Goal: Transaction & Acquisition: Purchase product/service

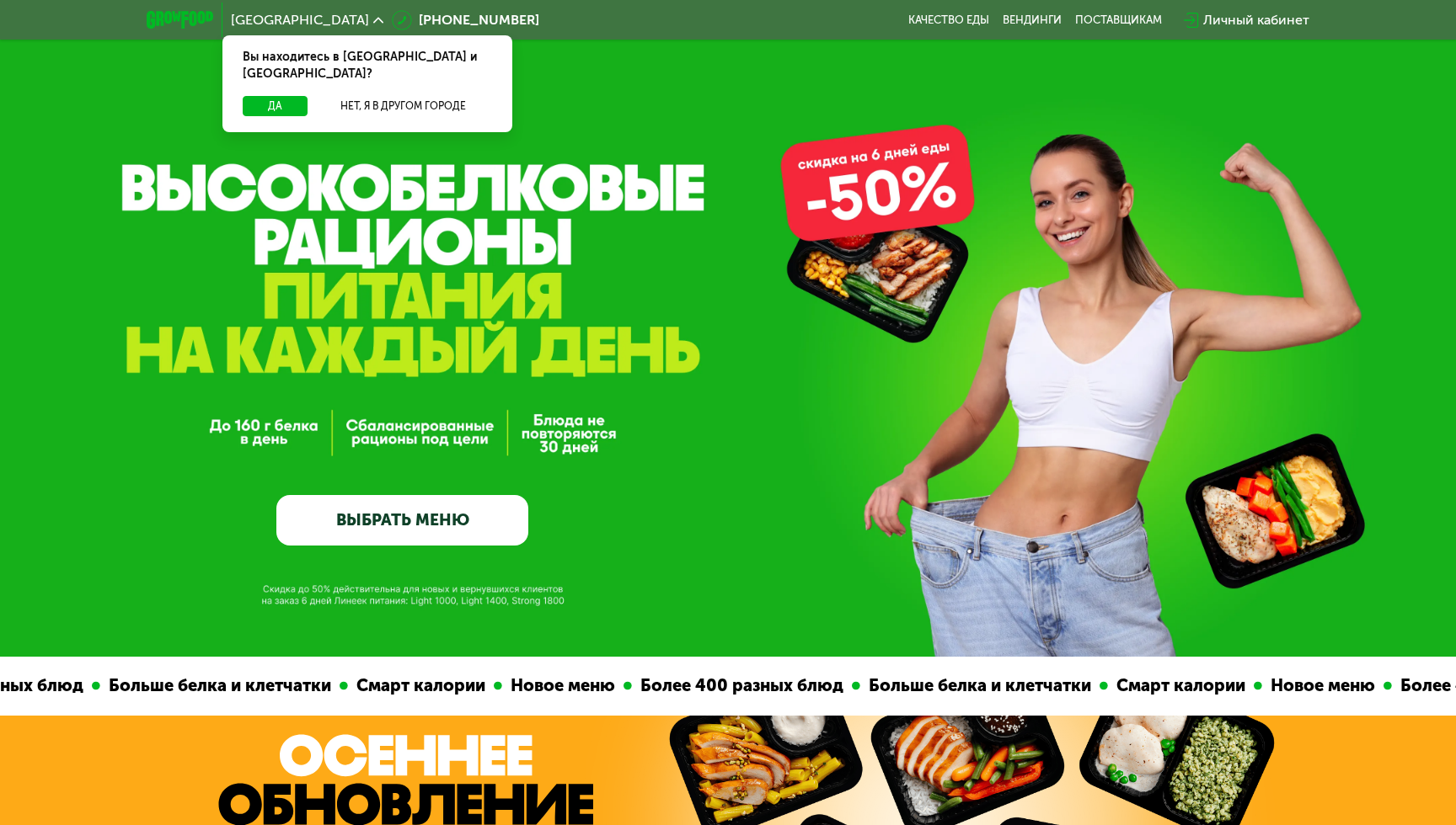
click at [459, 518] on link "ВЫБРАТЬ МЕНЮ" at bounding box center [402, 520] width 252 height 51
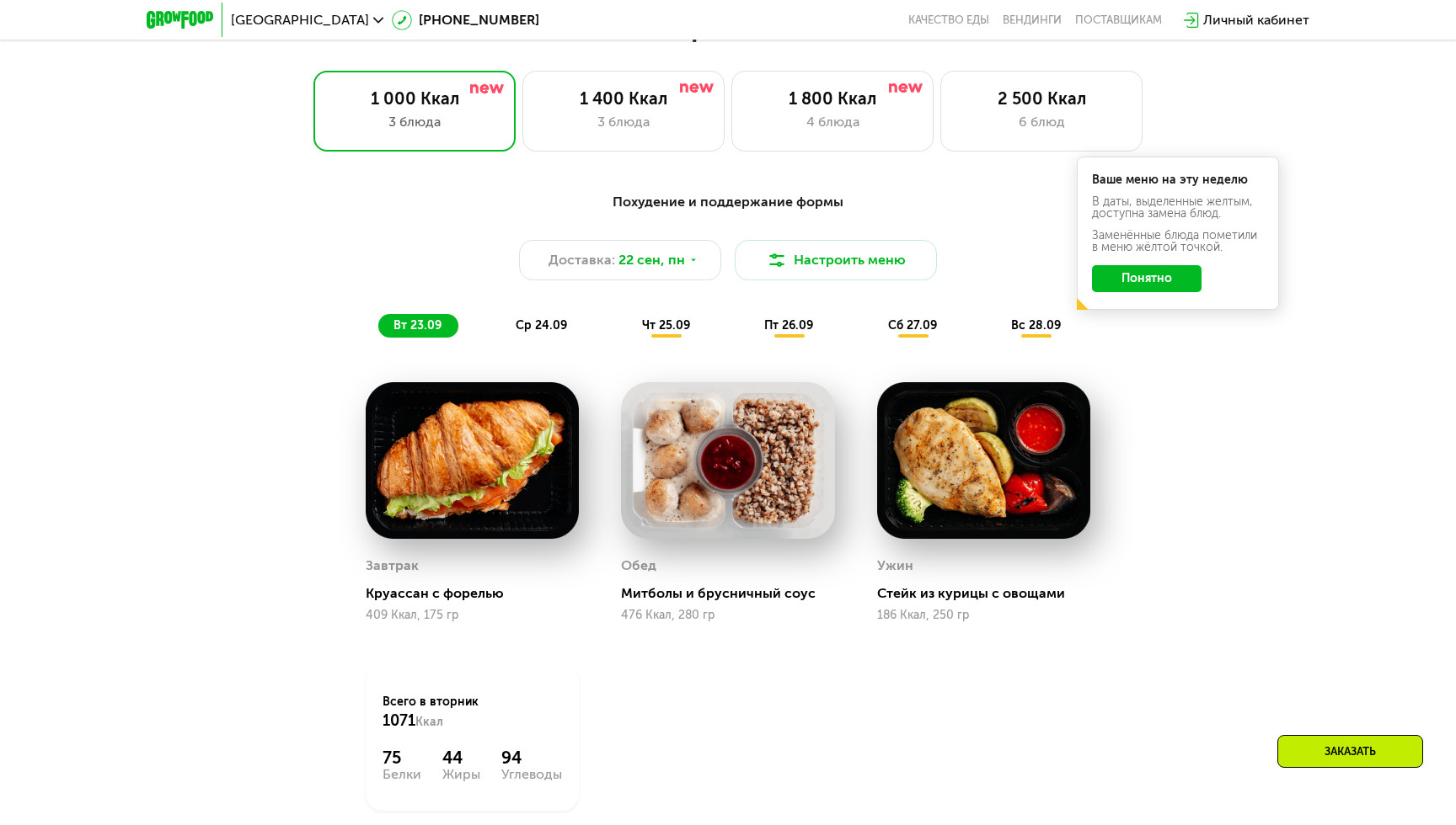
scroll to position [1297, 0]
click at [820, 256] on button "Настроить меню" at bounding box center [836, 261] width 203 height 40
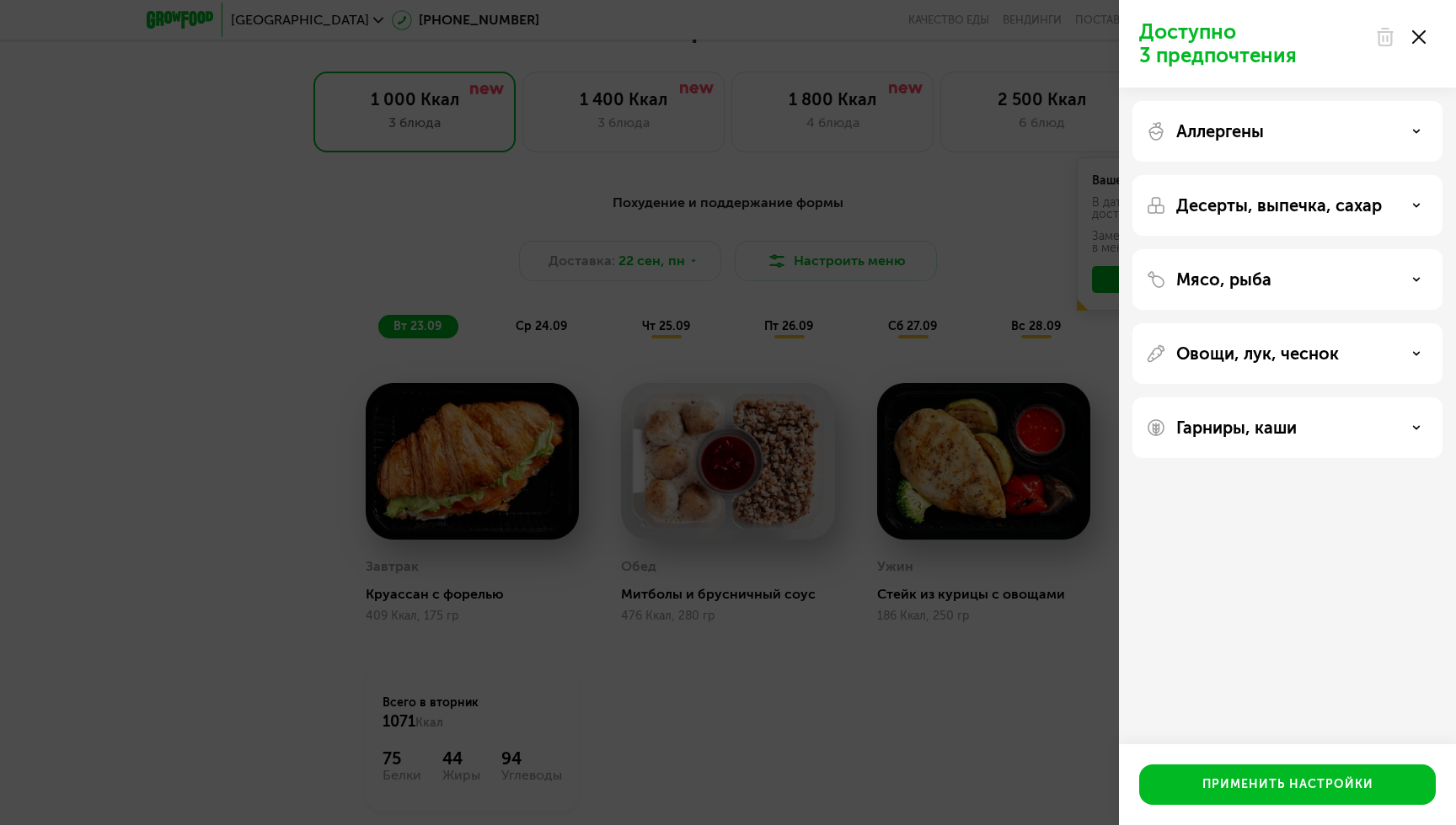
click at [1276, 210] on p "Десерты, выпечка, сахар" at bounding box center [1278, 205] width 205 height 20
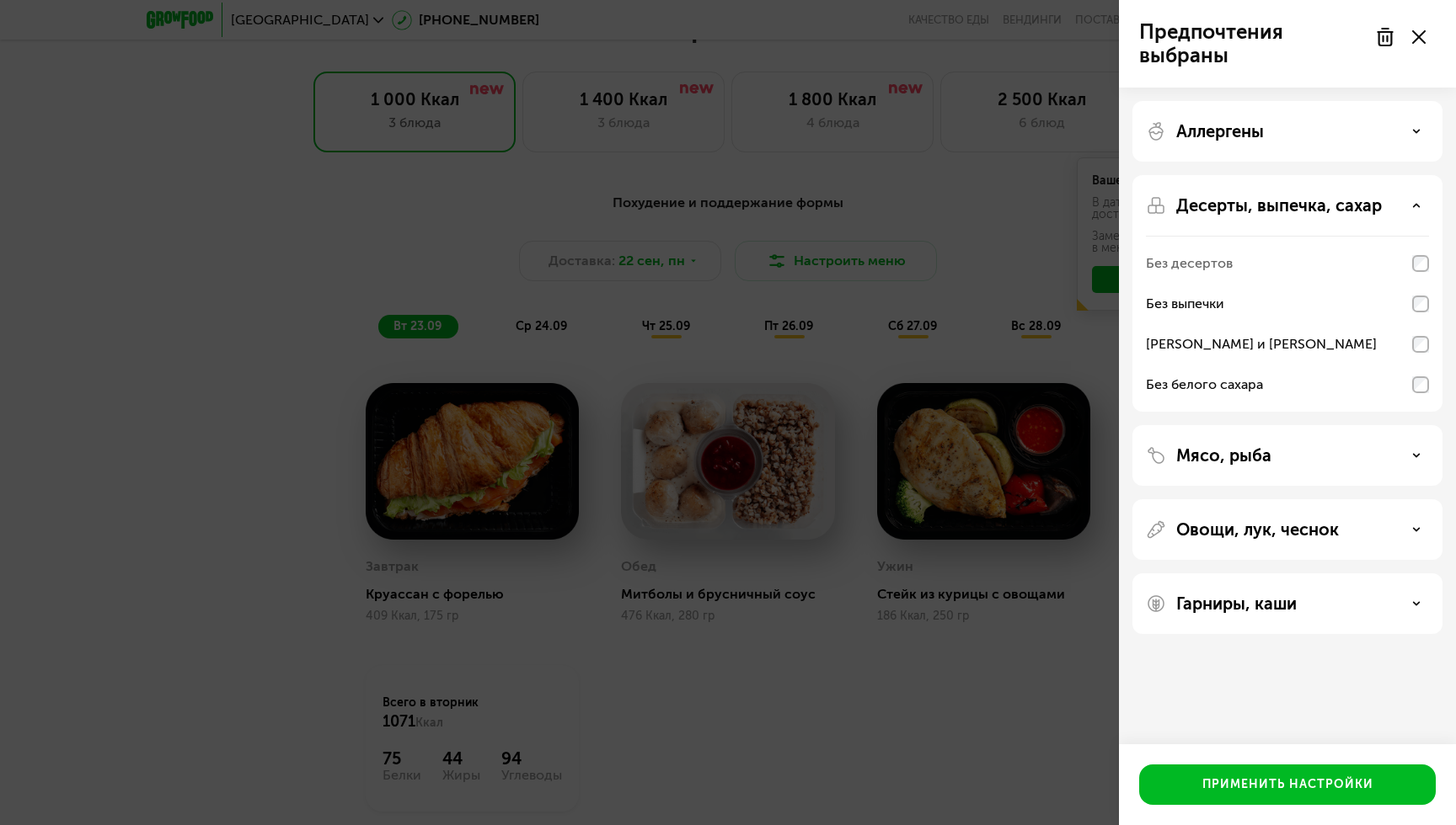
click at [1215, 264] on div "Без десертов" at bounding box center [1189, 263] width 87 height 20
click at [1415, 208] on icon at bounding box center [1416, 205] width 9 height 9
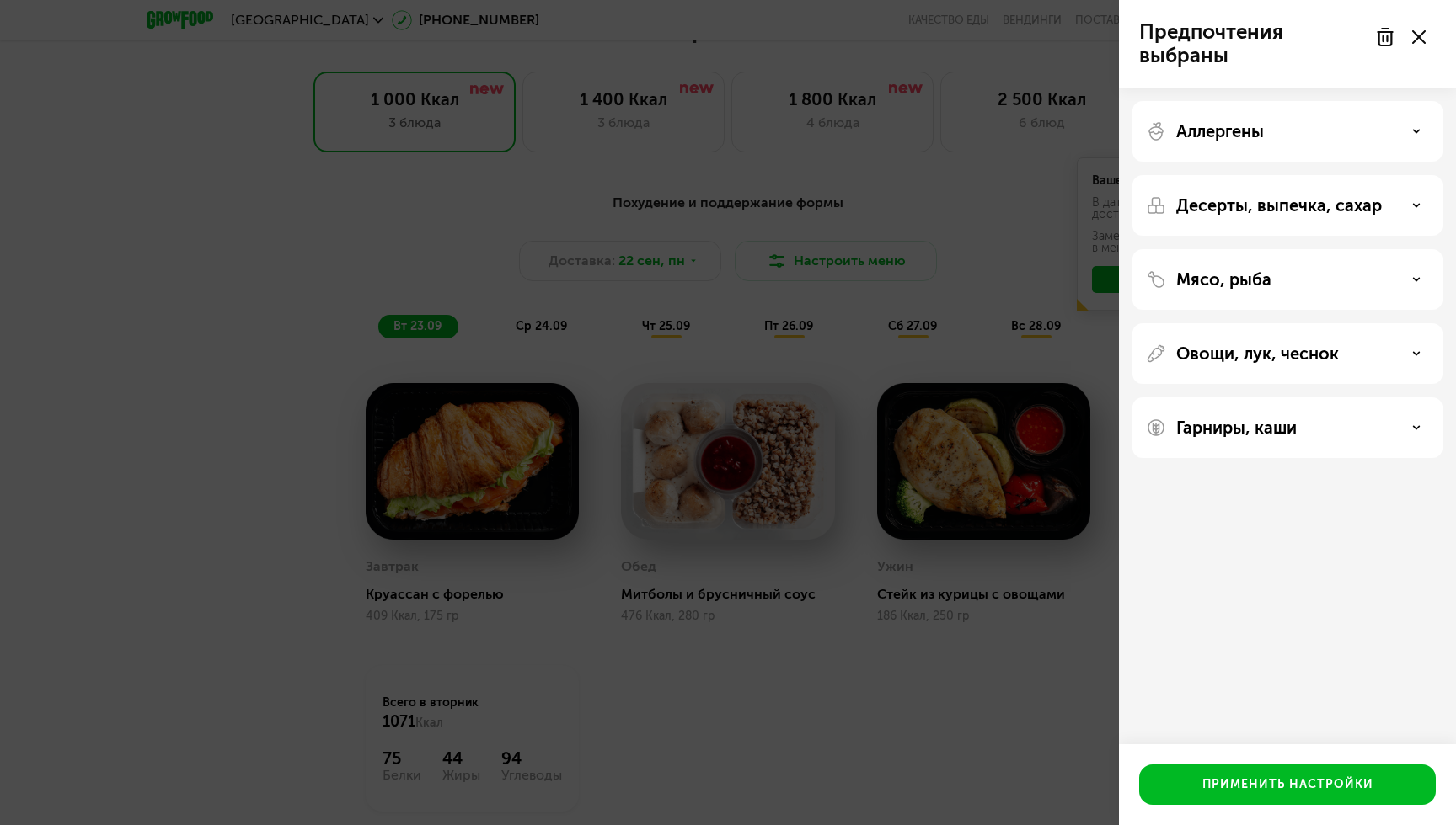
click at [1416, 279] on use at bounding box center [1417, 279] width 6 height 3
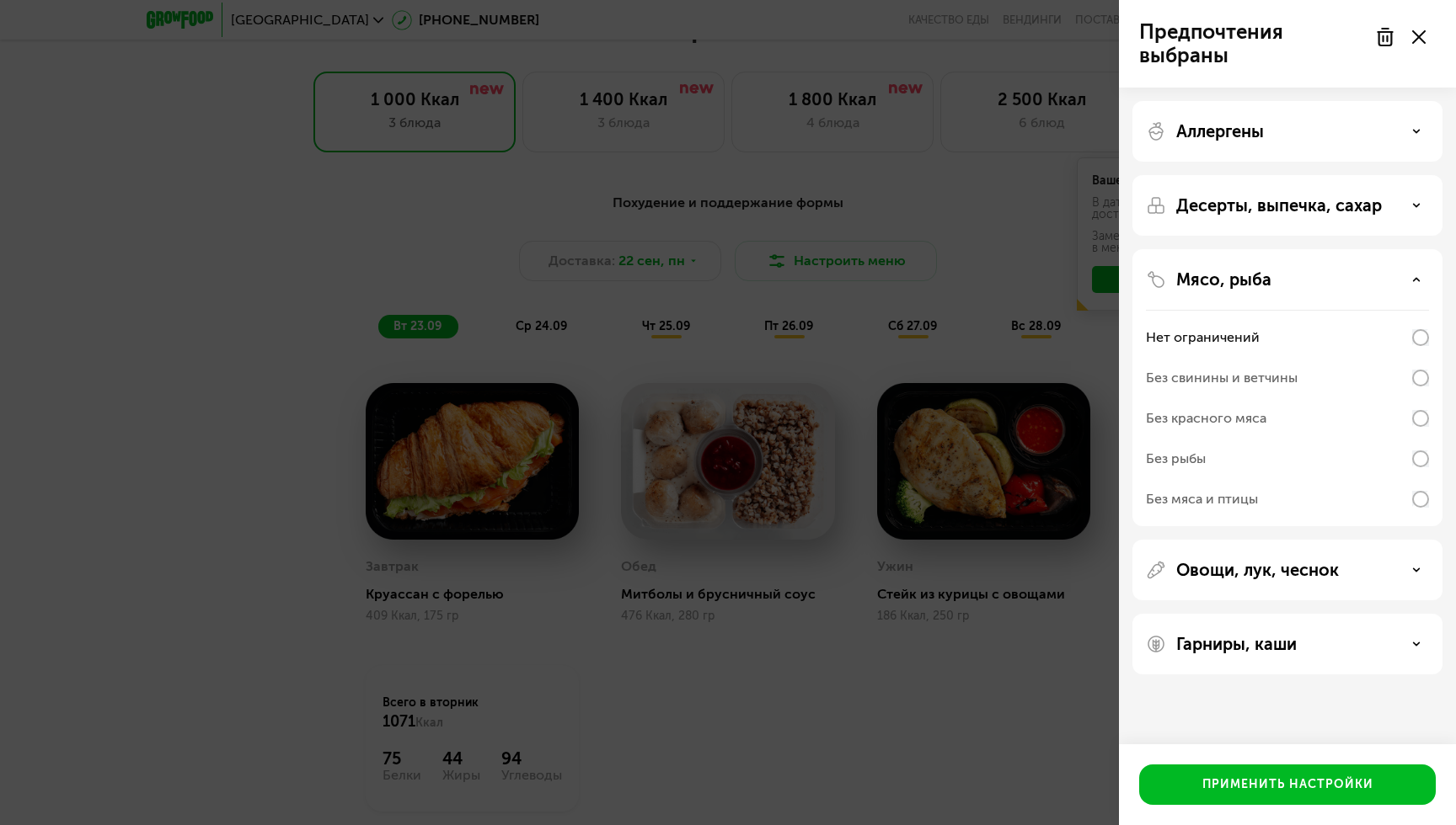
click at [1237, 418] on div "Без красного мяса" at bounding box center [1207, 418] width 120 height 20
click at [1237, 417] on div "Без красного мяса" at bounding box center [1207, 418] width 120 height 20
click at [1271, 417] on div "Без красного мяса" at bounding box center [1288, 418] width 283 height 40
click at [1294, 374] on div "Без свинины и ветчины" at bounding box center [1222, 377] width 152 height 20
click at [1419, 278] on icon at bounding box center [1416, 279] width 9 height 9
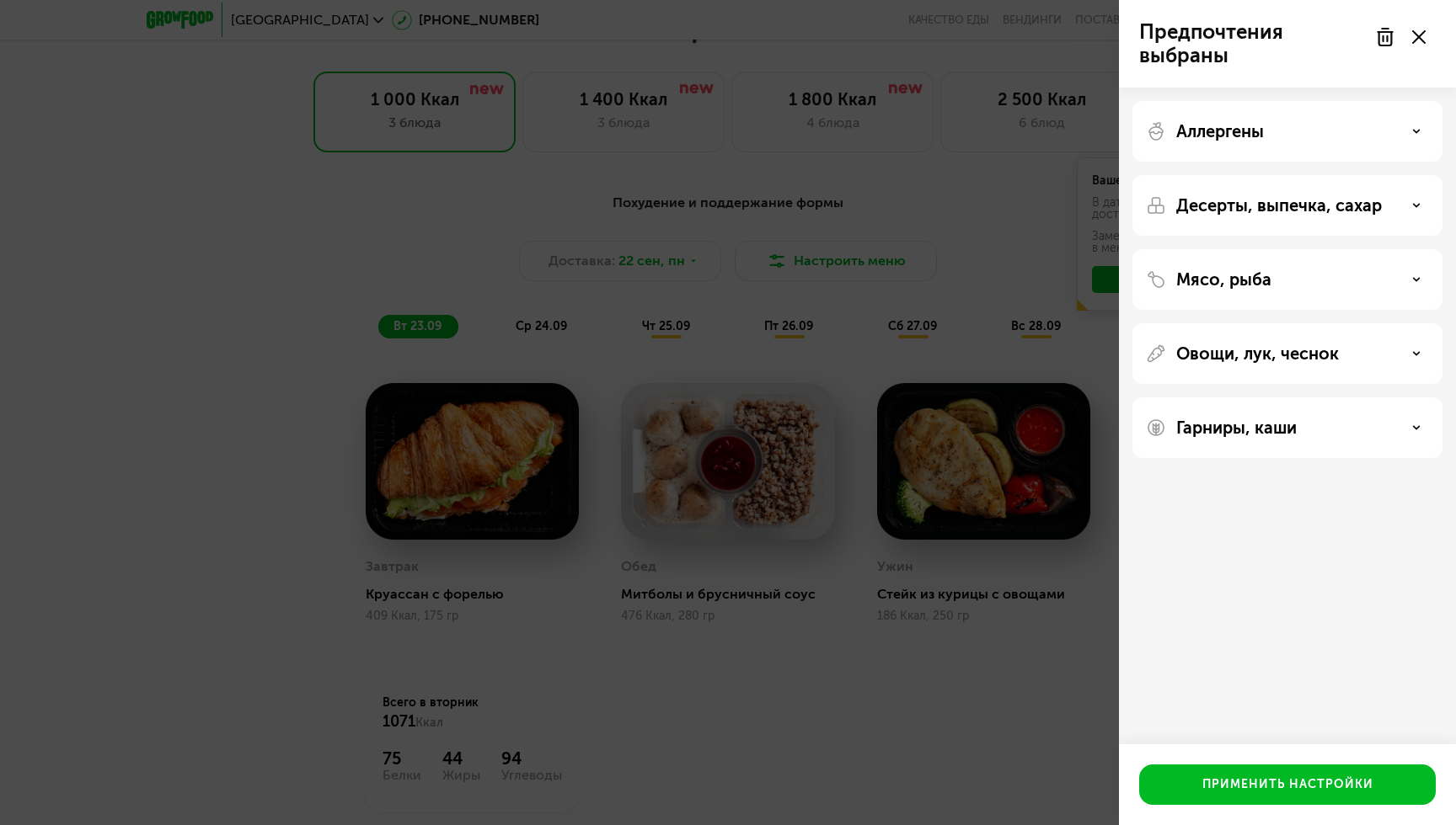
click at [1411, 365] on div "Овощи, лук, чеснок" at bounding box center [1287, 354] width 310 height 61
click at [1419, 350] on icon at bounding box center [1416, 353] width 9 height 9
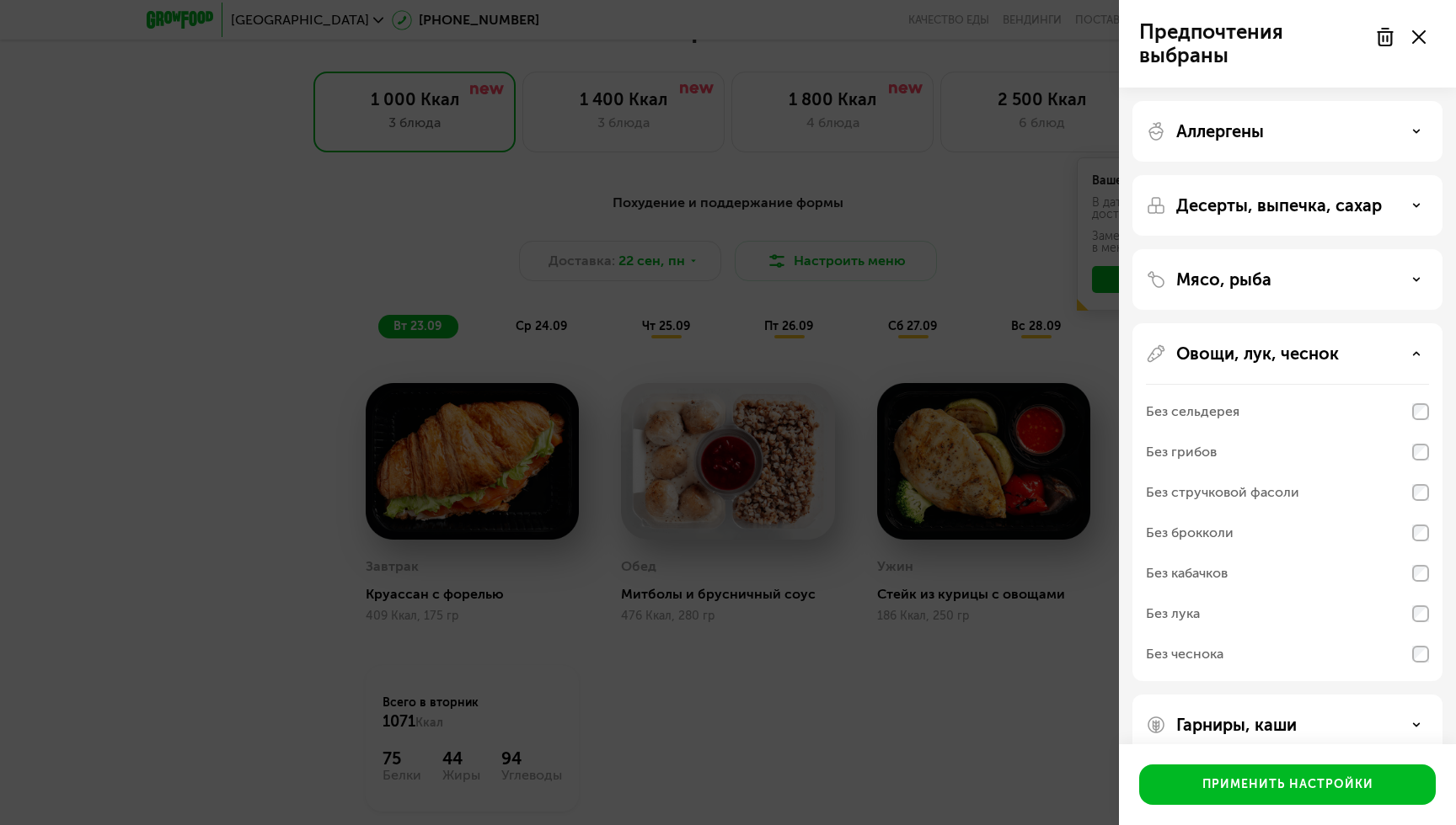
click at [1418, 353] on use at bounding box center [1417, 353] width 6 height 3
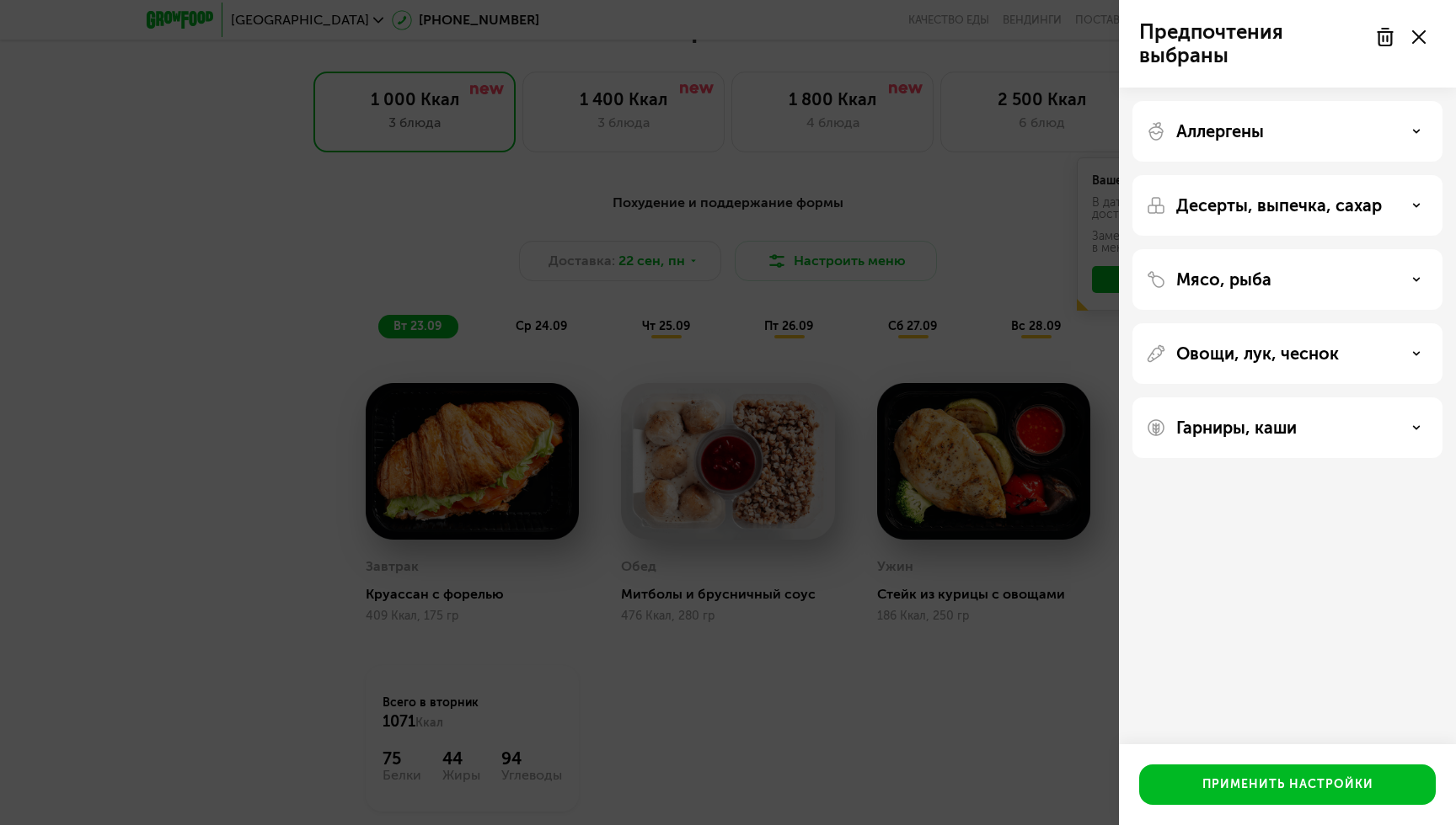
click at [1418, 279] on use at bounding box center [1417, 279] width 6 height 3
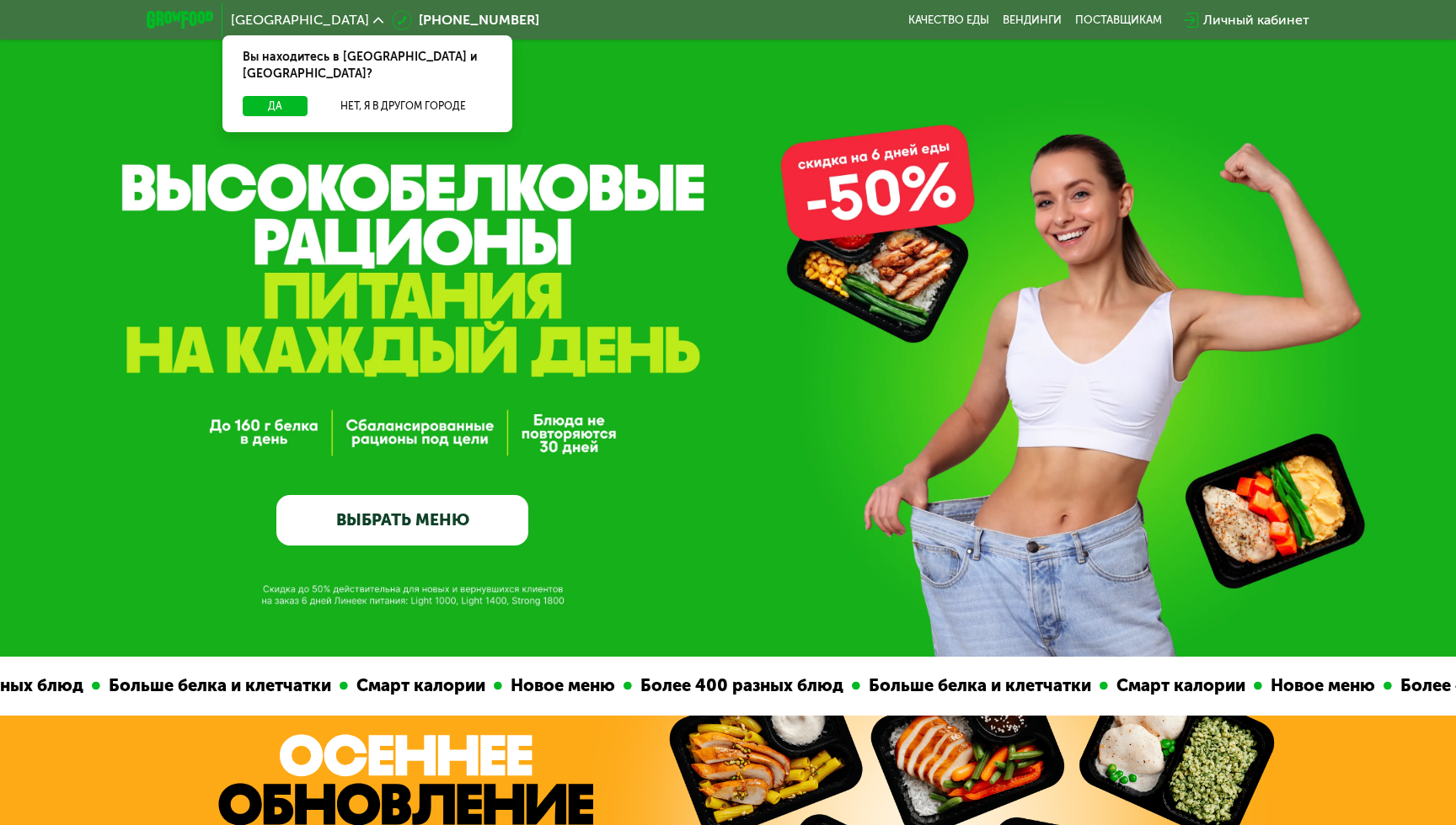
click at [407, 521] on link "ВЫБРАТЬ МЕНЮ" at bounding box center [402, 520] width 252 height 51
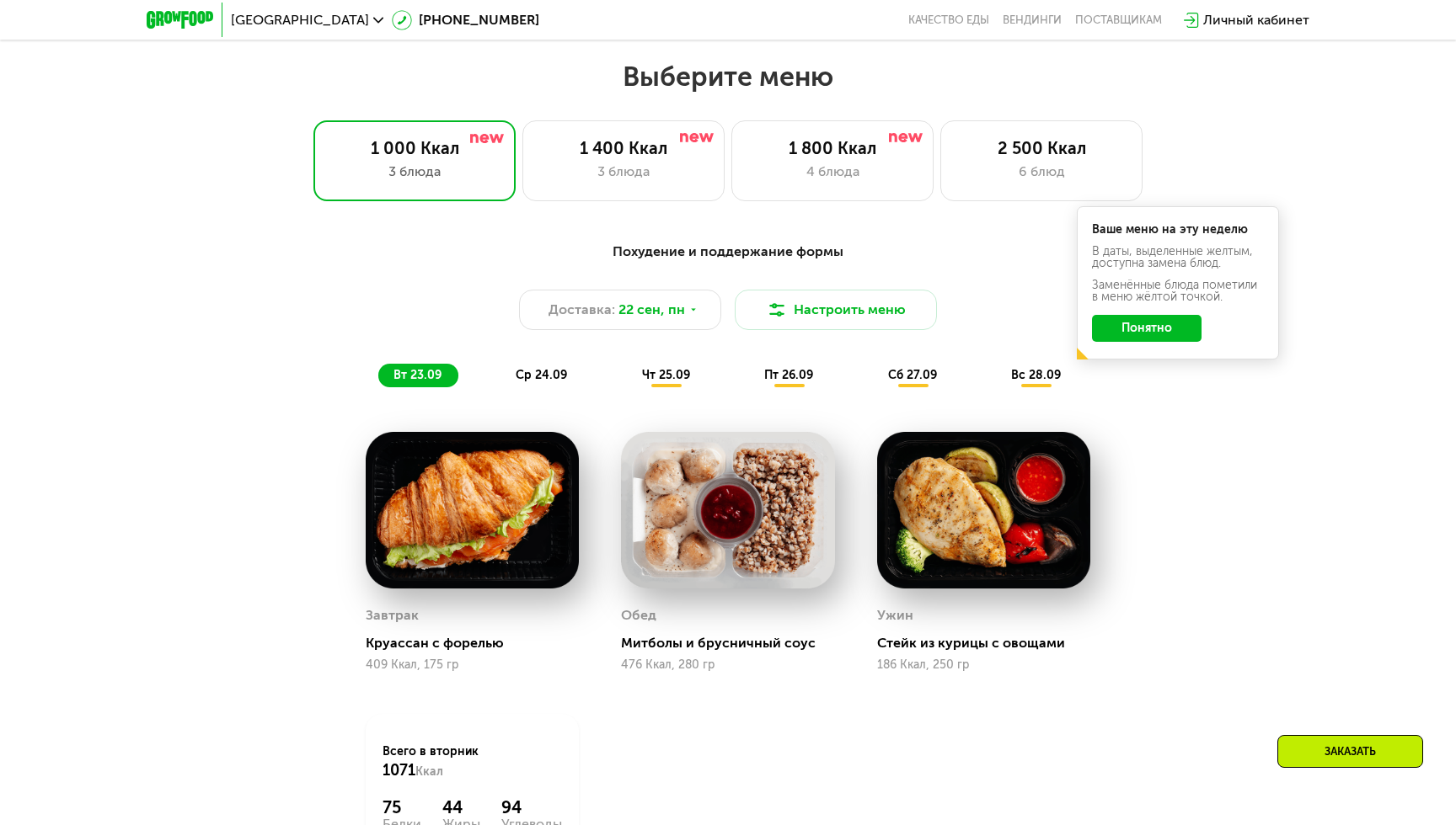
scroll to position [1268, 0]
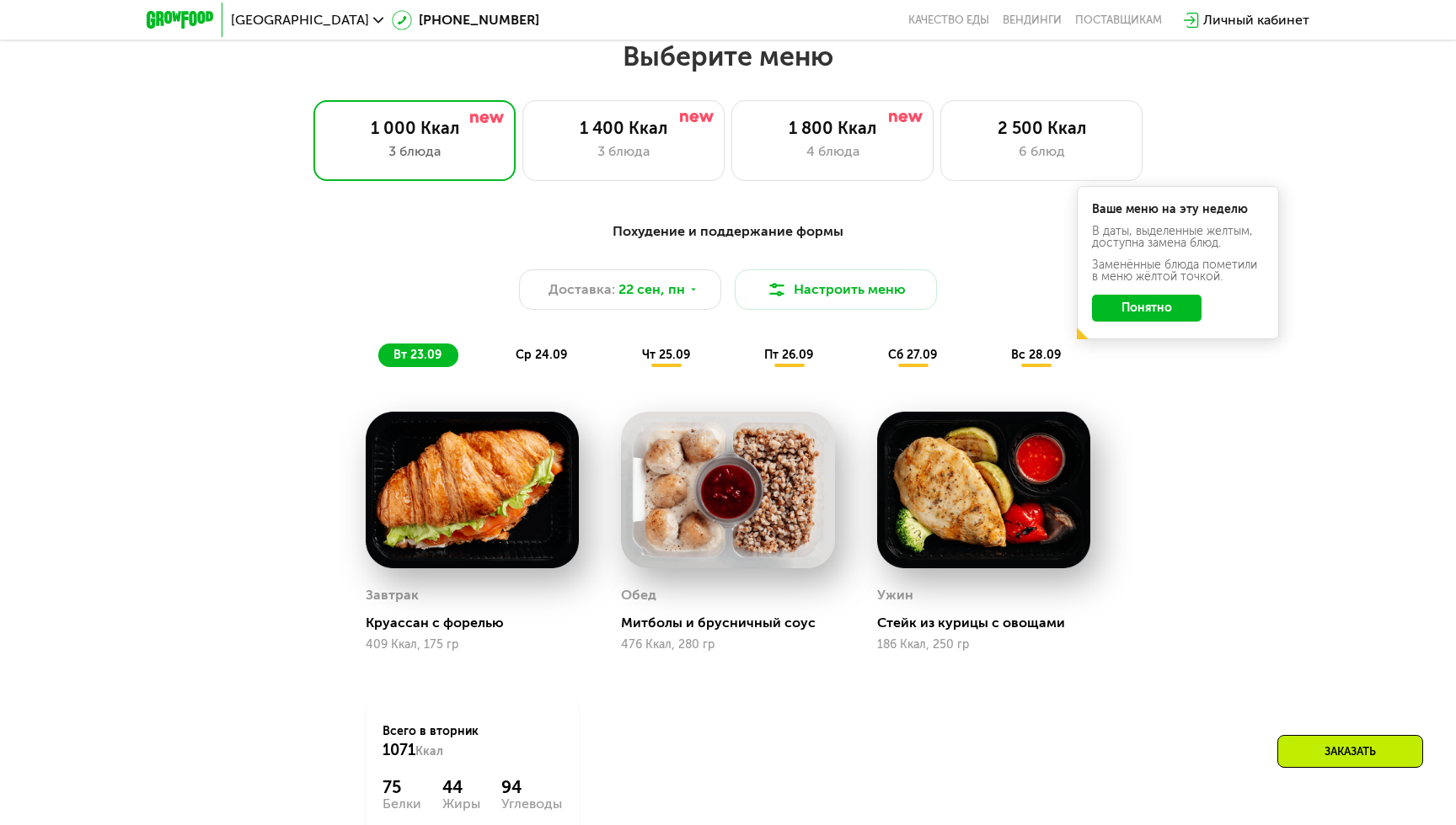
click at [1161, 308] on button "Понятно" at bounding box center [1146, 308] width 110 height 27
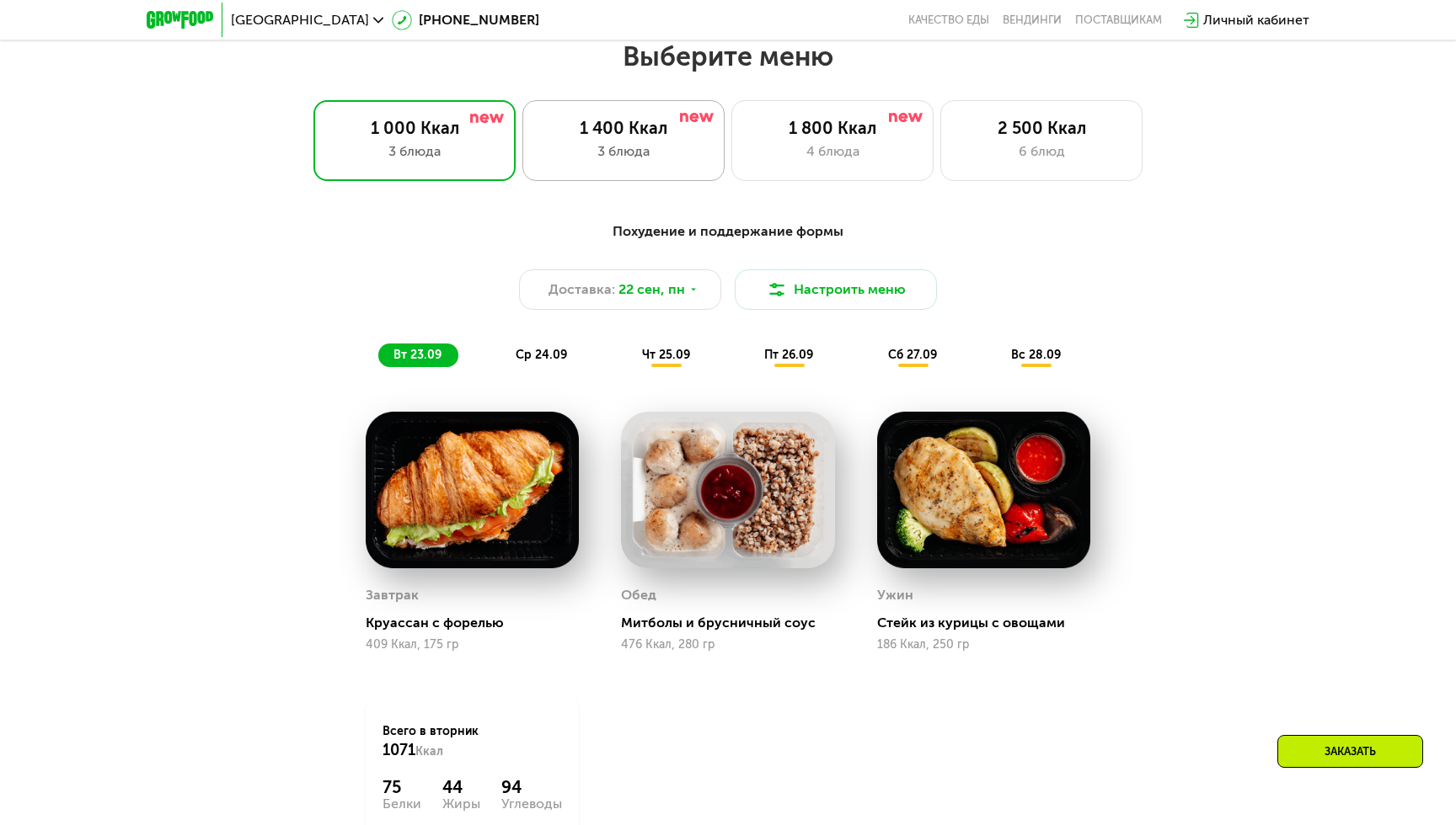
click at [653, 143] on div "3 блюда" at bounding box center [623, 151] width 167 height 20
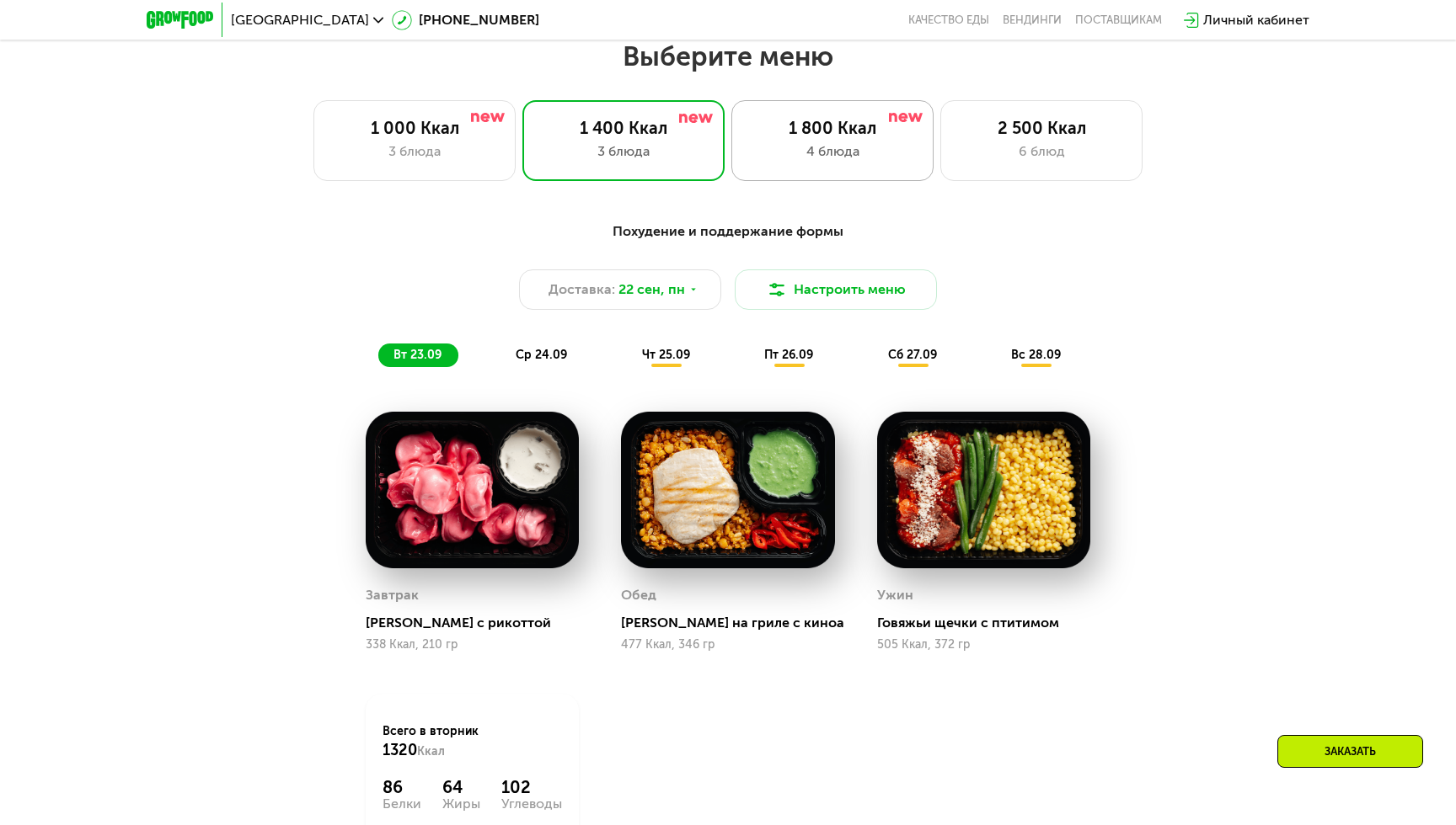
click at [840, 139] on div "1 800 Ккал 4 блюда" at bounding box center [833, 140] width 203 height 81
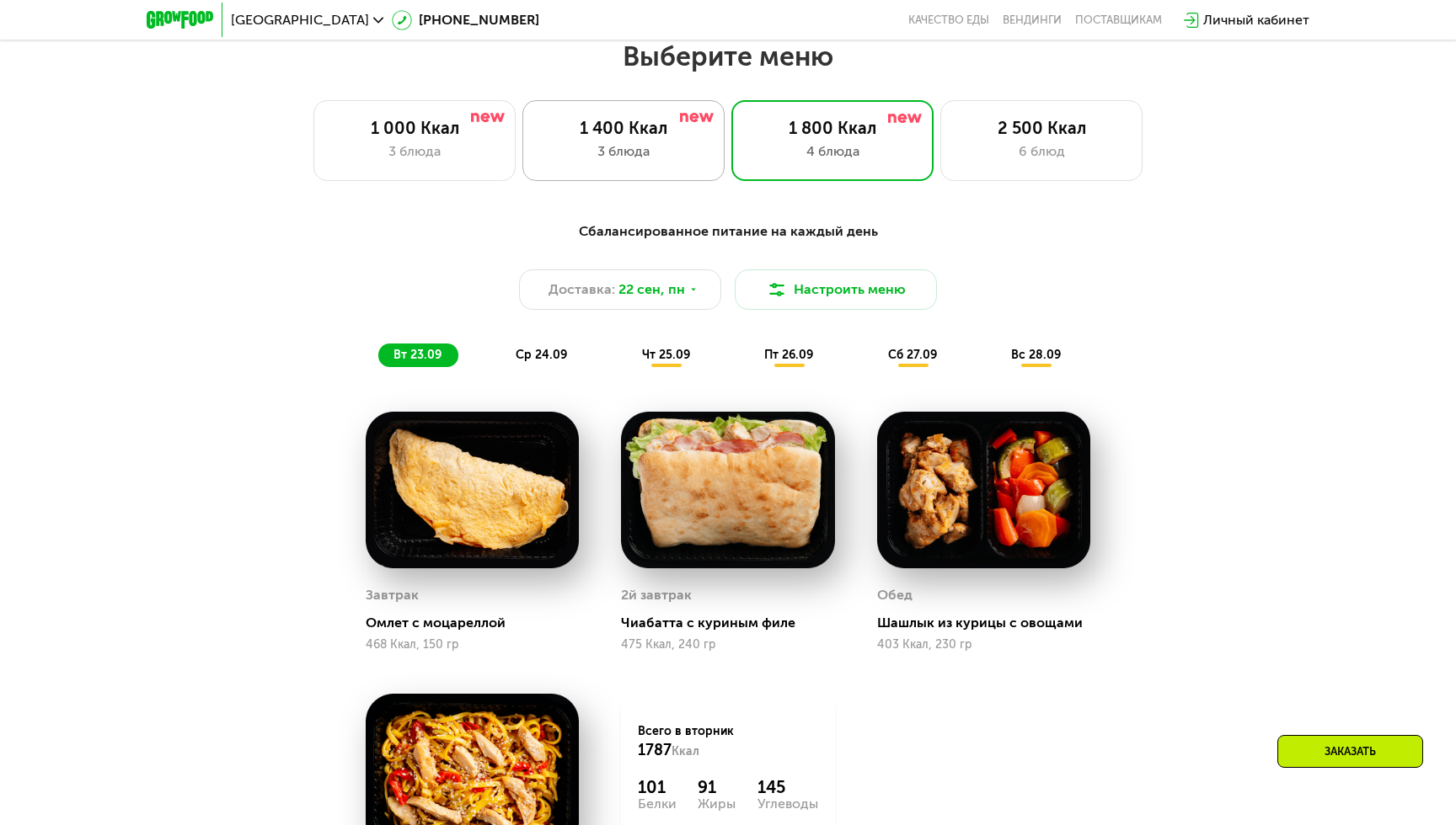
click at [654, 160] on div "3 блюда" at bounding box center [623, 151] width 167 height 20
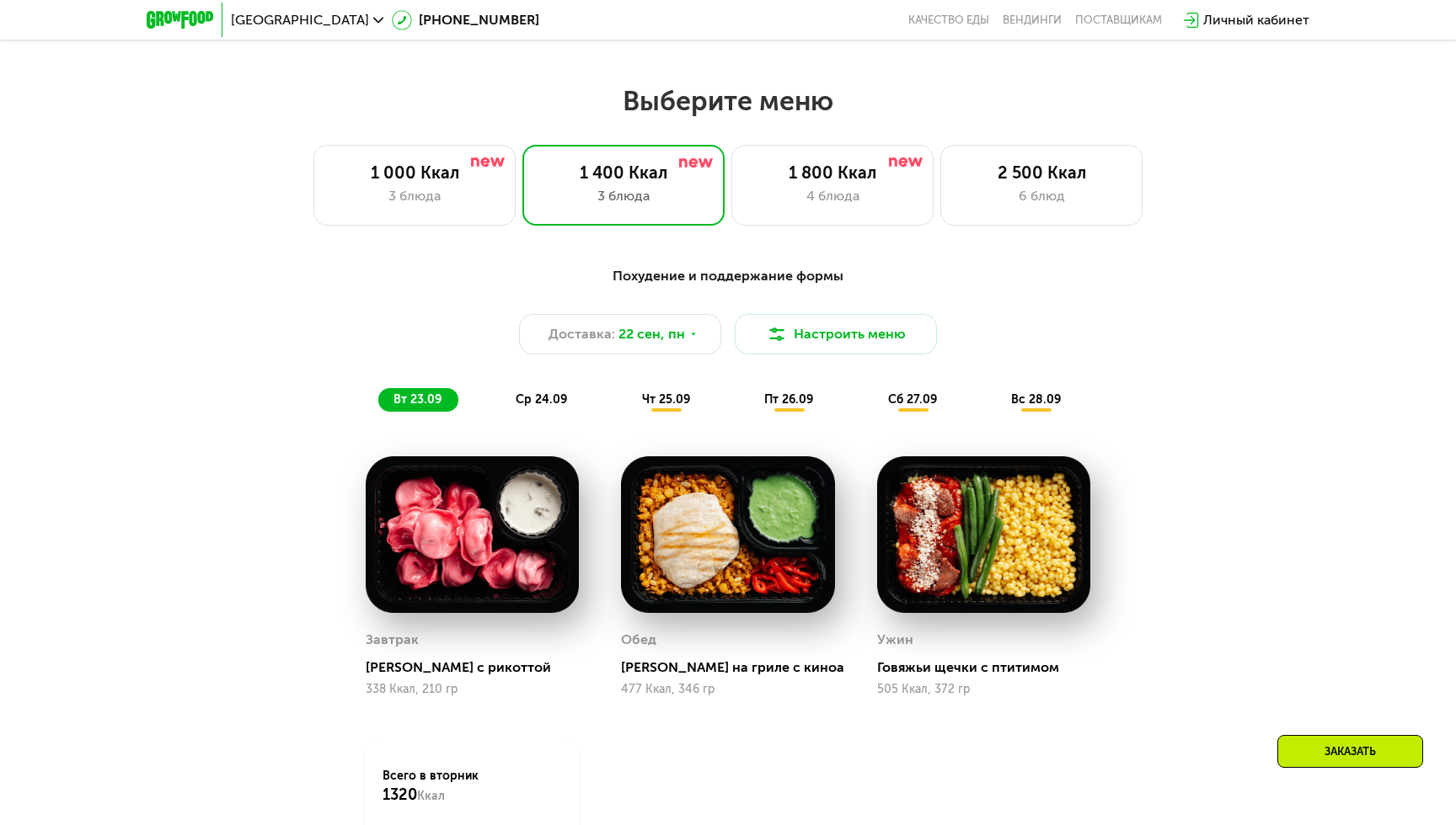
scroll to position [1227, 0]
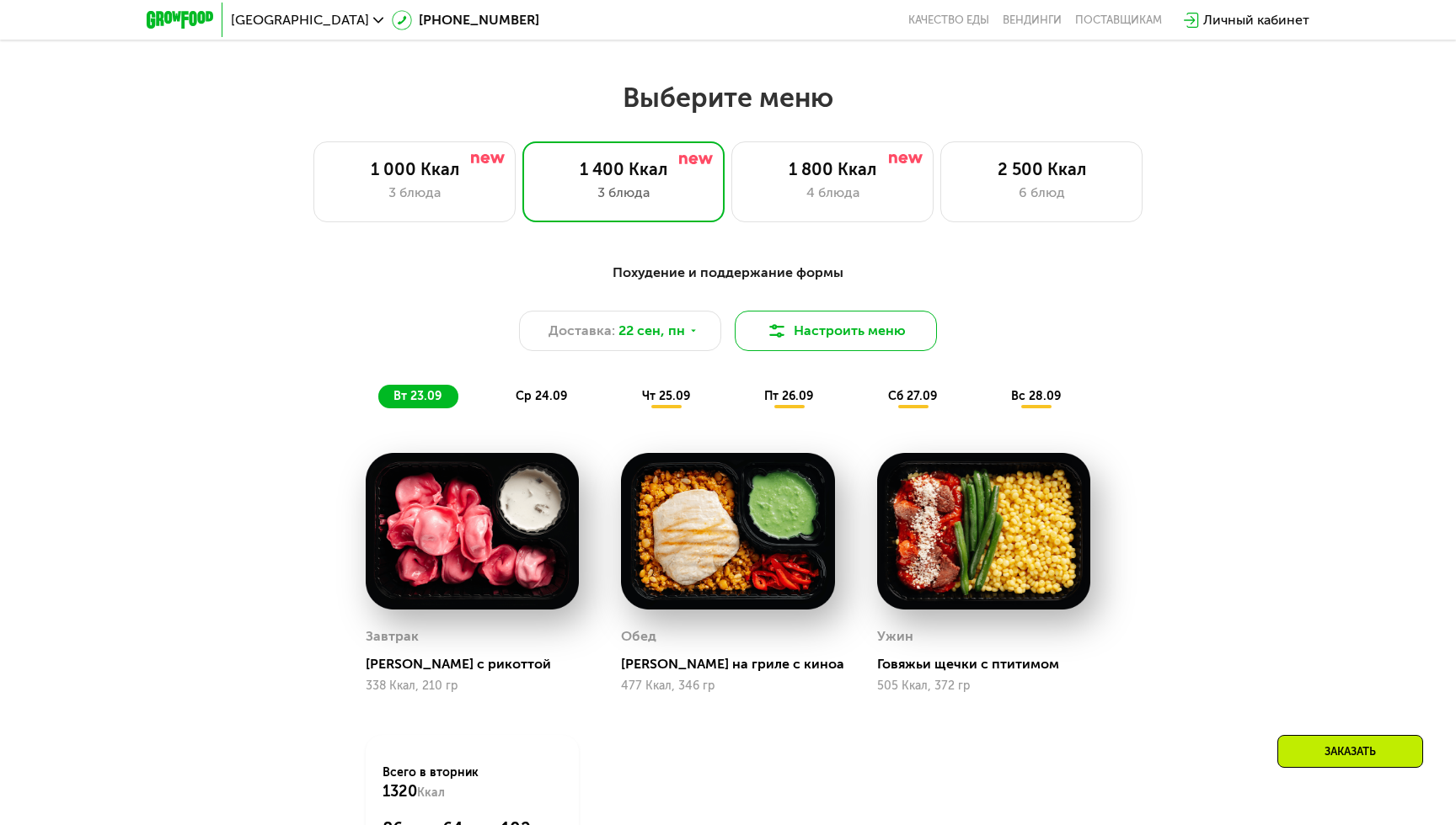
click at [846, 330] on button "Настроить меню" at bounding box center [836, 330] width 203 height 40
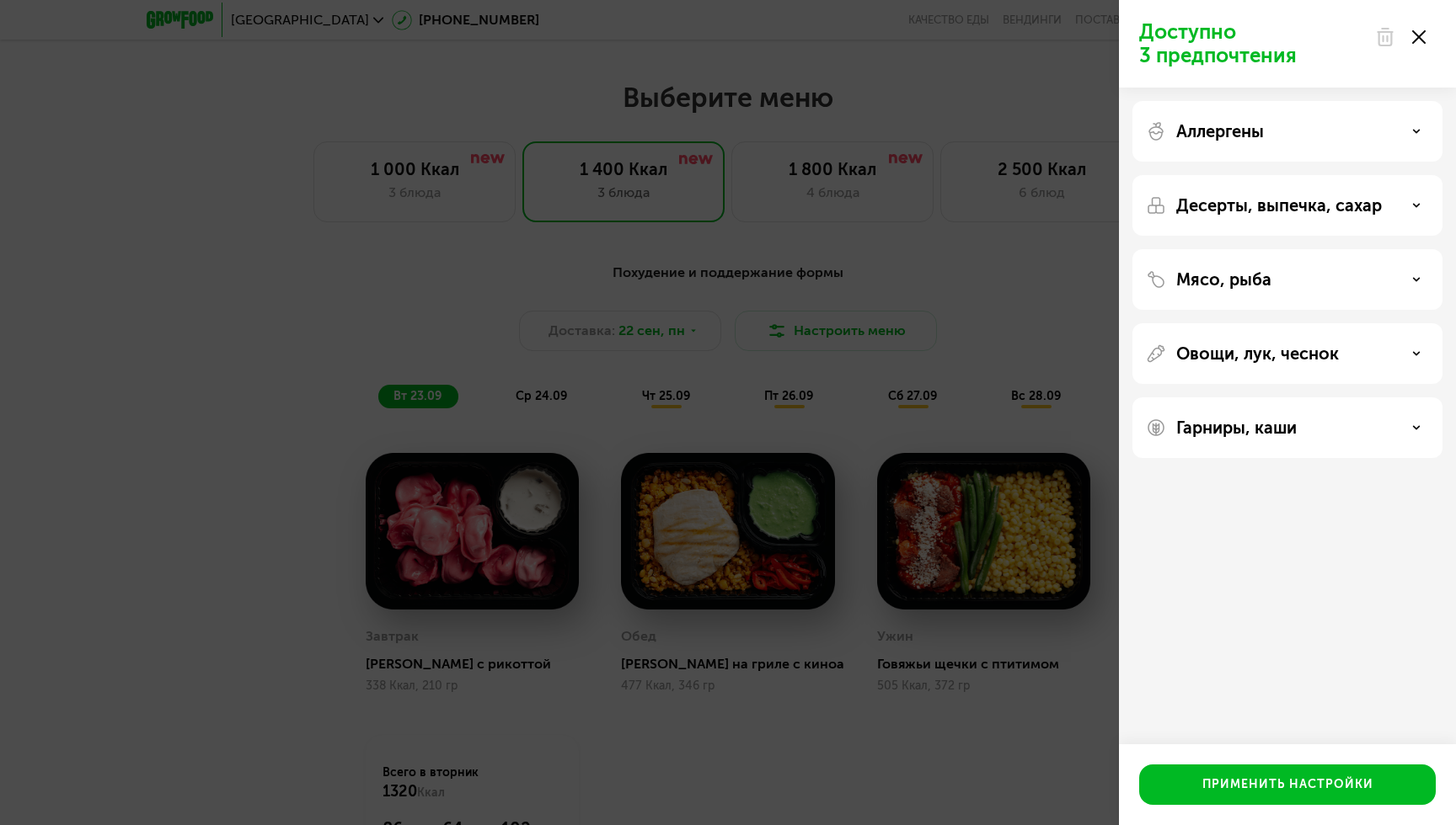
click at [1413, 281] on icon at bounding box center [1416, 279] width 9 height 9
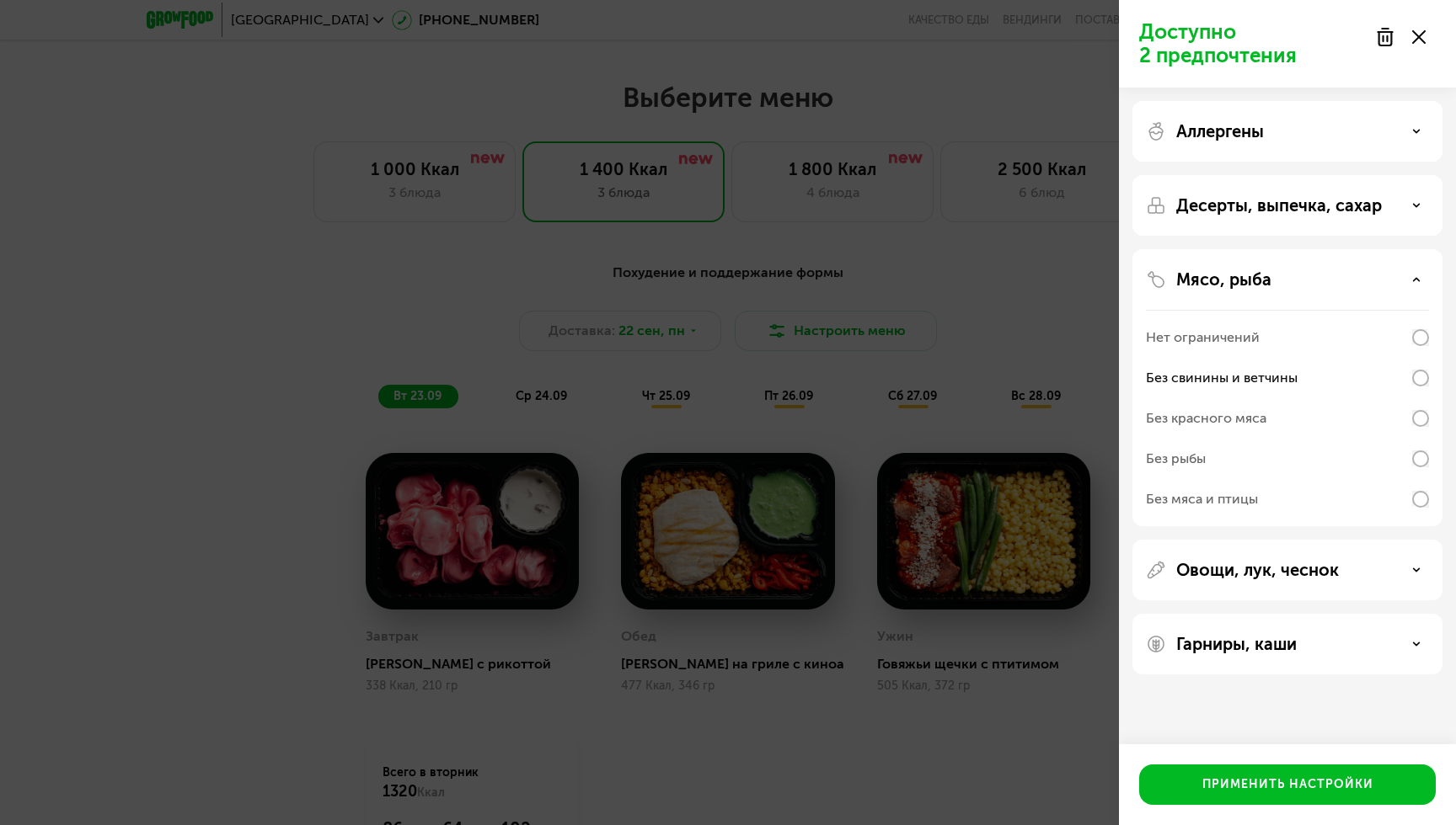
click at [1258, 375] on div "Без свинины и ветчины" at bounding box center [1222, 377] width 152 height 20
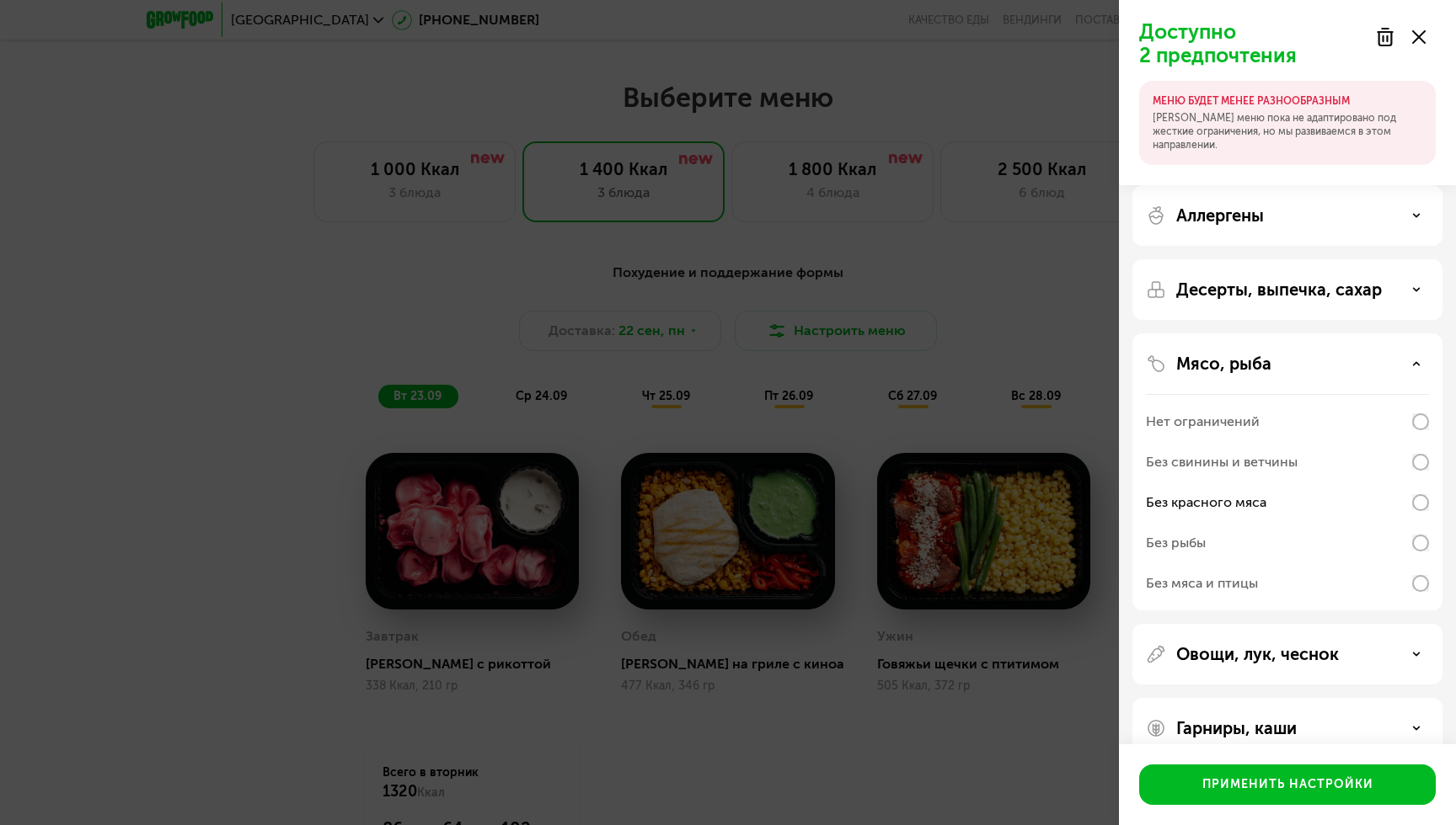
click at [1419, 364] on icon at bounding box center [1416, 364] width 9 height 9
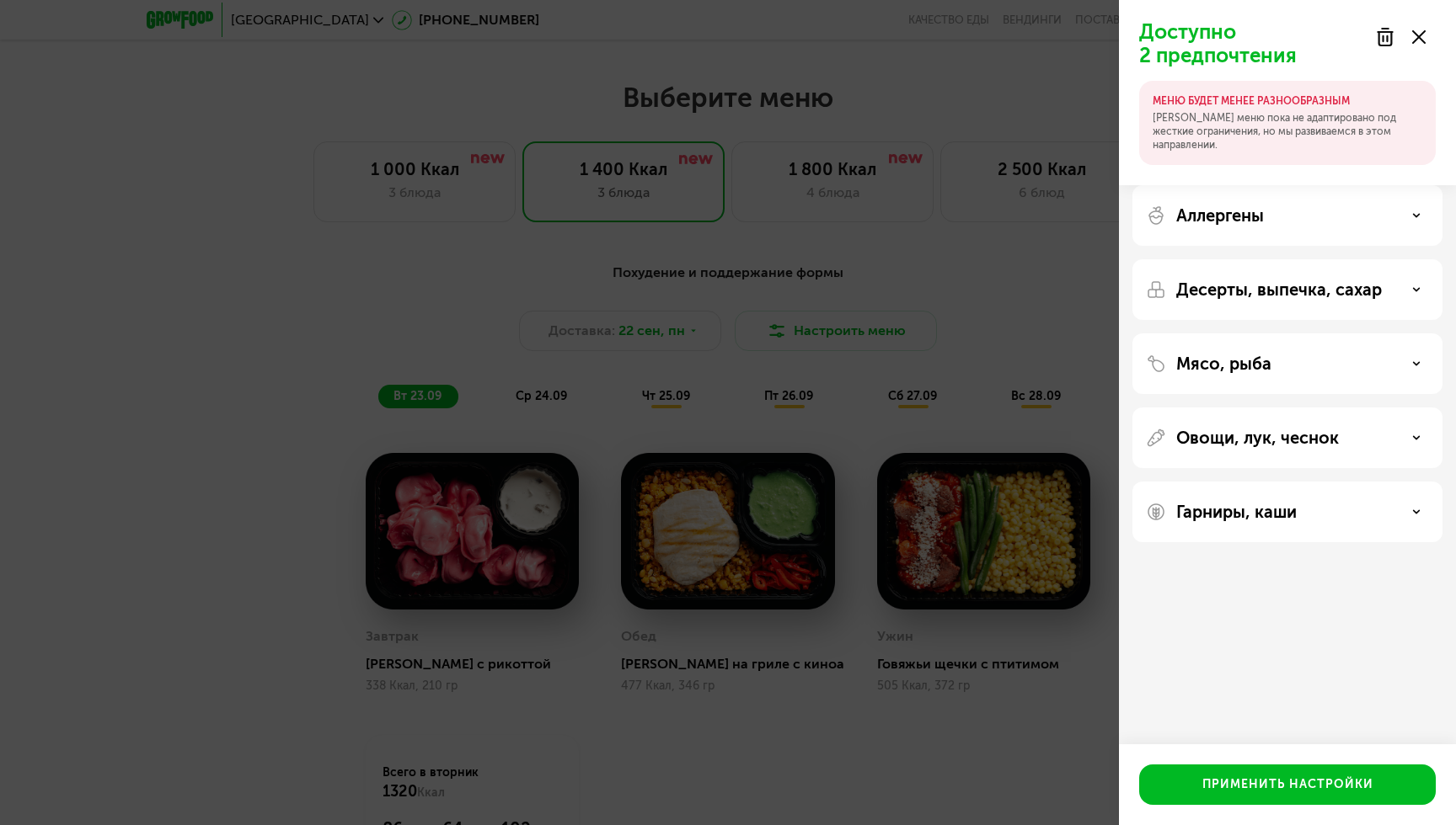
click at [1418, 286] on icon at bounding box center [1416, 289] width 9 height 9
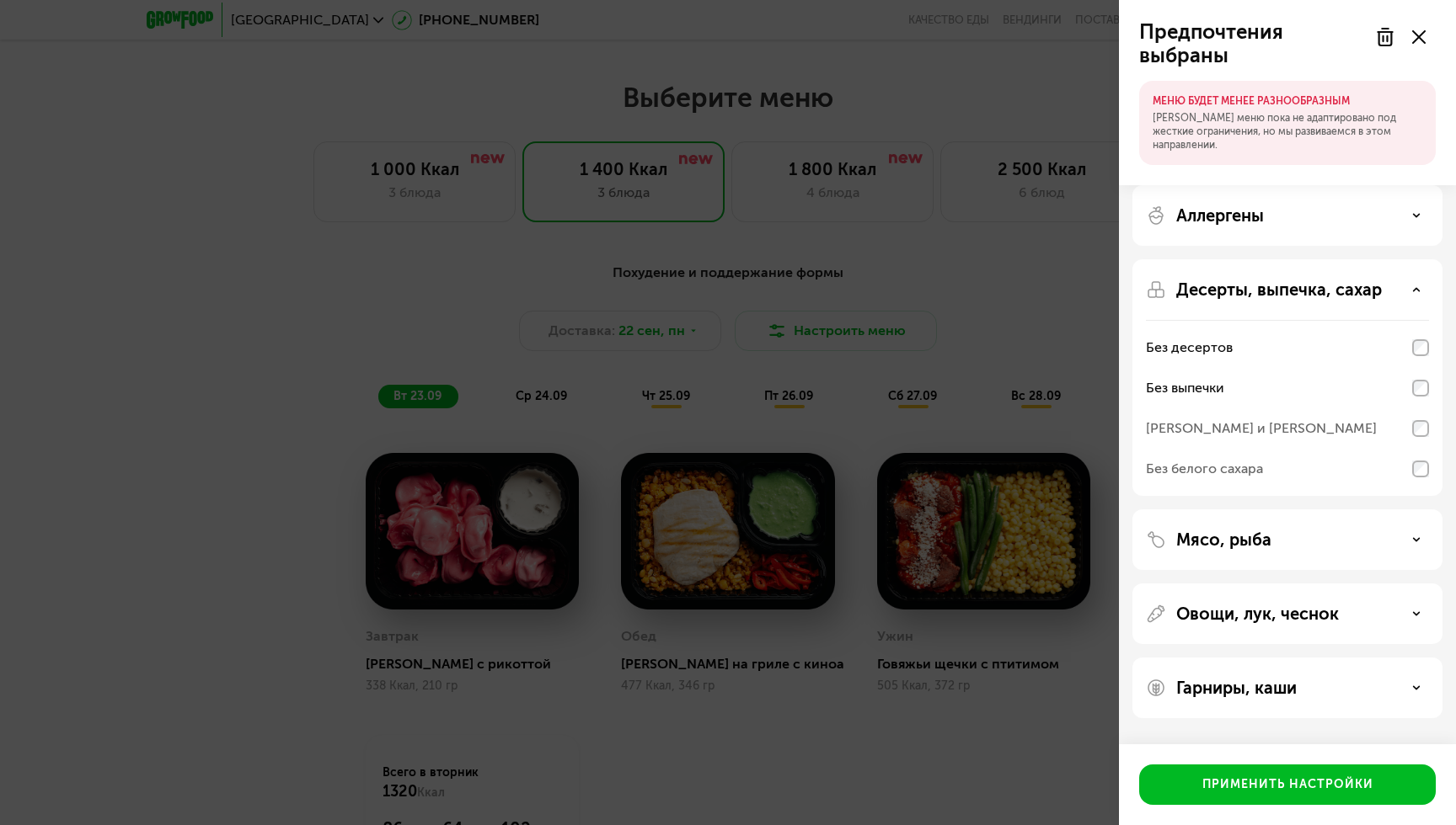
click at [1263, 416] on div "[PERSON_NAME] и [PERSON_NAME]" at bounding box center [1288, 429] width 283 height 40
click at [1317, 774] on button "Применить настройки" at bounding box center [1287, 785] width 296 height 40
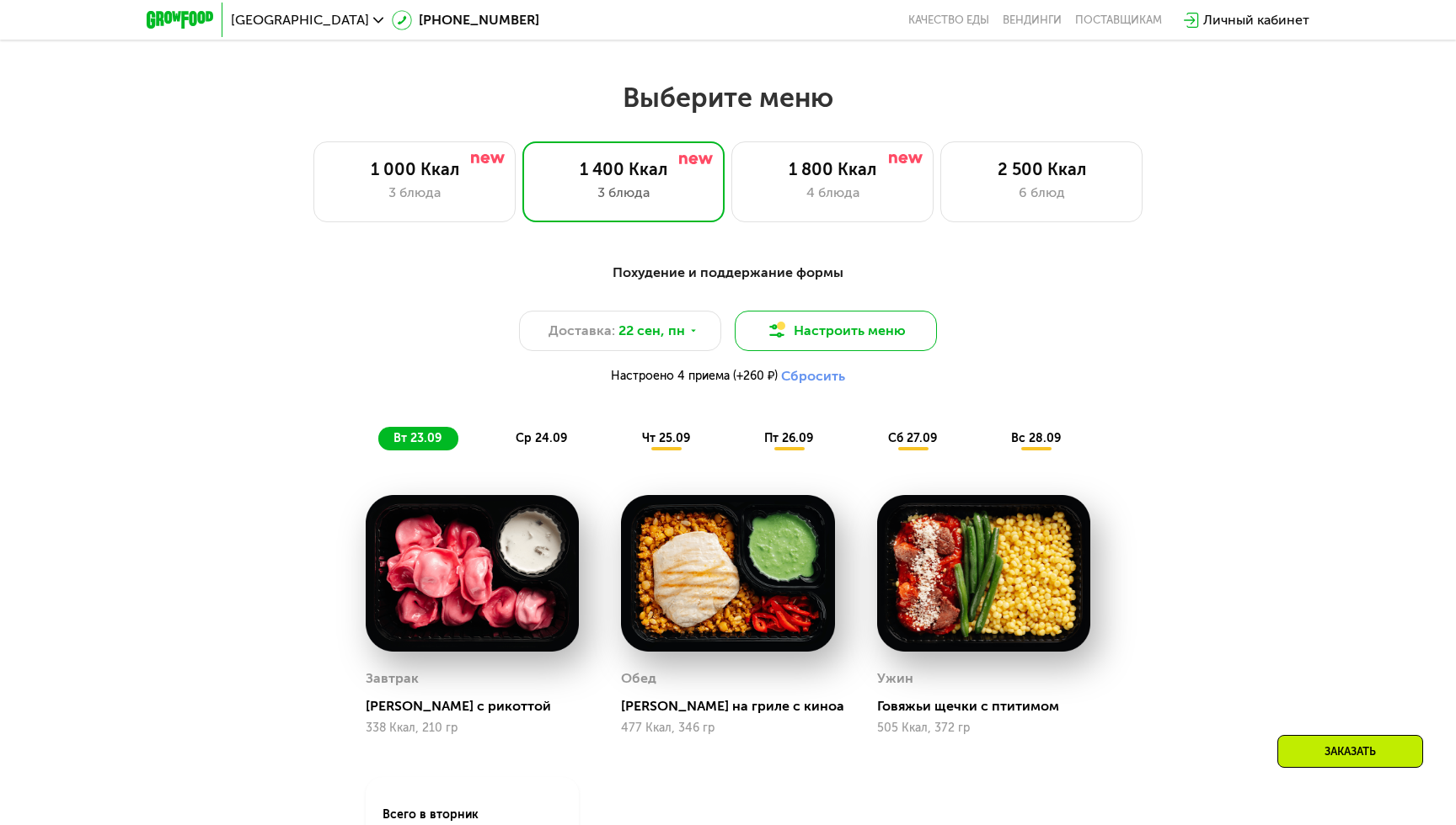
click at [832, 331] on button "Настроить меню" at bounding box center [836, 330] width 203 height 40
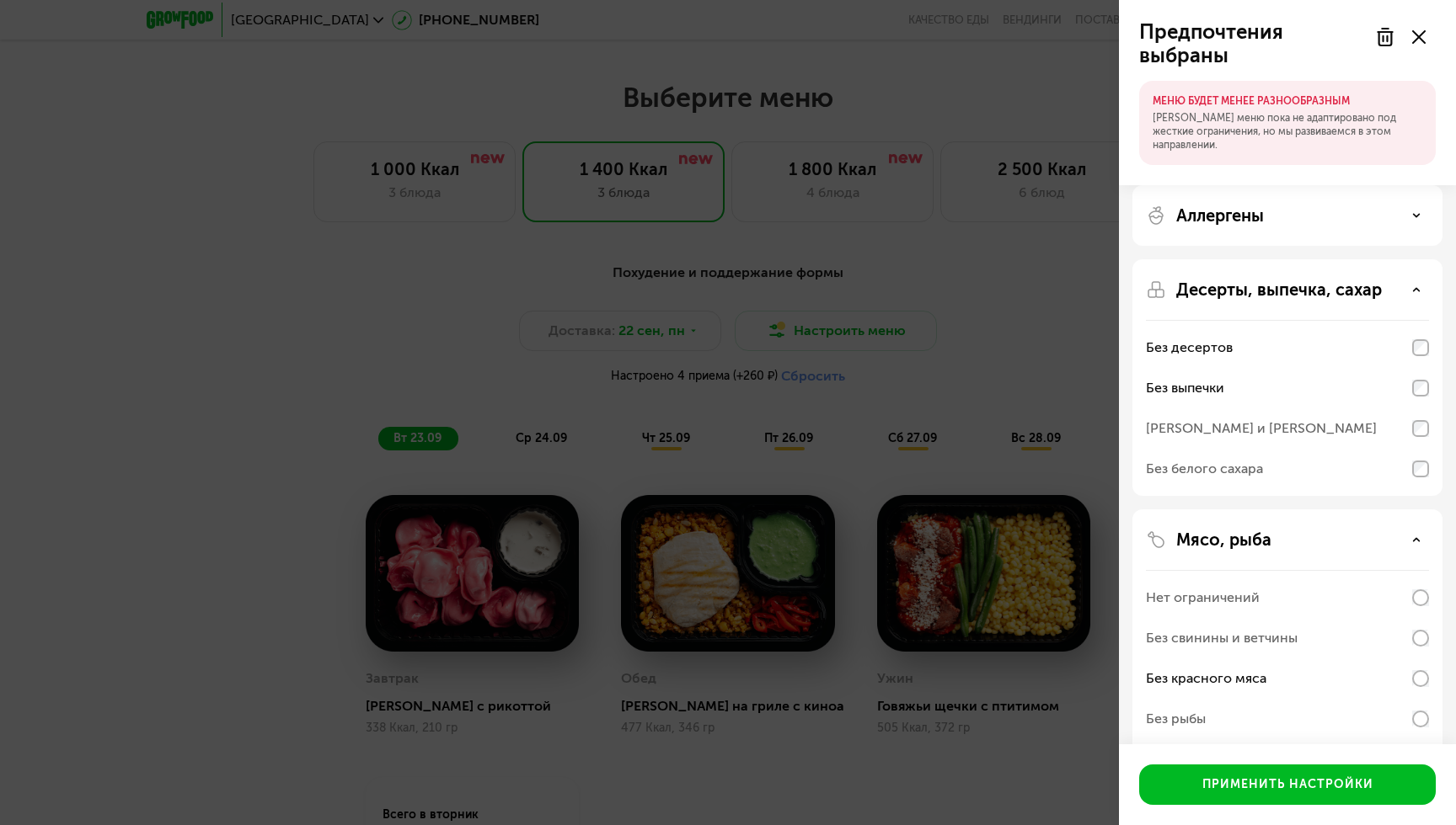
click at [1268, 427] on div "[PERSON_NAME] и [PERSON_NAME]" at bounding box center [1262, 428] width 231 height 20
click at [1418, 539] on use at bounding box center [1417, 539] width 6 height 3
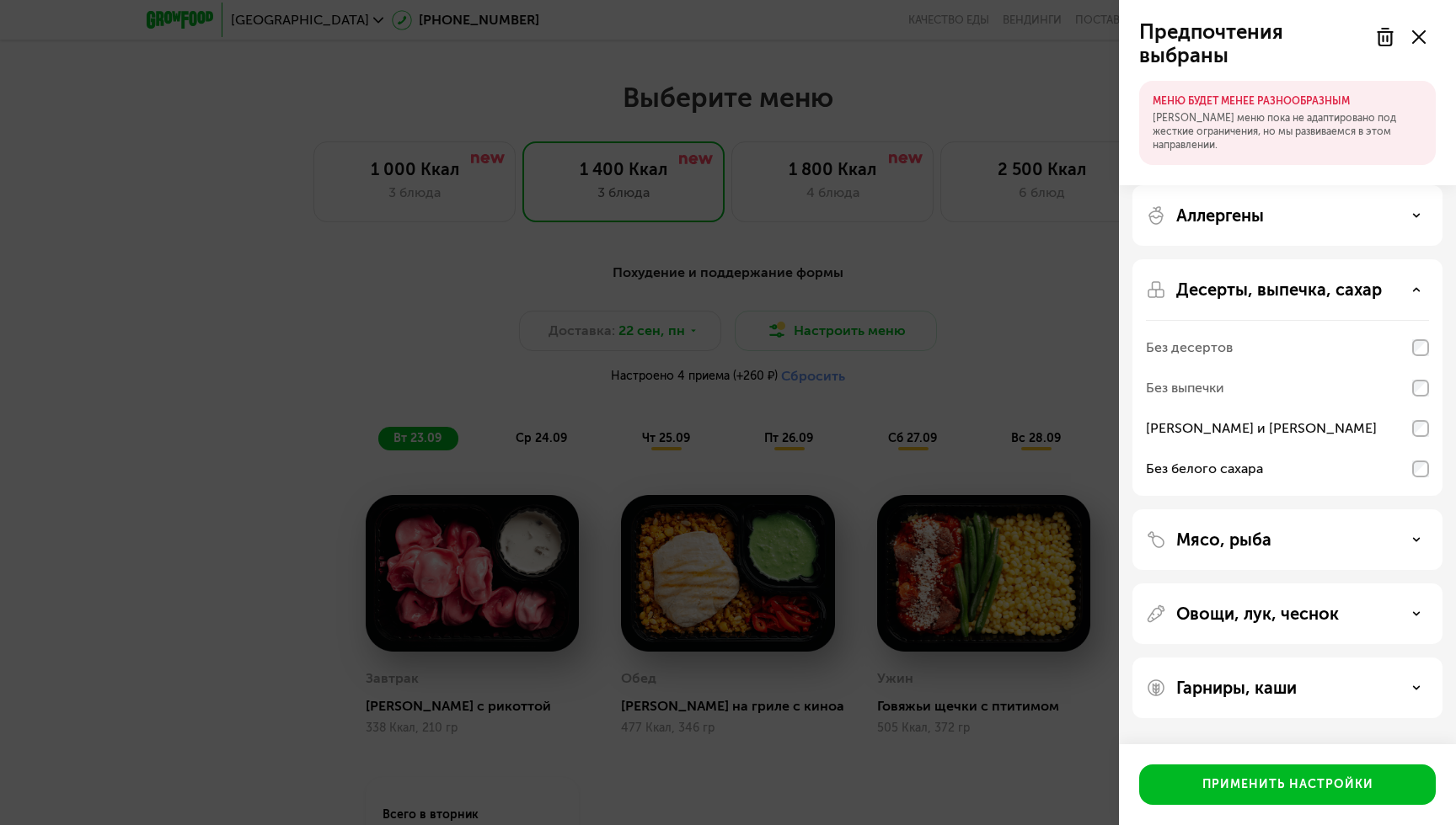
click at [1416, 292] on icon at bounding box center [1416, 289] width 9 height 9
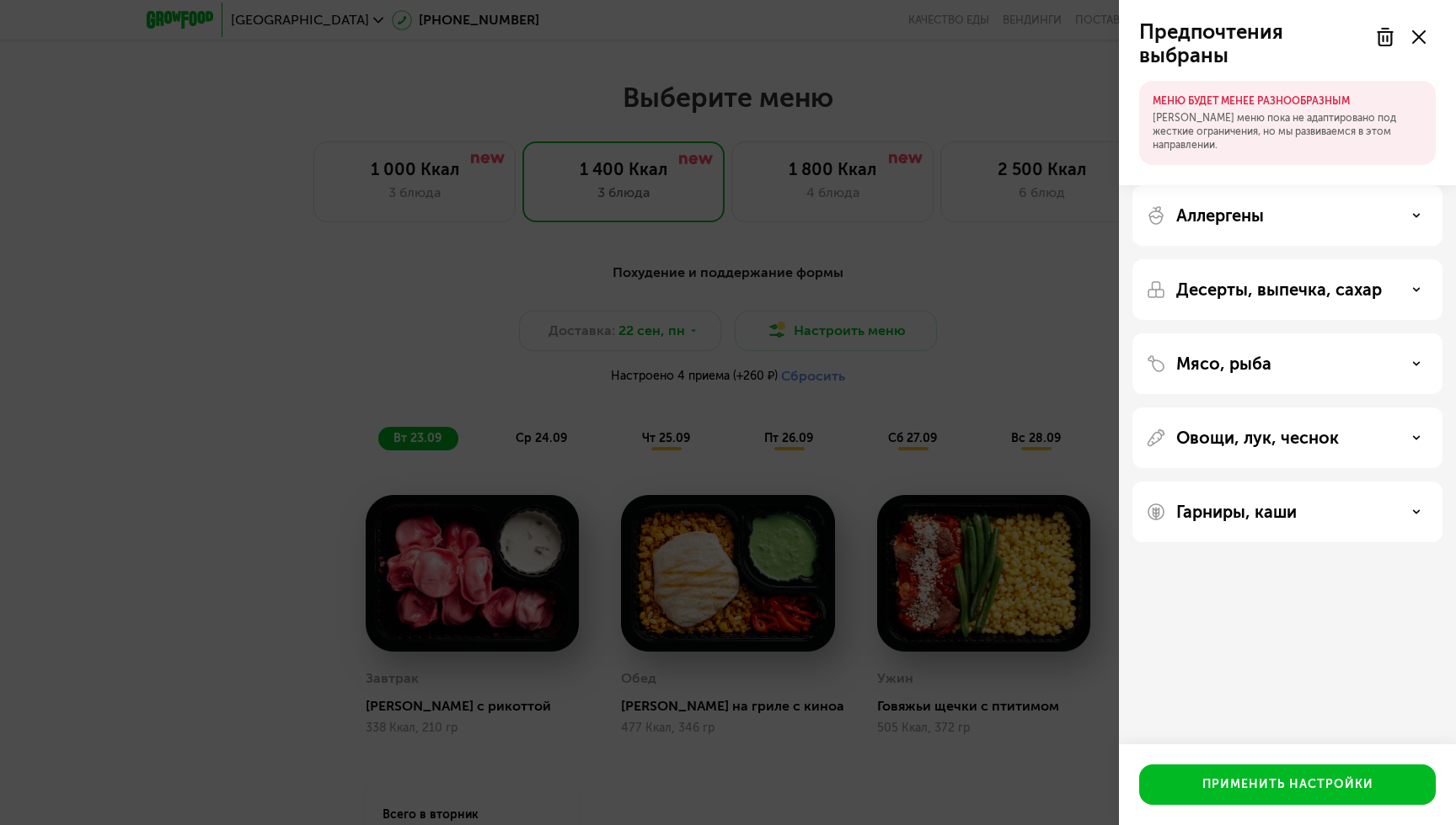
click at [1406, 515] on div "Гарниры, каши" at bounding box center [1288, 512] width 283 height 20
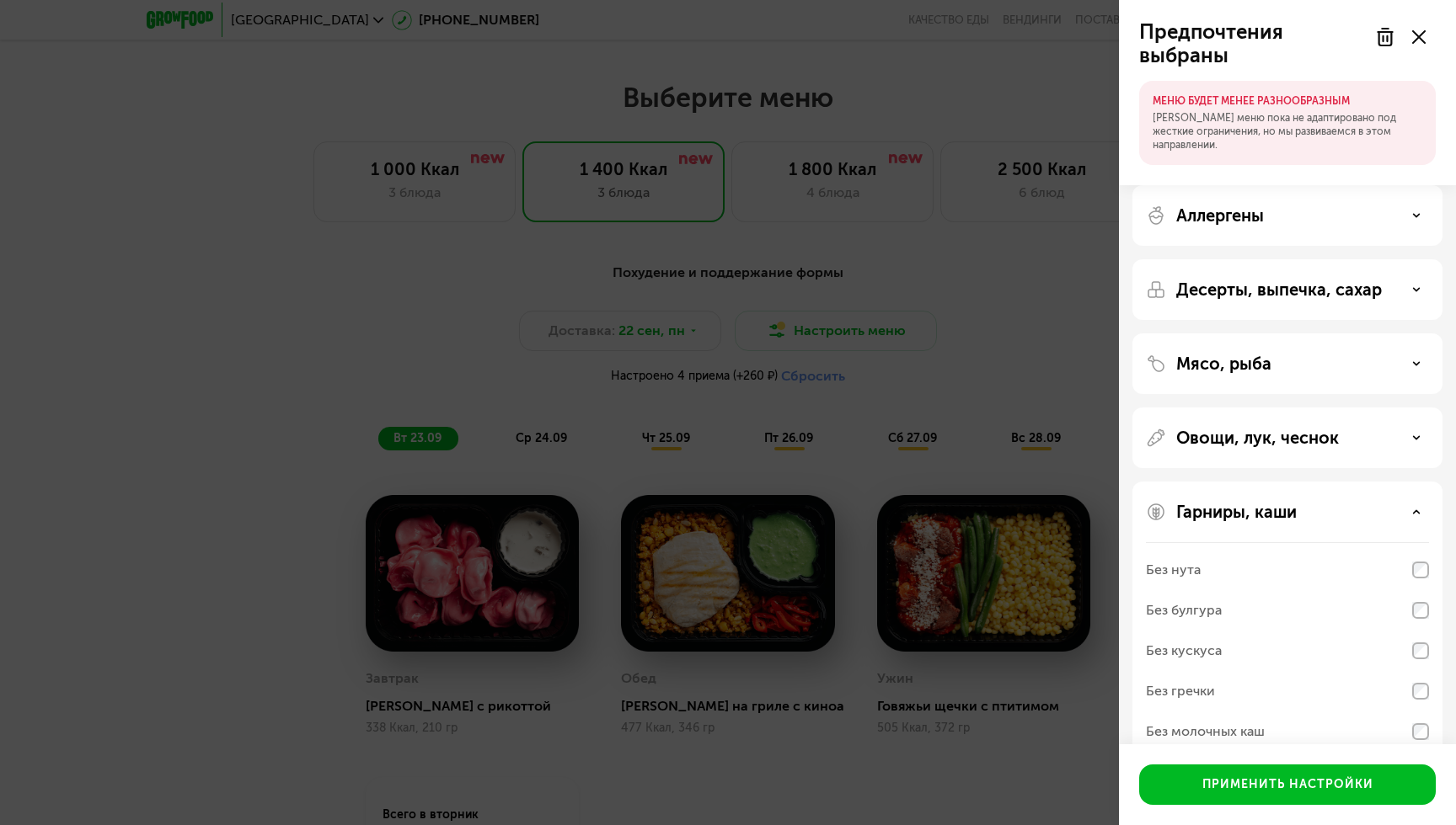
scroll to position [32, 0]
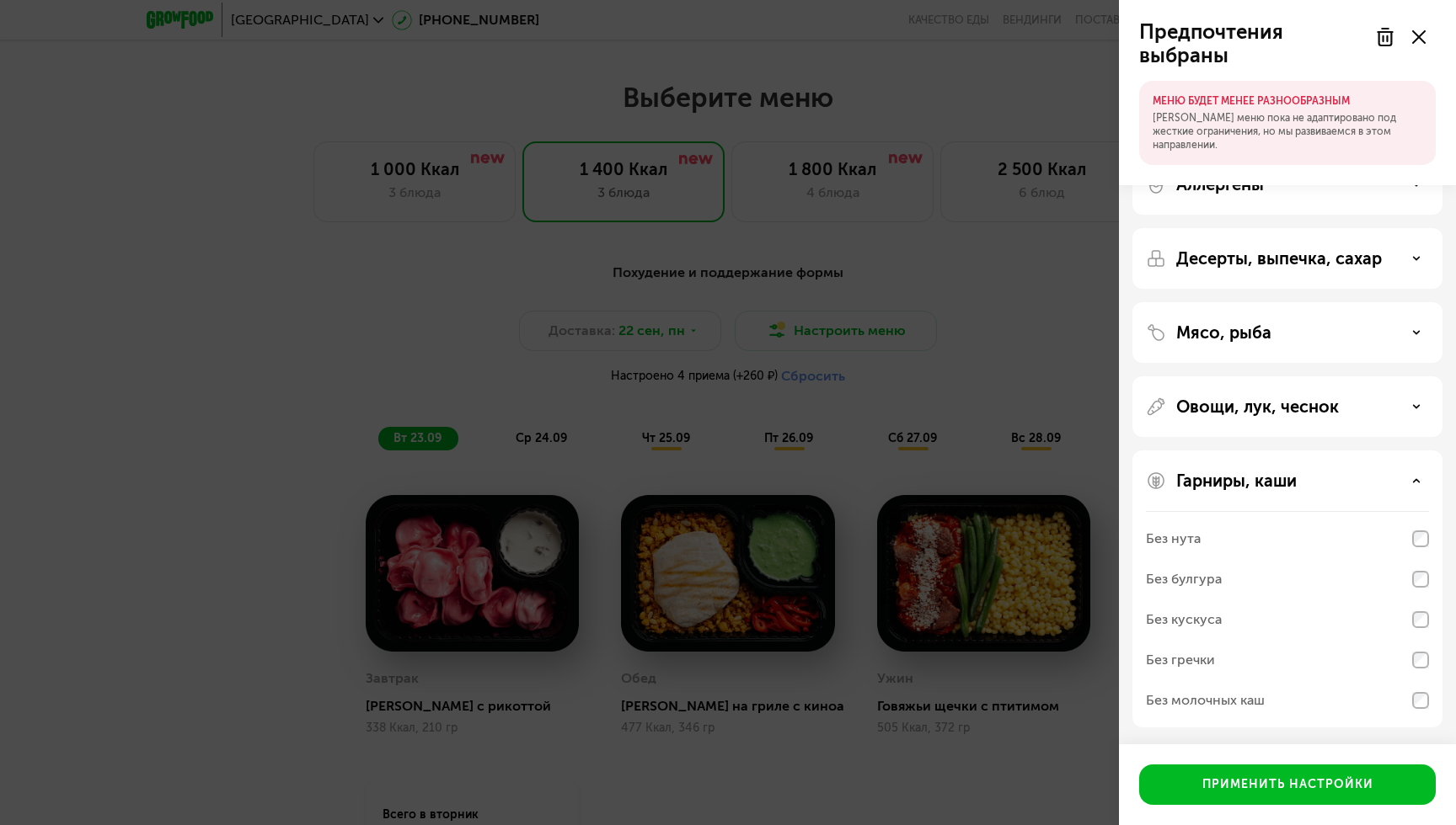
click at [1418, 484] on icon at bounding box center [1416, 480] width 9 height 9
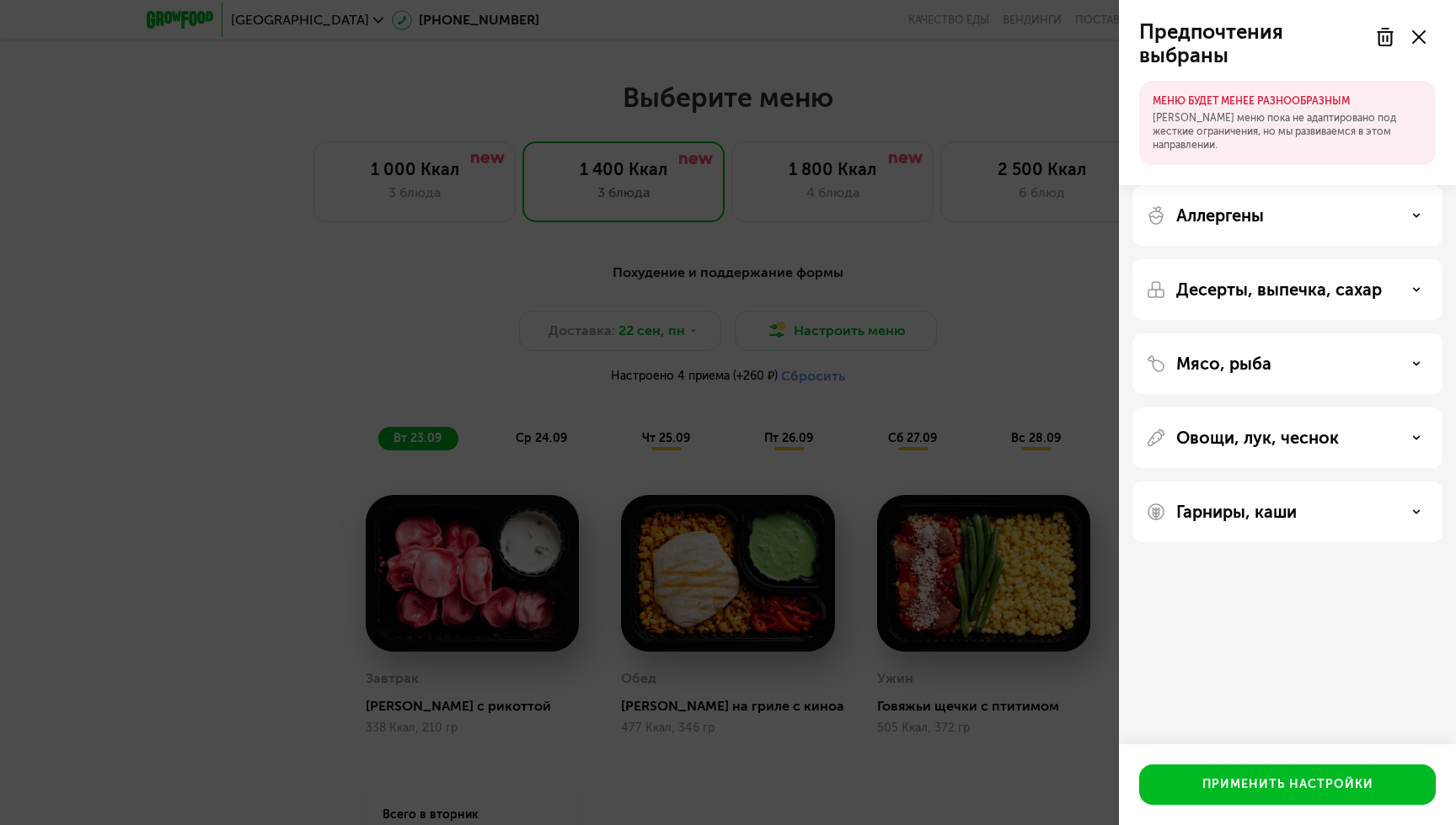
click at [1413, 438] on icon at bounding box center [1416, 437] width 9 height 9
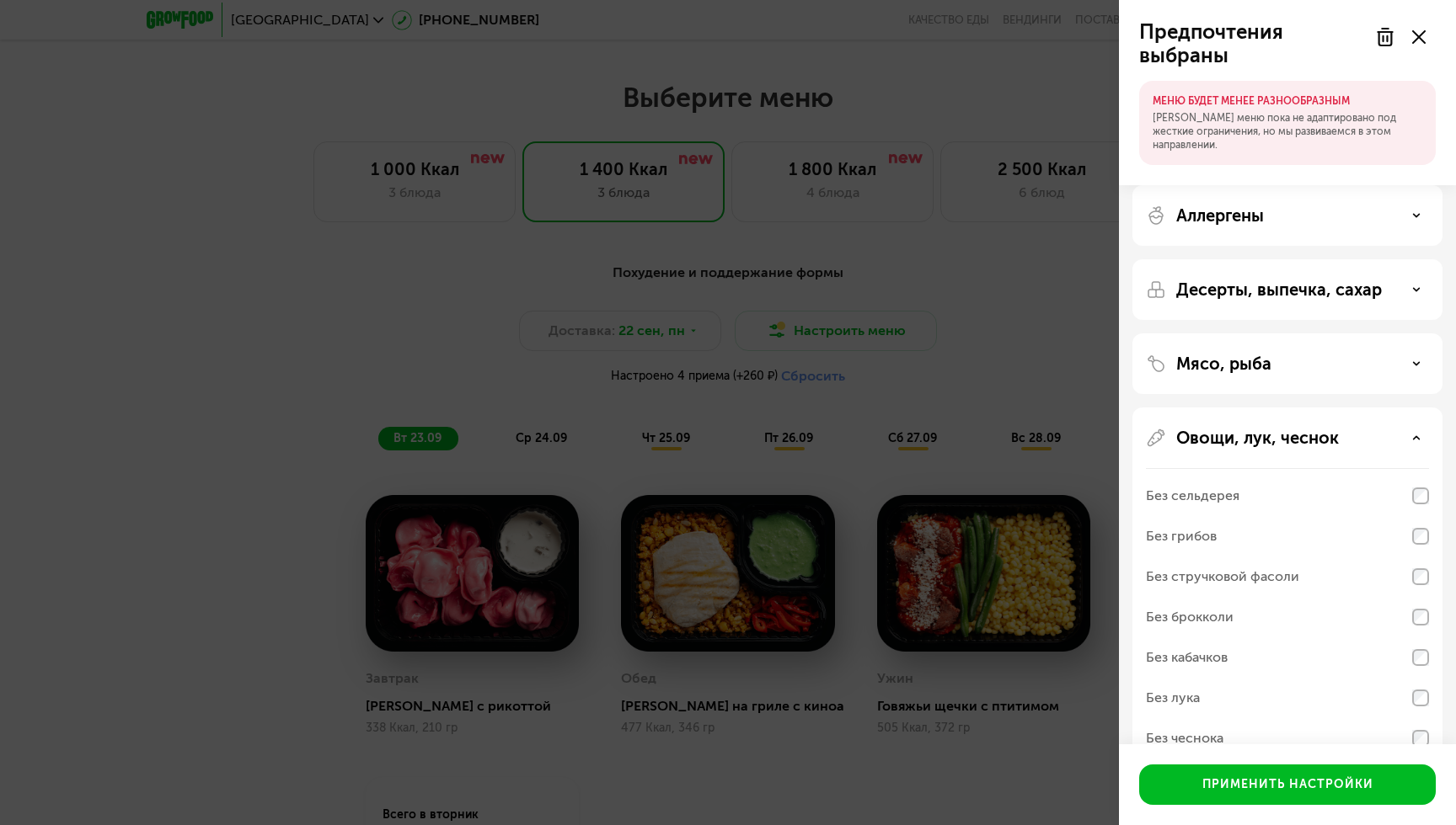
scroll to position [112, 0]
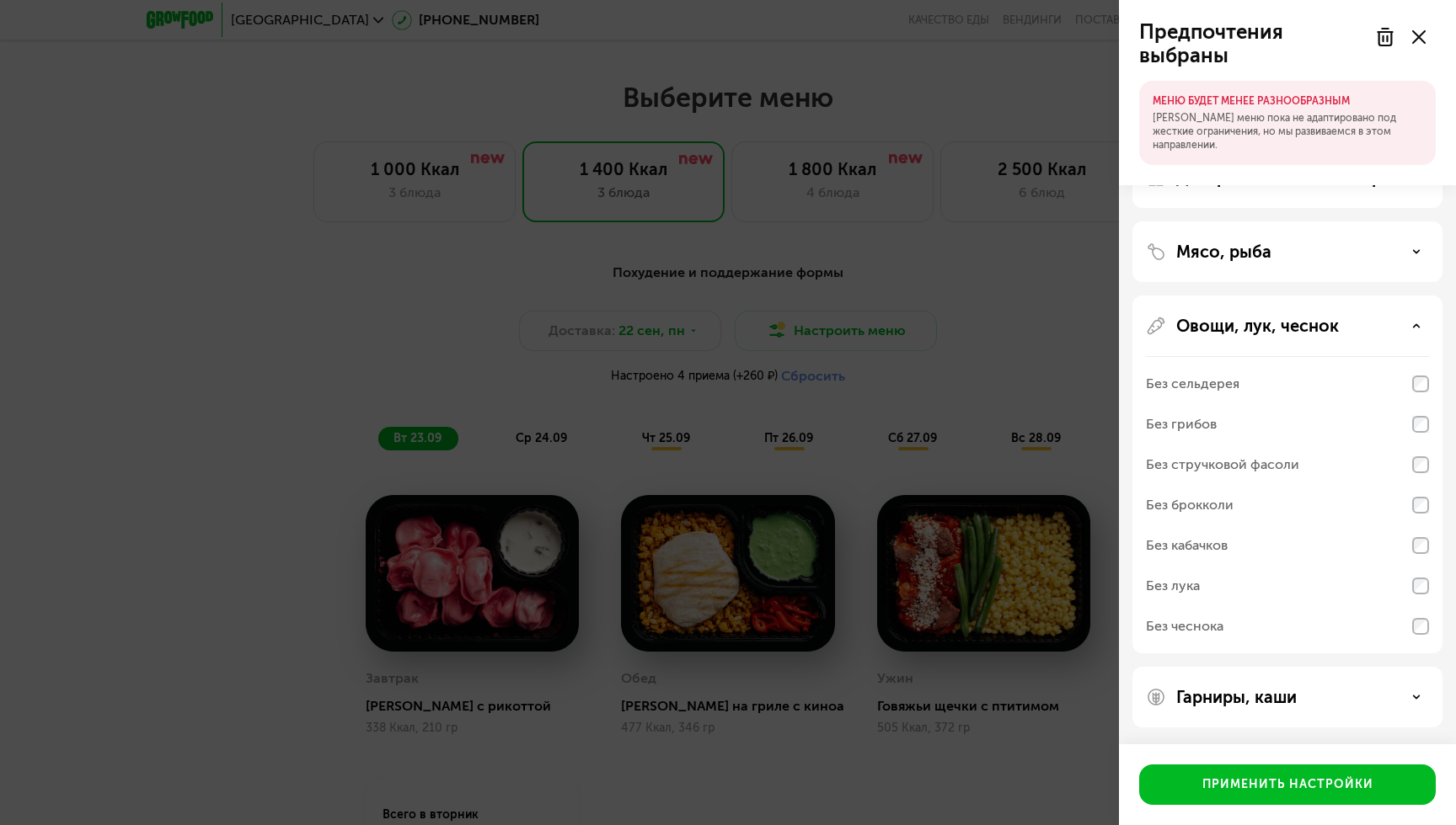
click at [1414, 328] on icon at bounding box center [1416, 326] width 9 height 9
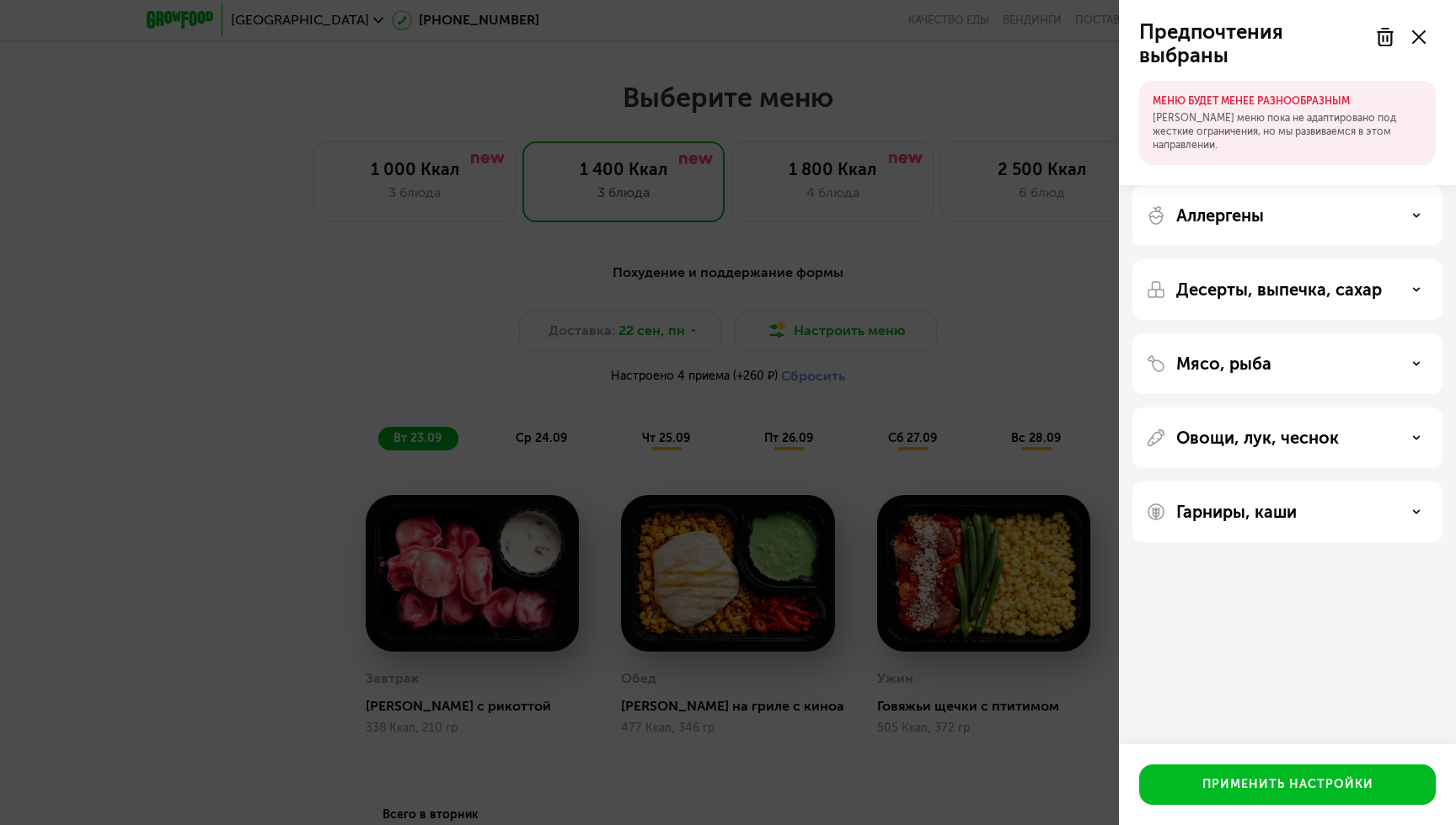
scroll to position [0, 0]
click at [1420, 213] on icon at bounding box center [1416, 215] width 9 height 9
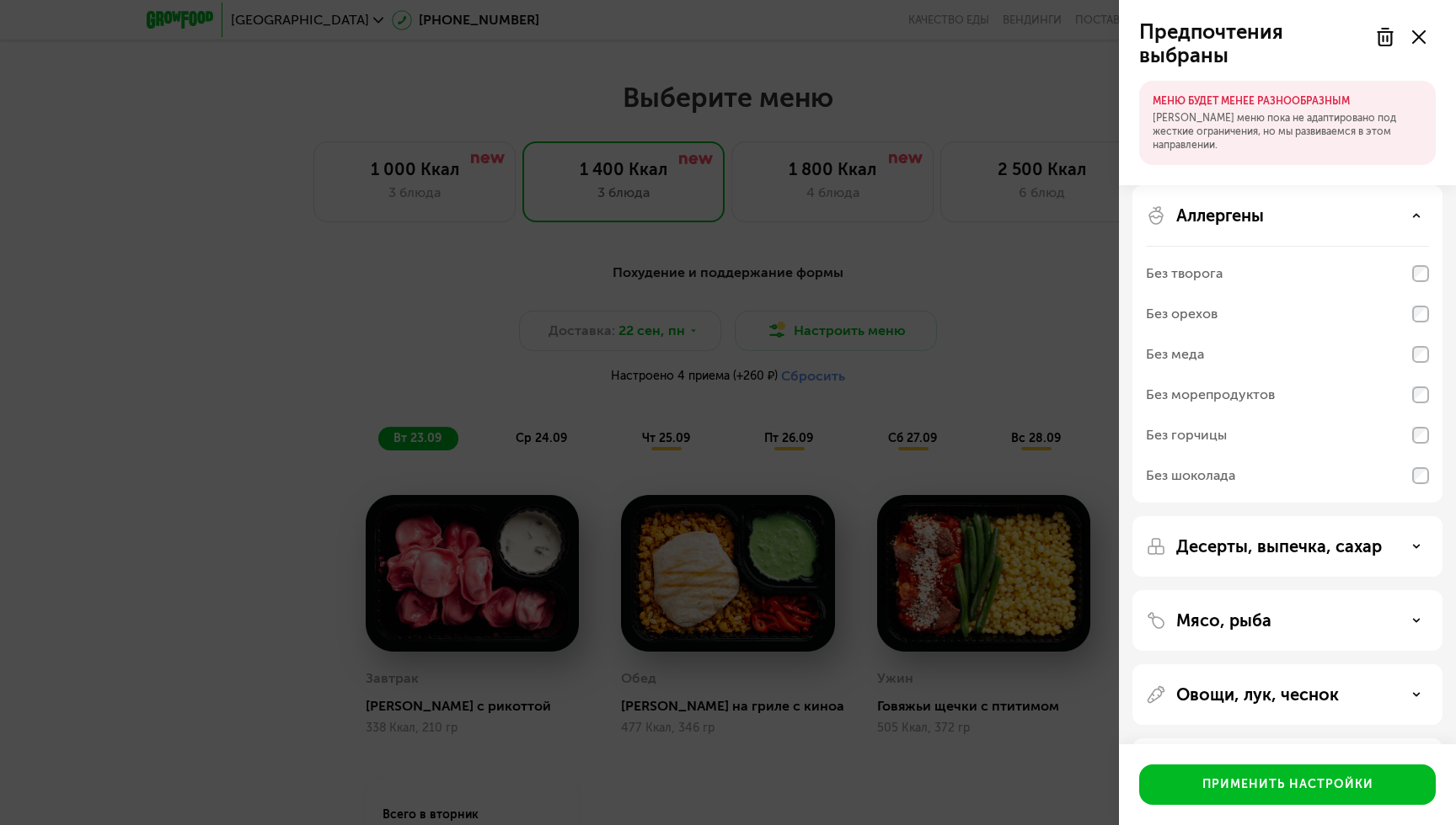
click at [1419, 211] on icon at bounding box center [1416, 215] width 9 height 9
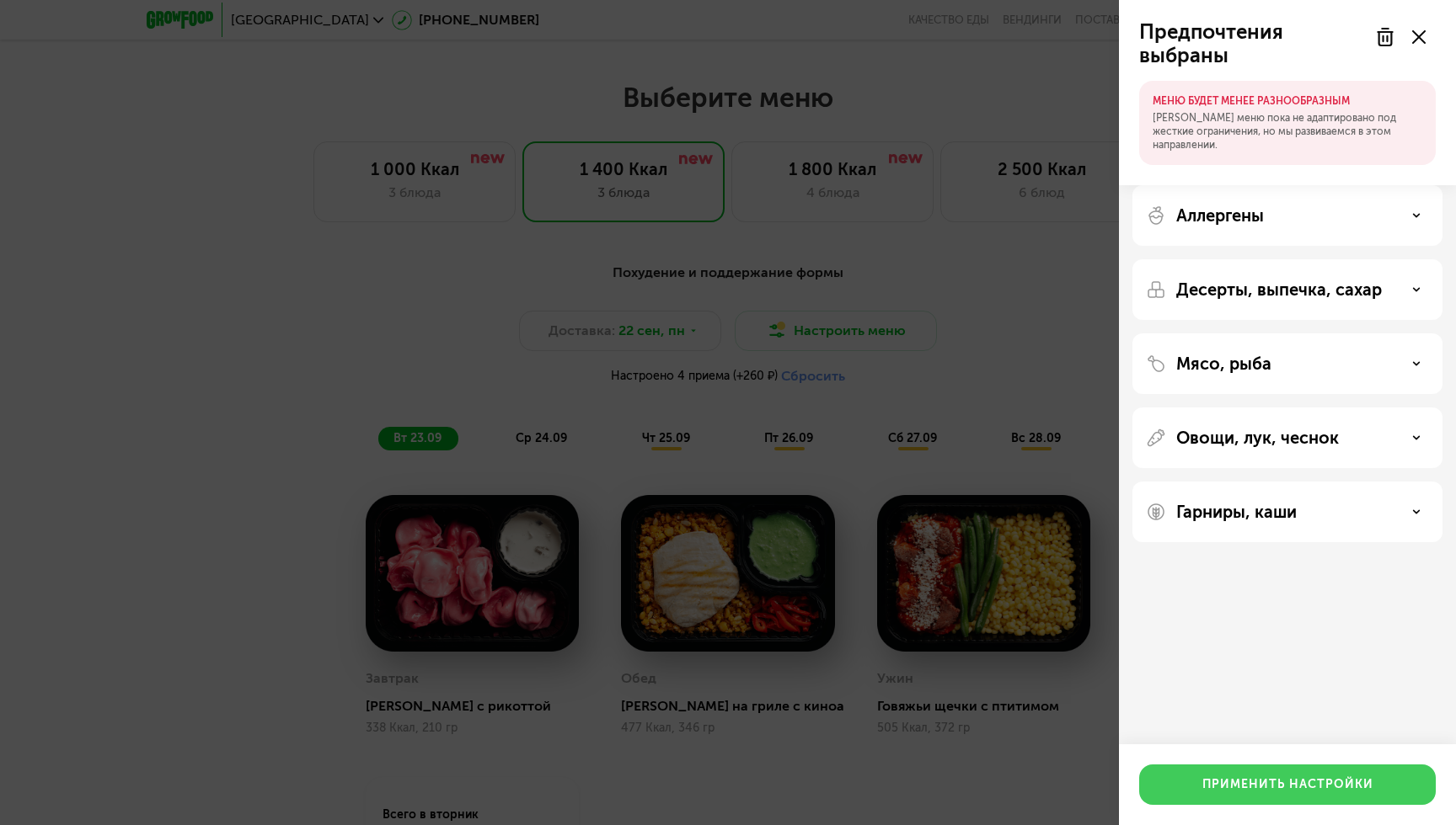
click at [1282, 781] on div "Применить настройки" at bounding box center [1288, 785] width 171 height 17
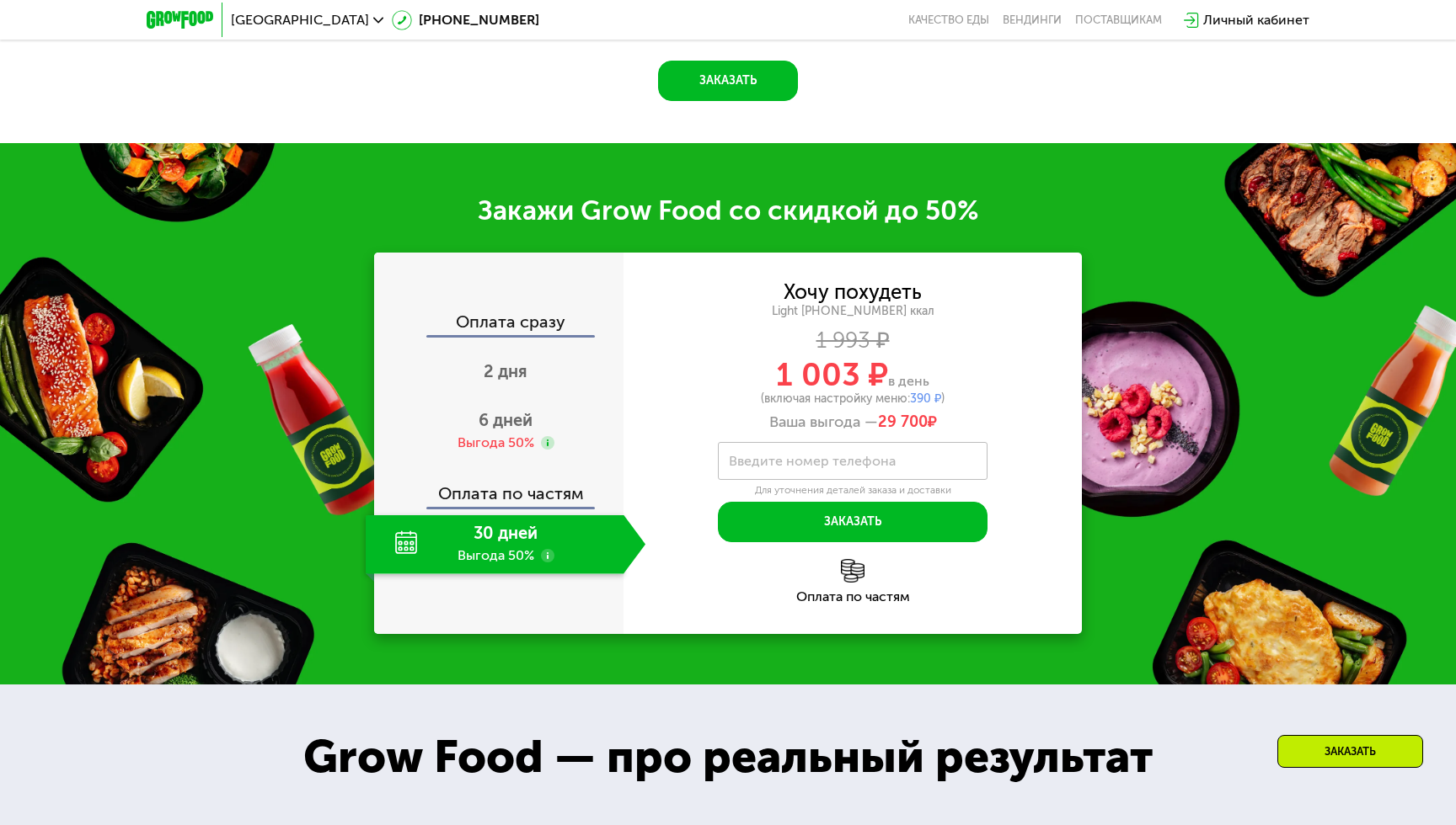
scroll to position [2119, 0]
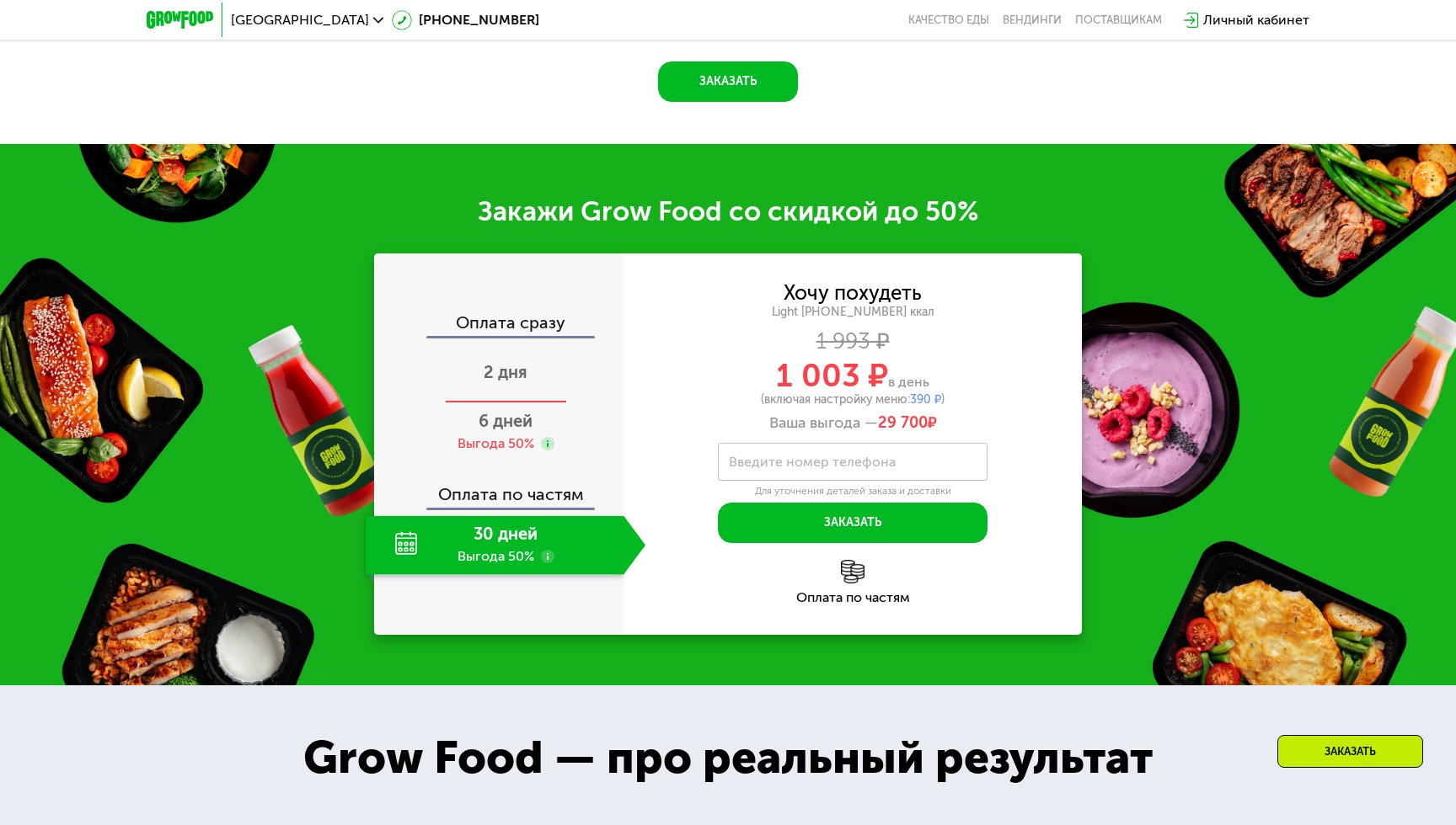
click at [491, 374] on span "2 дня" at bounding box center [505, 371] width 44 height 20
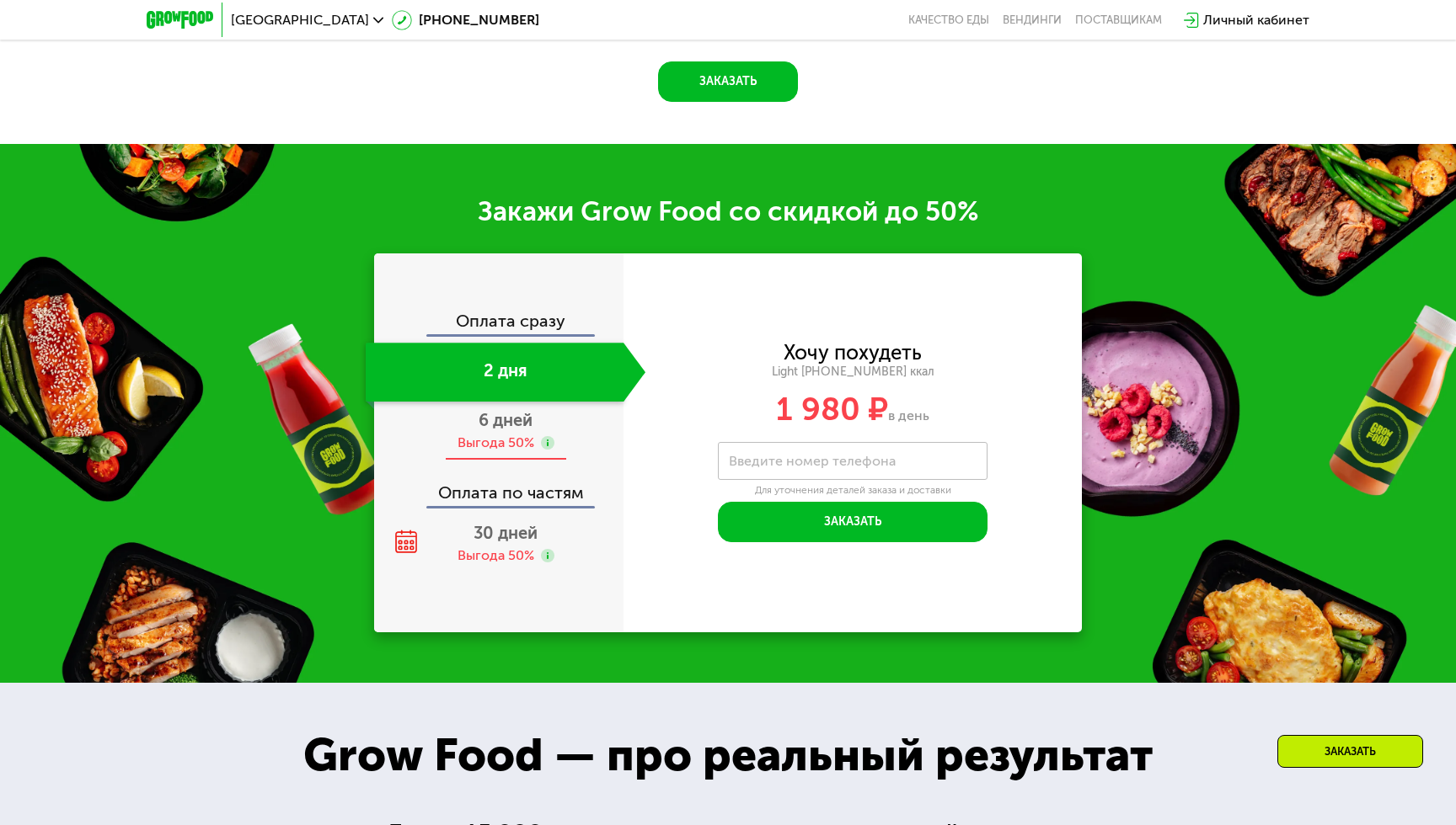
click at [507, 429] on span "6 дней" at bounding box center [505, 420] width 54 height 20
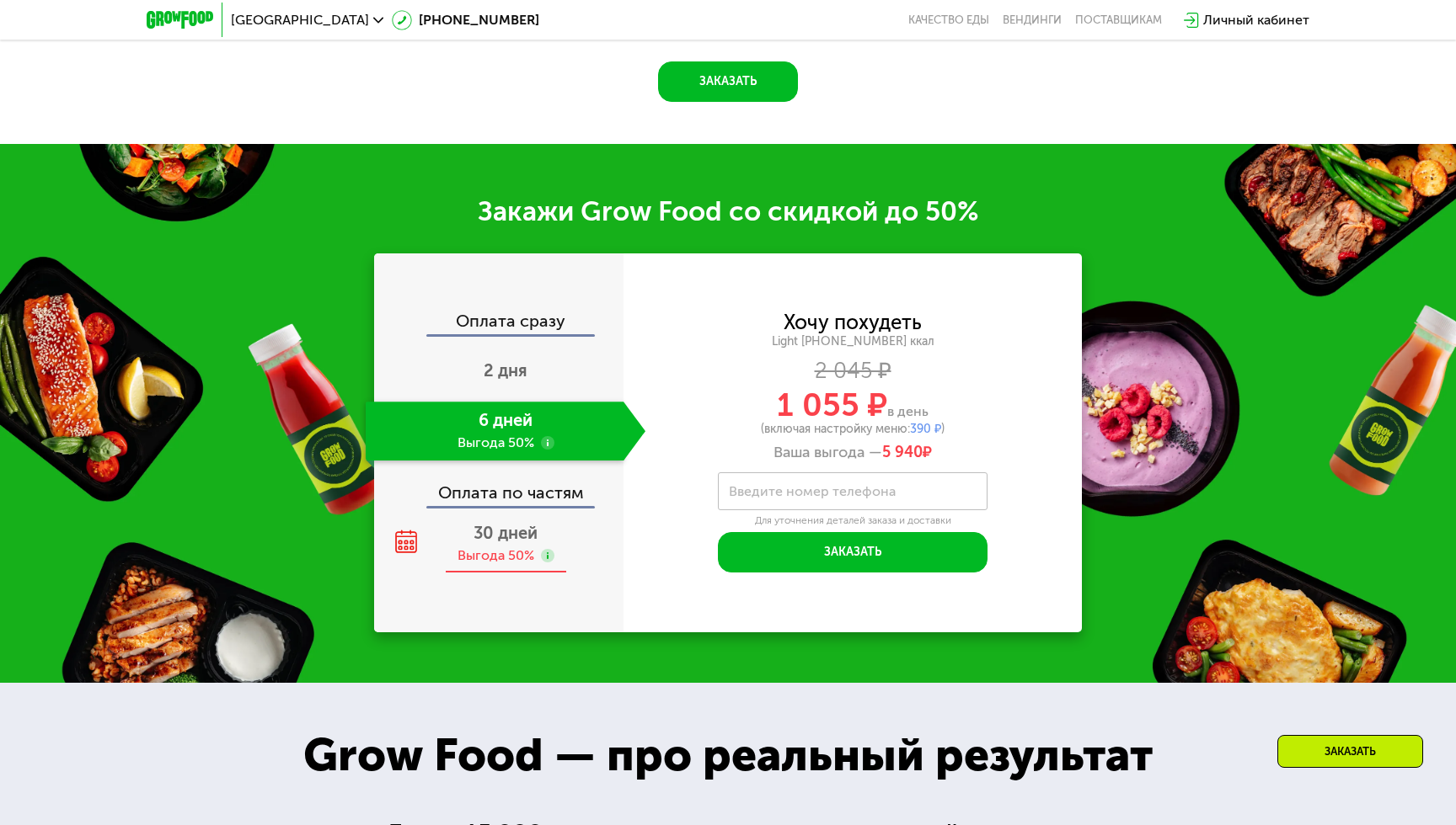
click at [508, 539] on span "30 дней" at bounding box center [505, 533] width 64 height 20
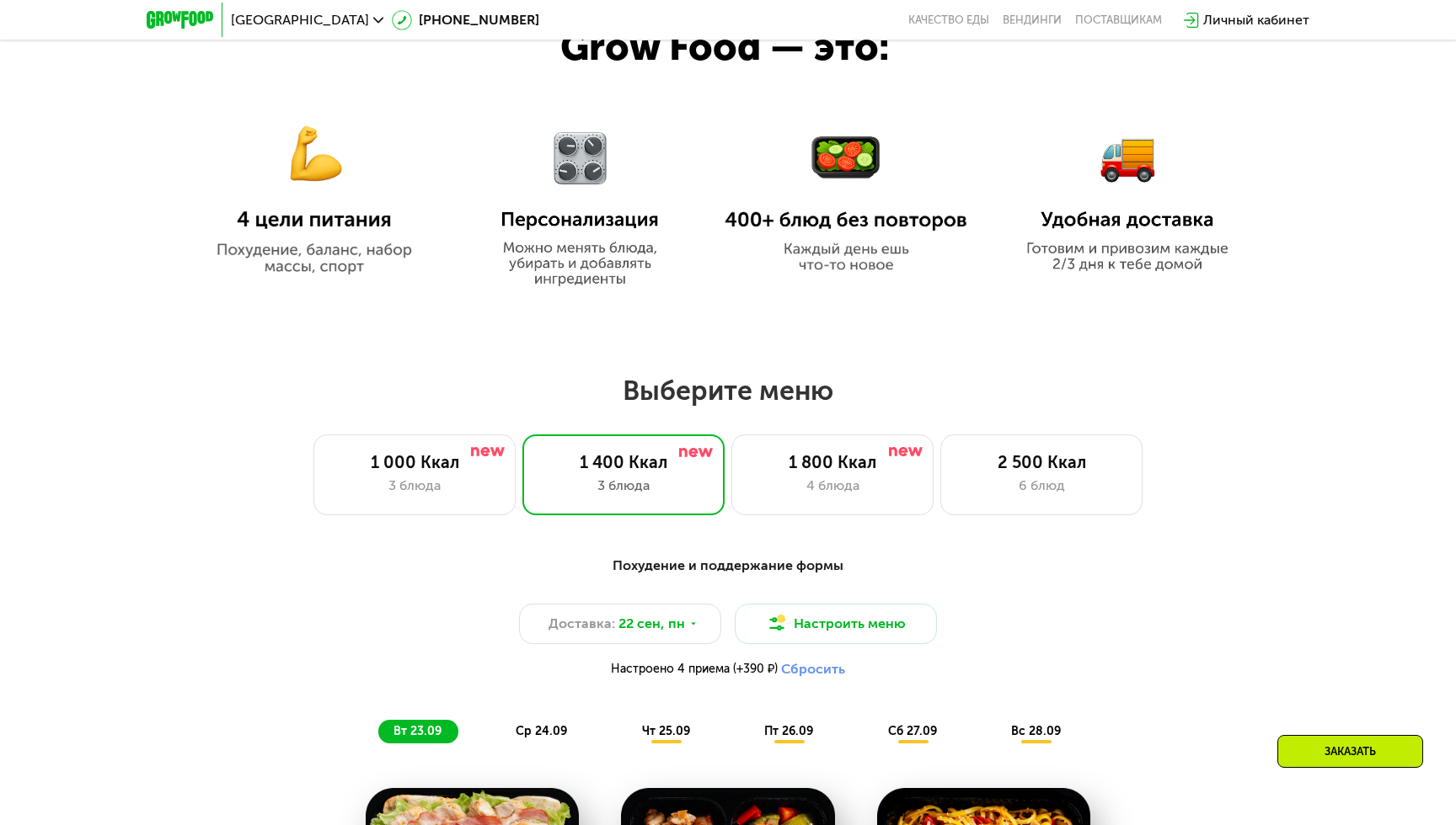
scroll to position [933, 0]
click at [851, 470] on div "1 800 Ккал" at bounding box center [832, 463] width 167 height 20
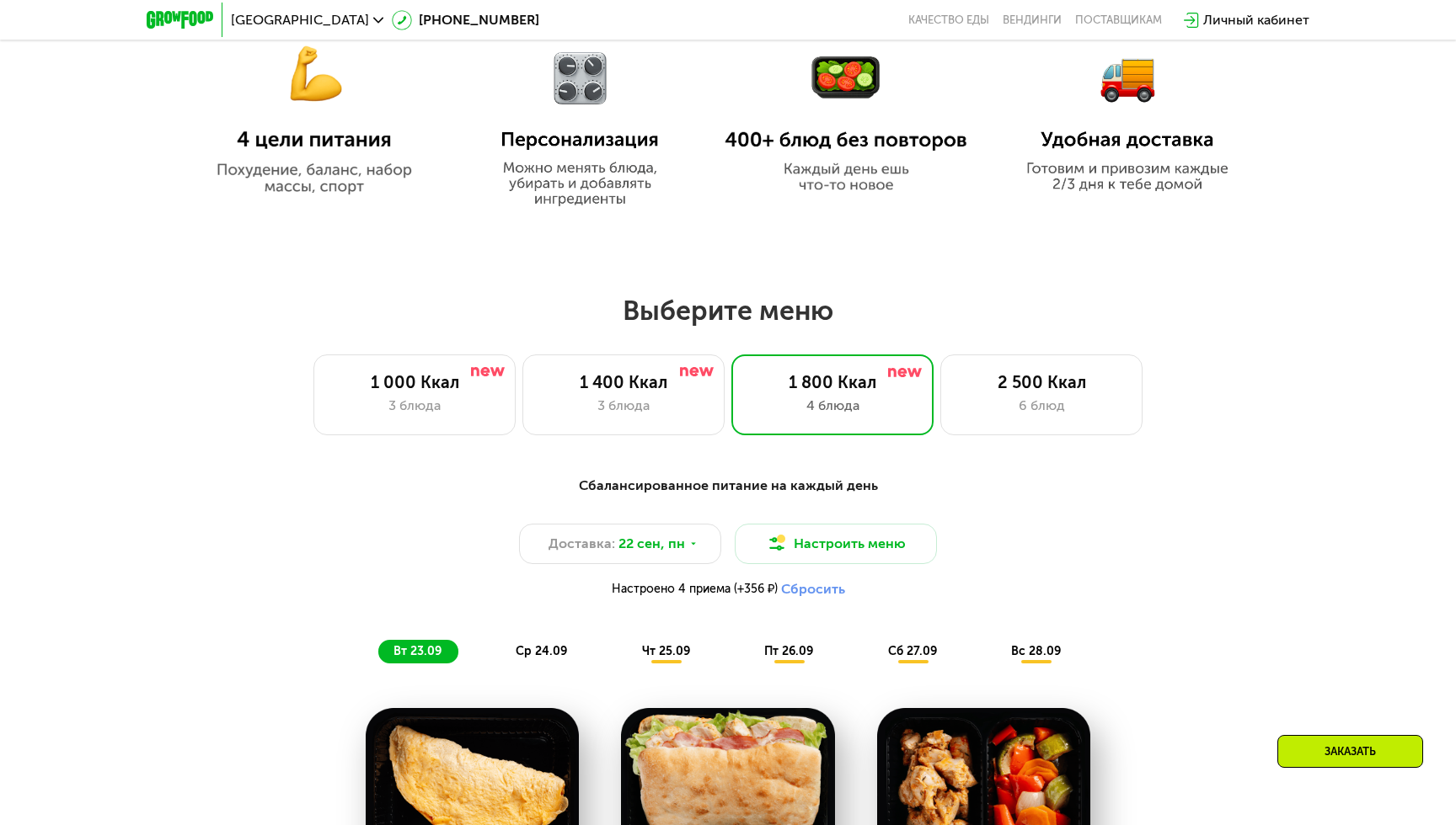
scroll to position [991, 0]
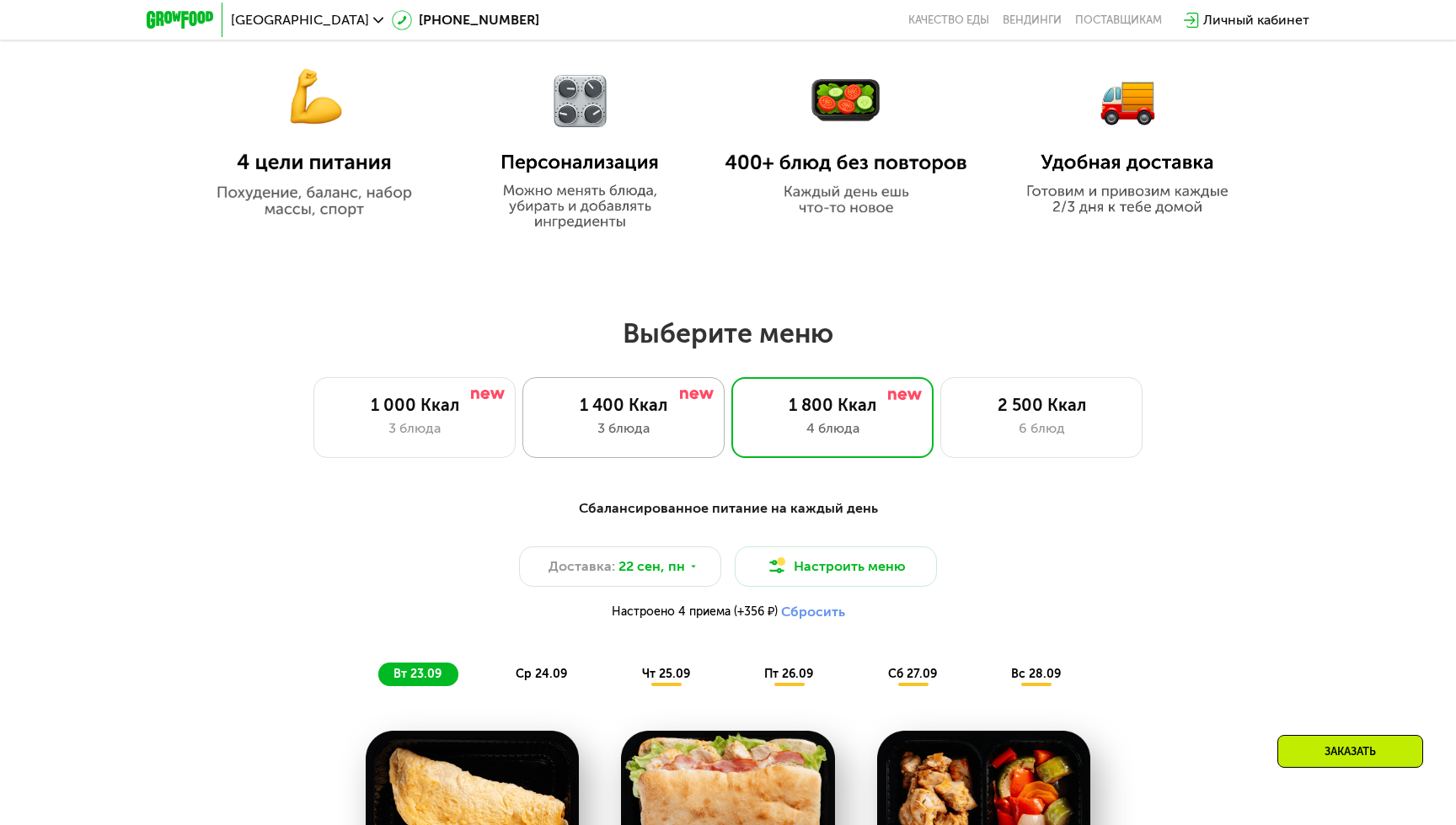
click at [653, 419] on div "3 блюда" at bounding box center [623, 428] width 167 height 20
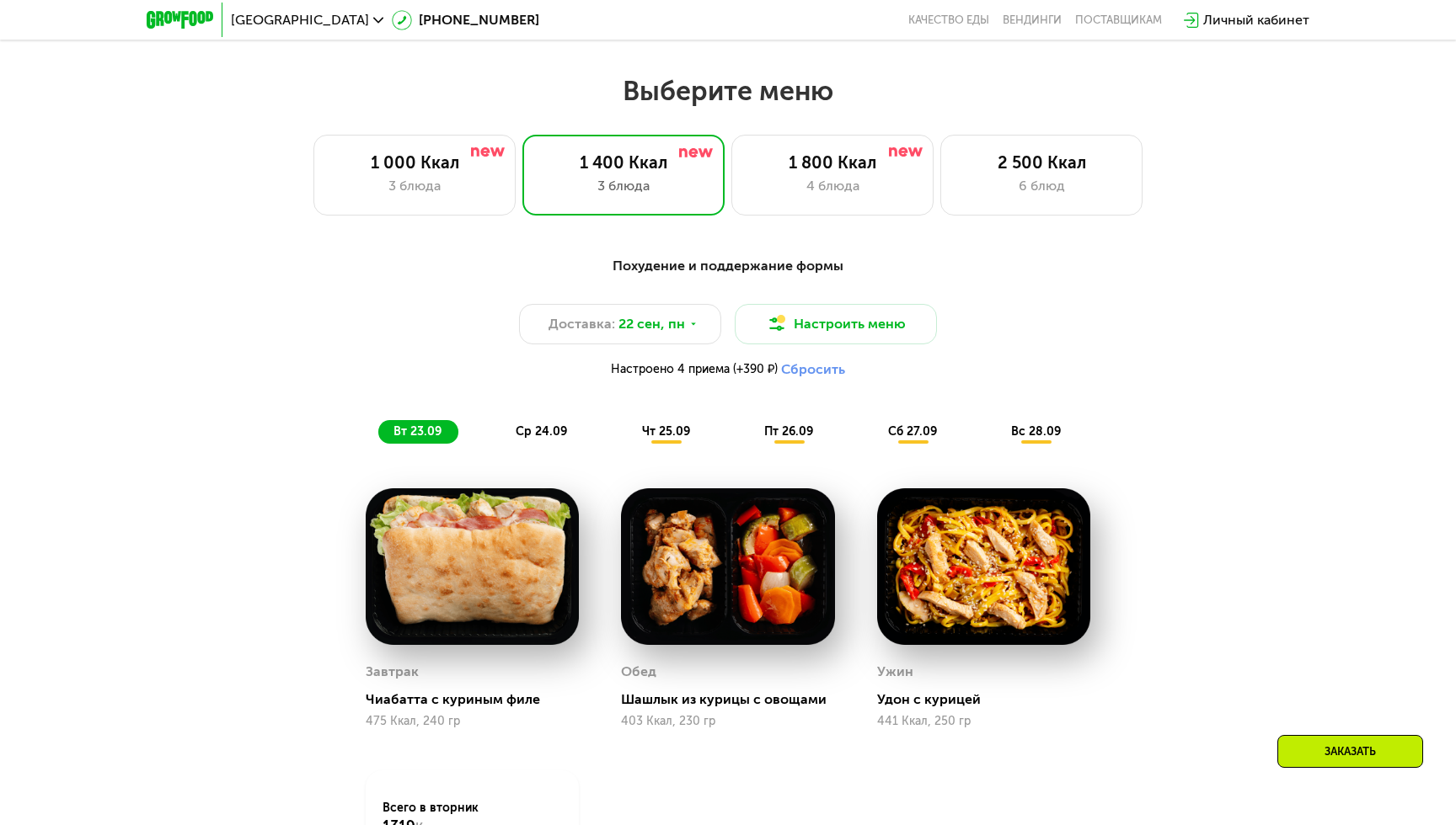
scroll to position [1237, 0]
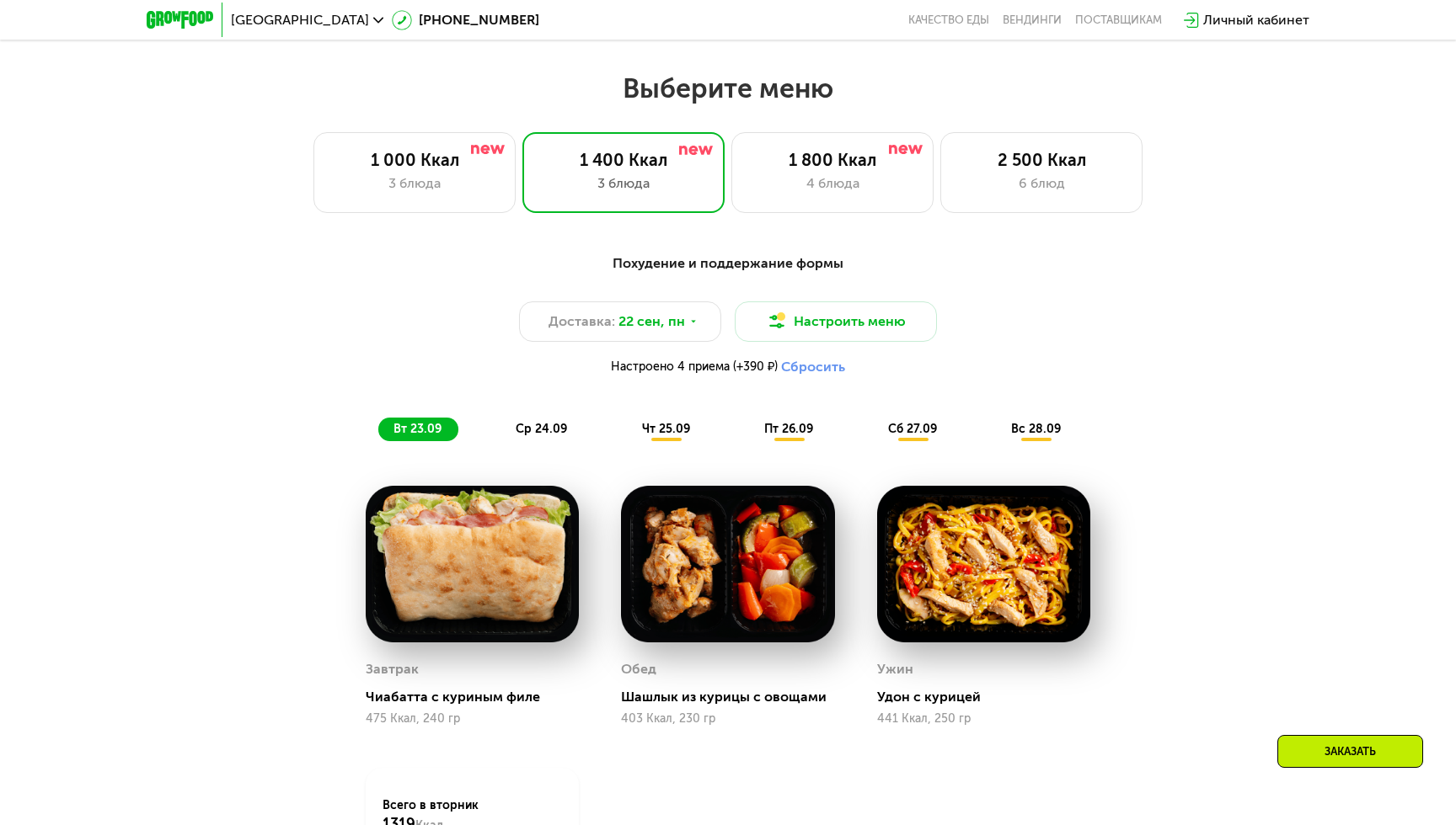
click at [550, 433] on span "ср 24.09" at bounding box center [542, 429] width 52 height 14
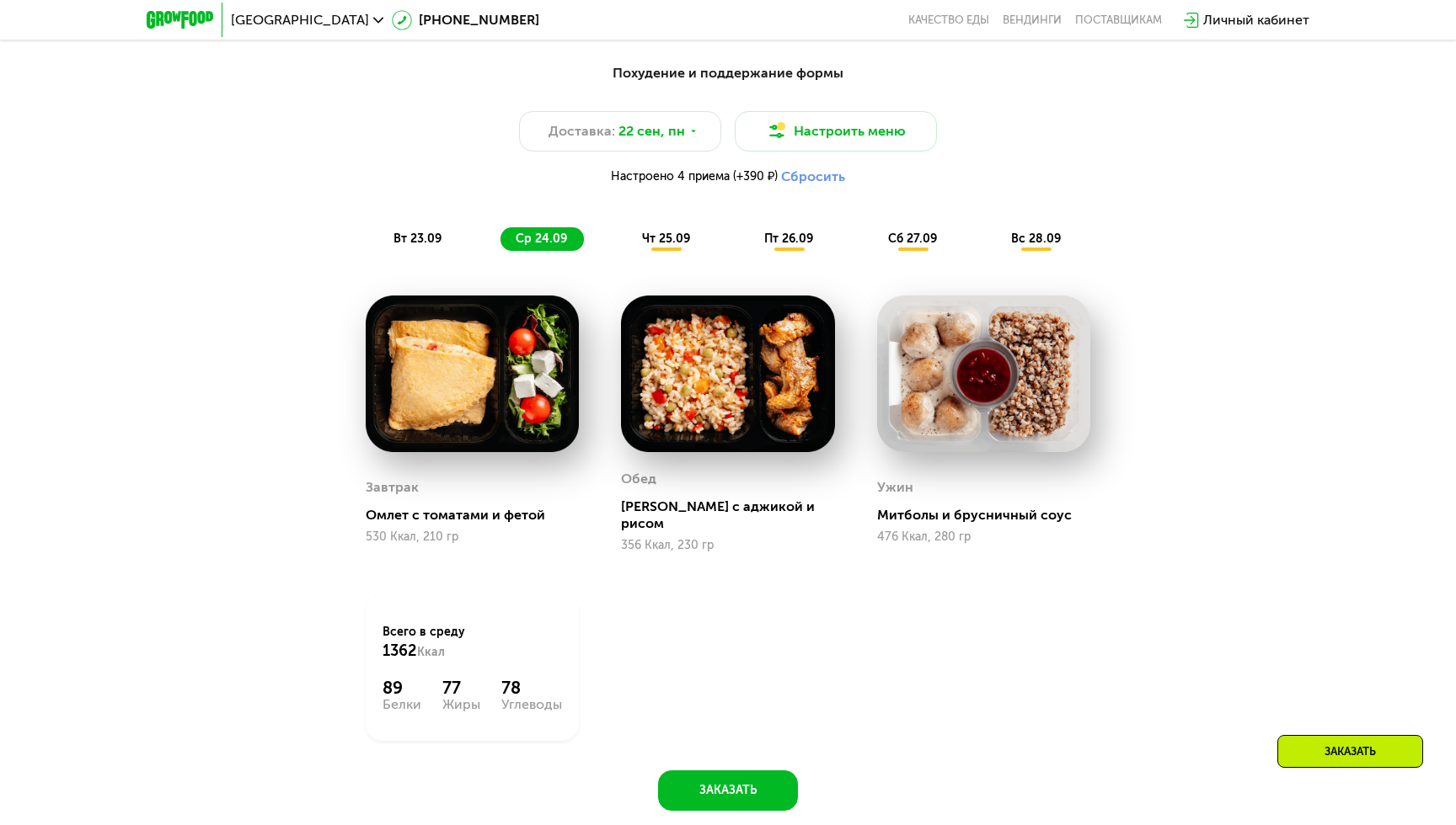
scroll to position [1433, 0]
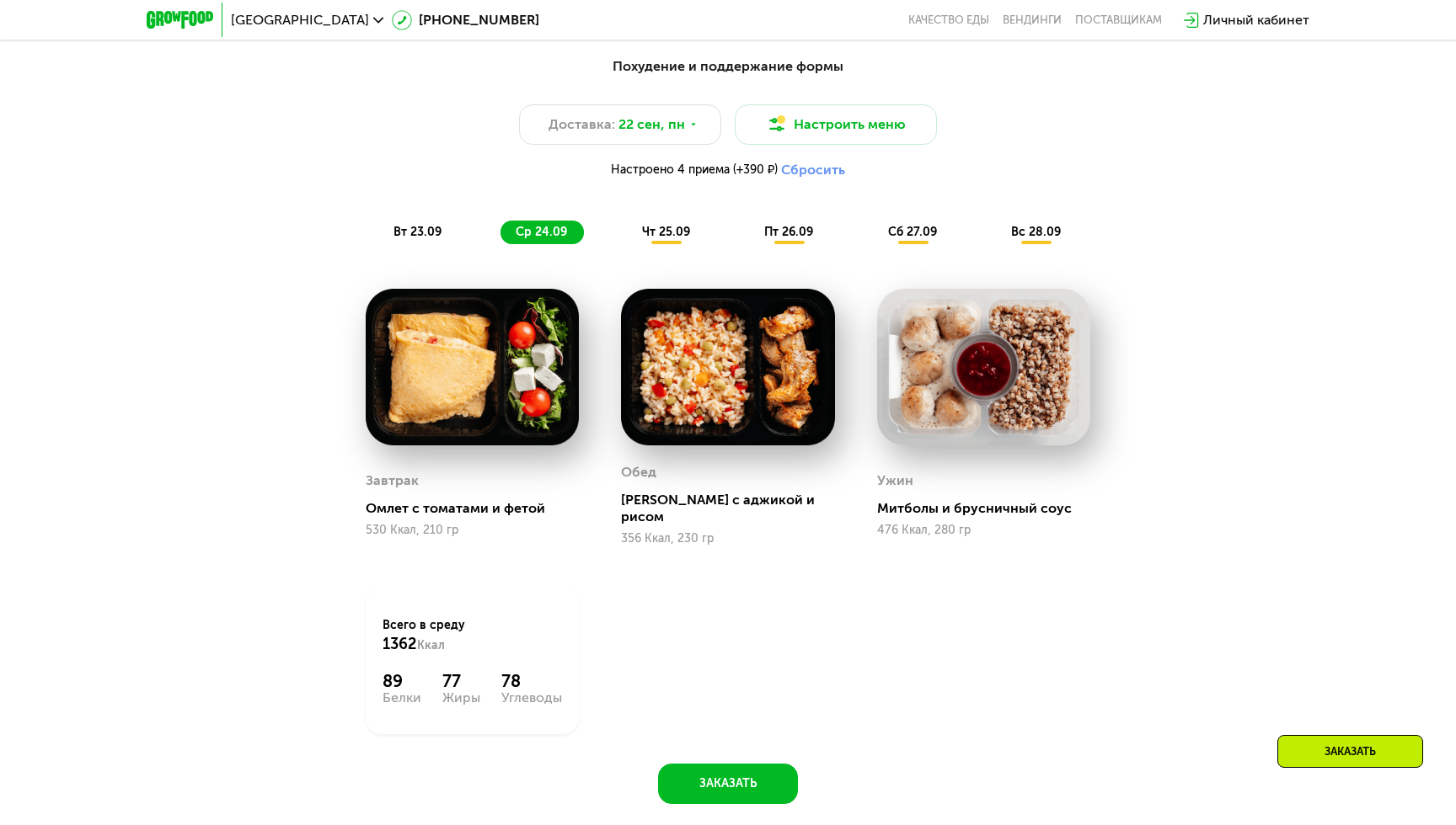
click at [674, 239] on div "чт 25.09" at bounding box center [667, 232] width 80 height 24
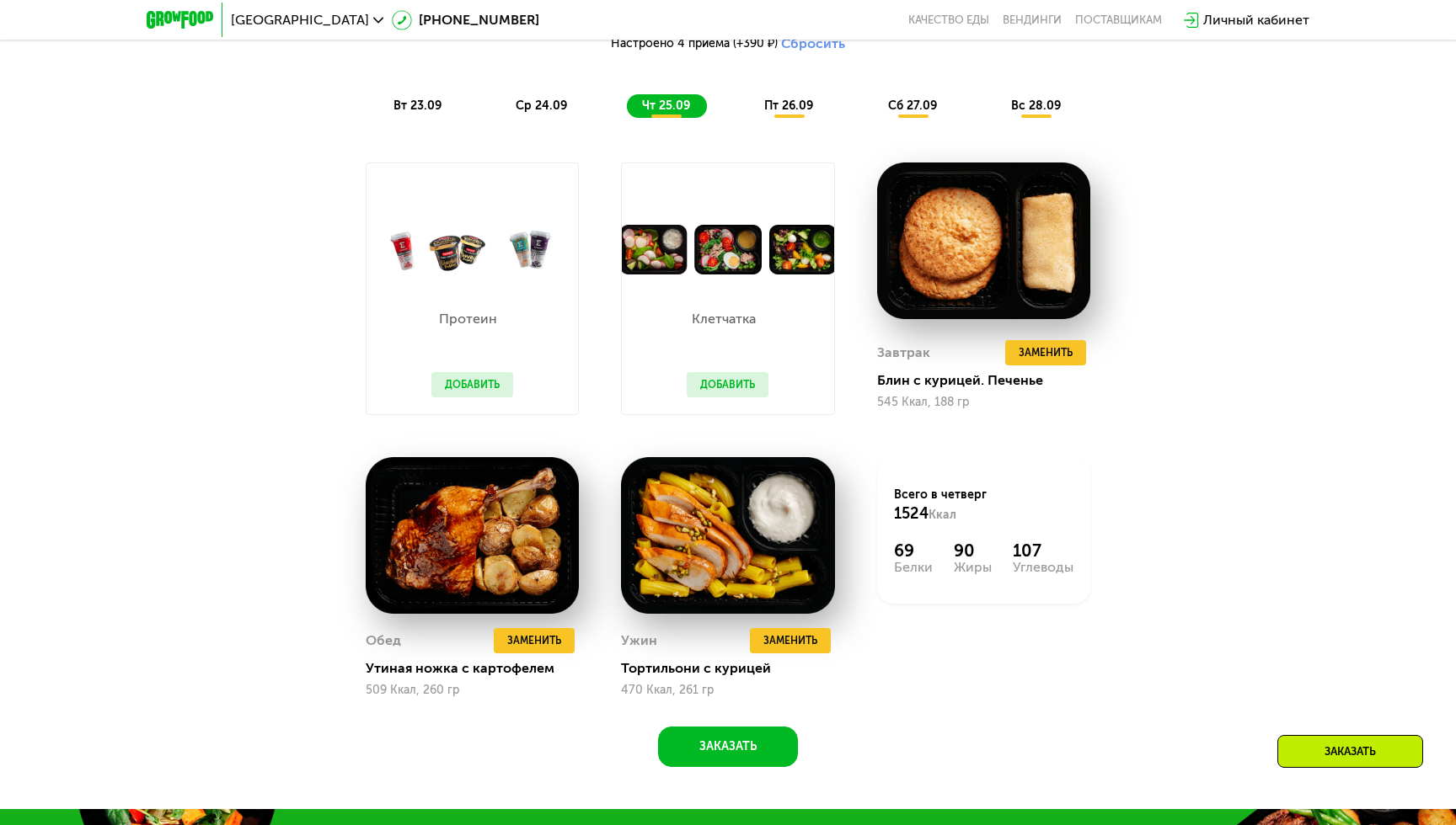
scroll to position [1530, 0]
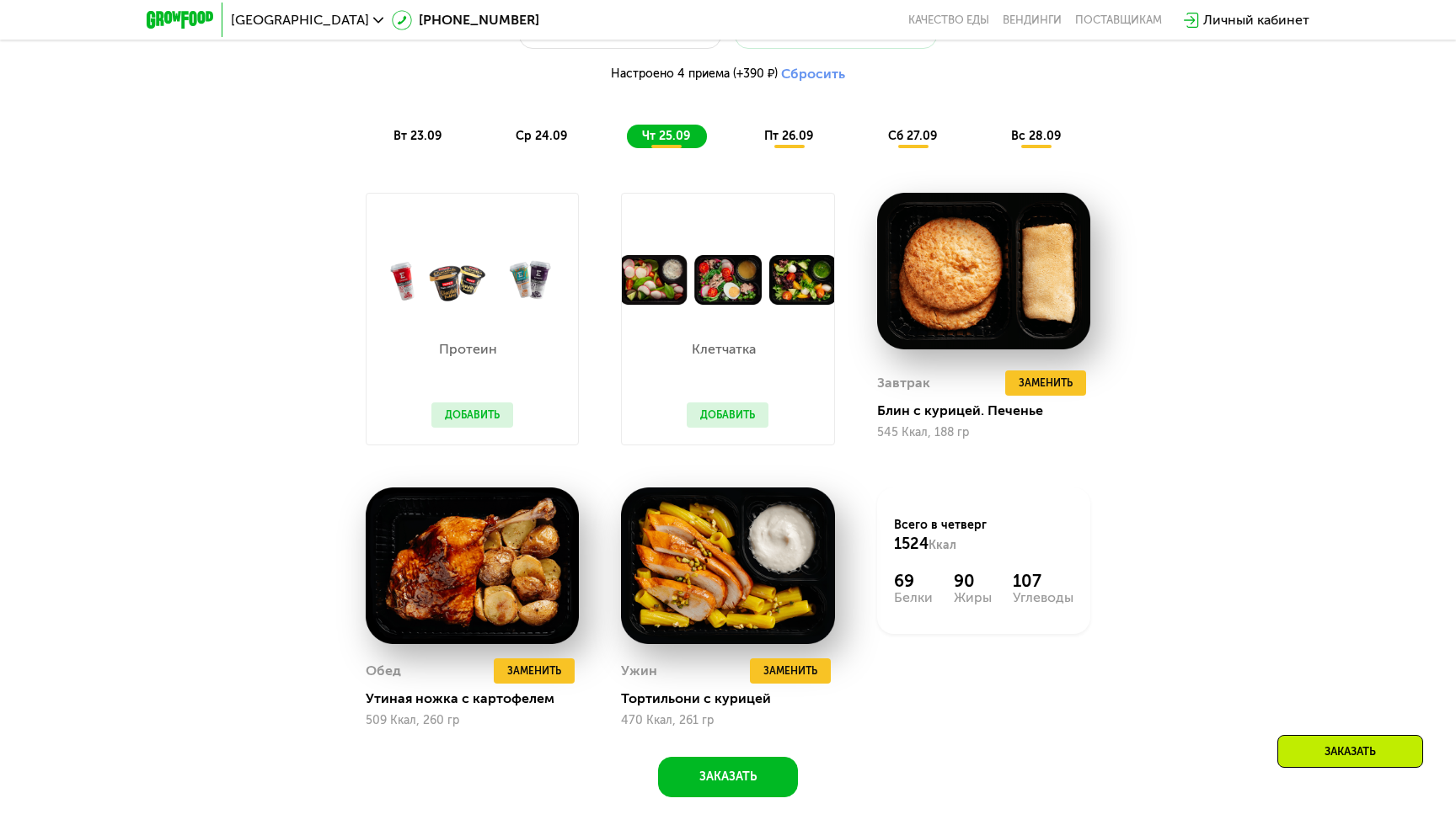
click at [786, 131] on span "пт 26.09" at bounding box center [788, 136] width 49 height 14
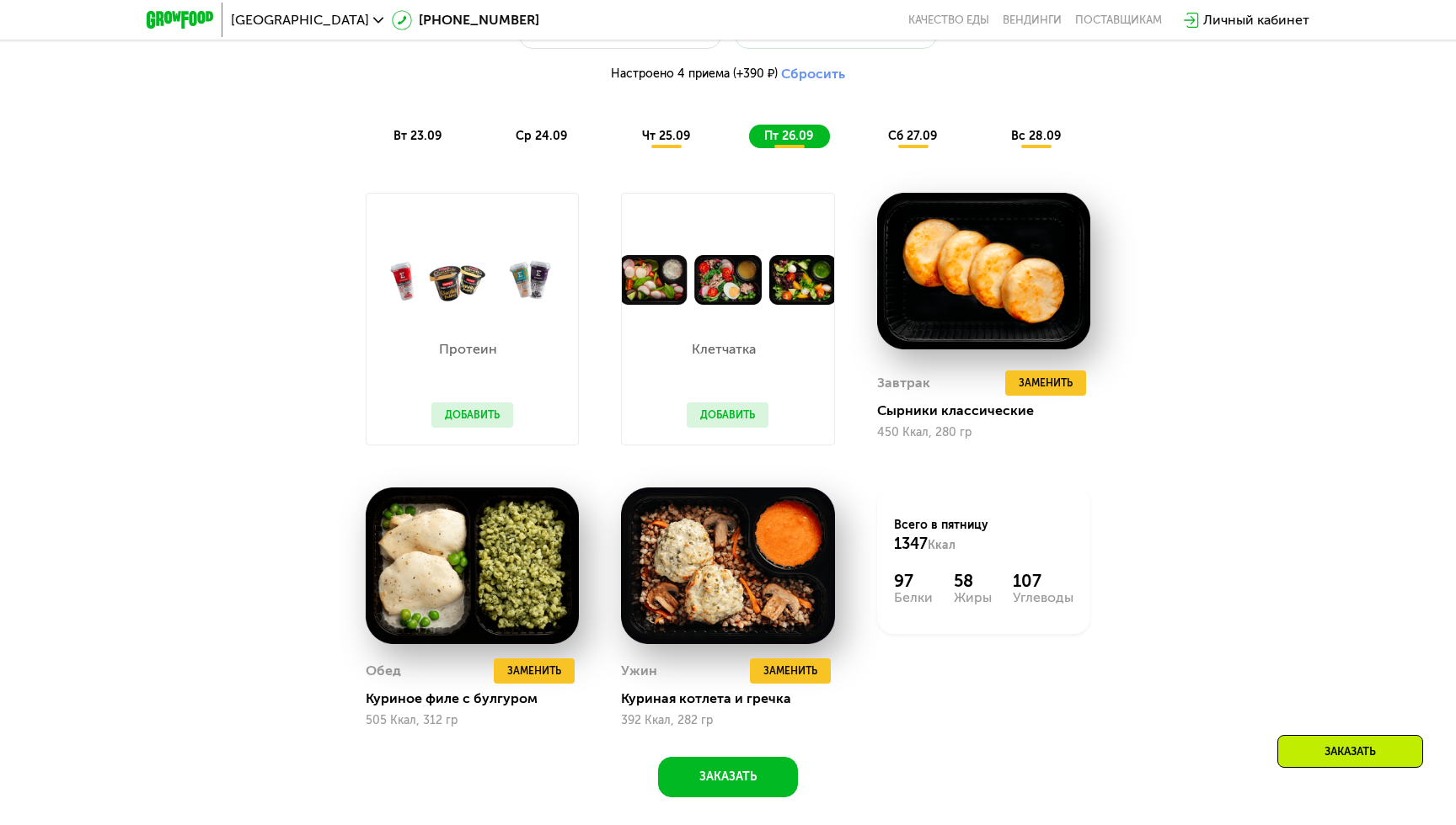
click at [911, 138] on span "сб 27.09" at bounding box center [912, 136] width 49 height 14
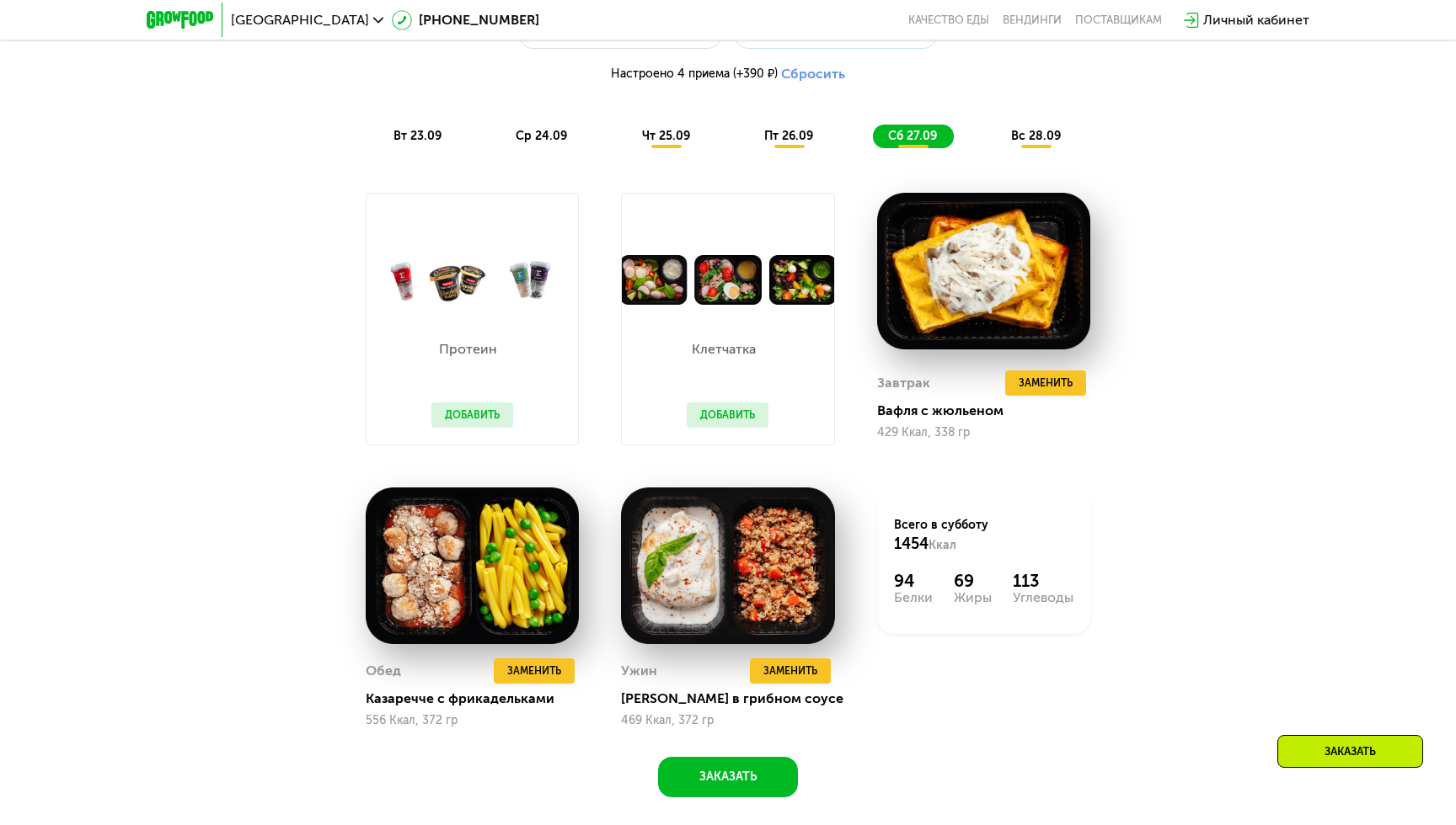
click at [1021, 137] on span "вс 28.09" at bounding box center [1036, 136] width 50 height 14
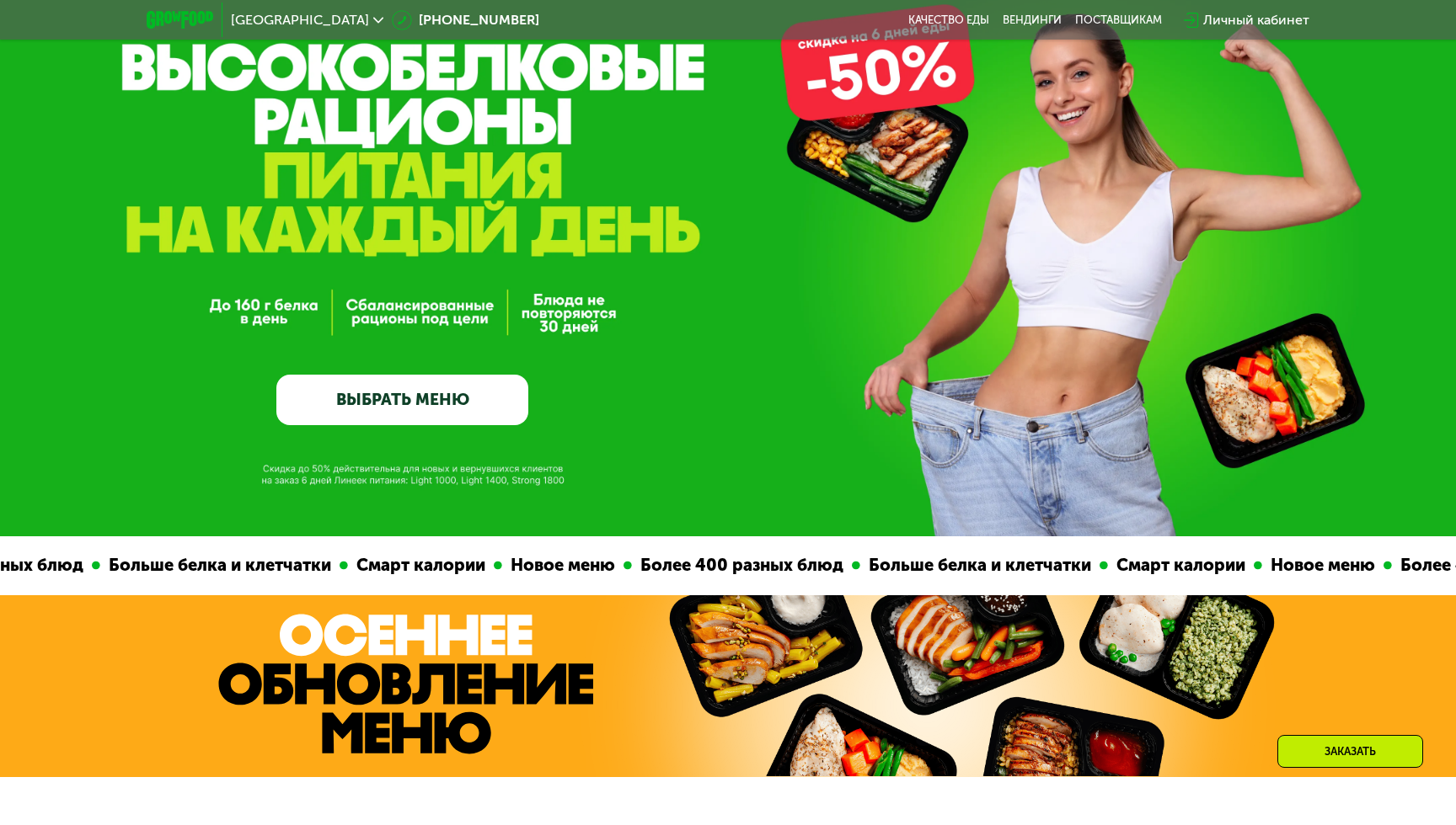
scroll to position [0, 0]
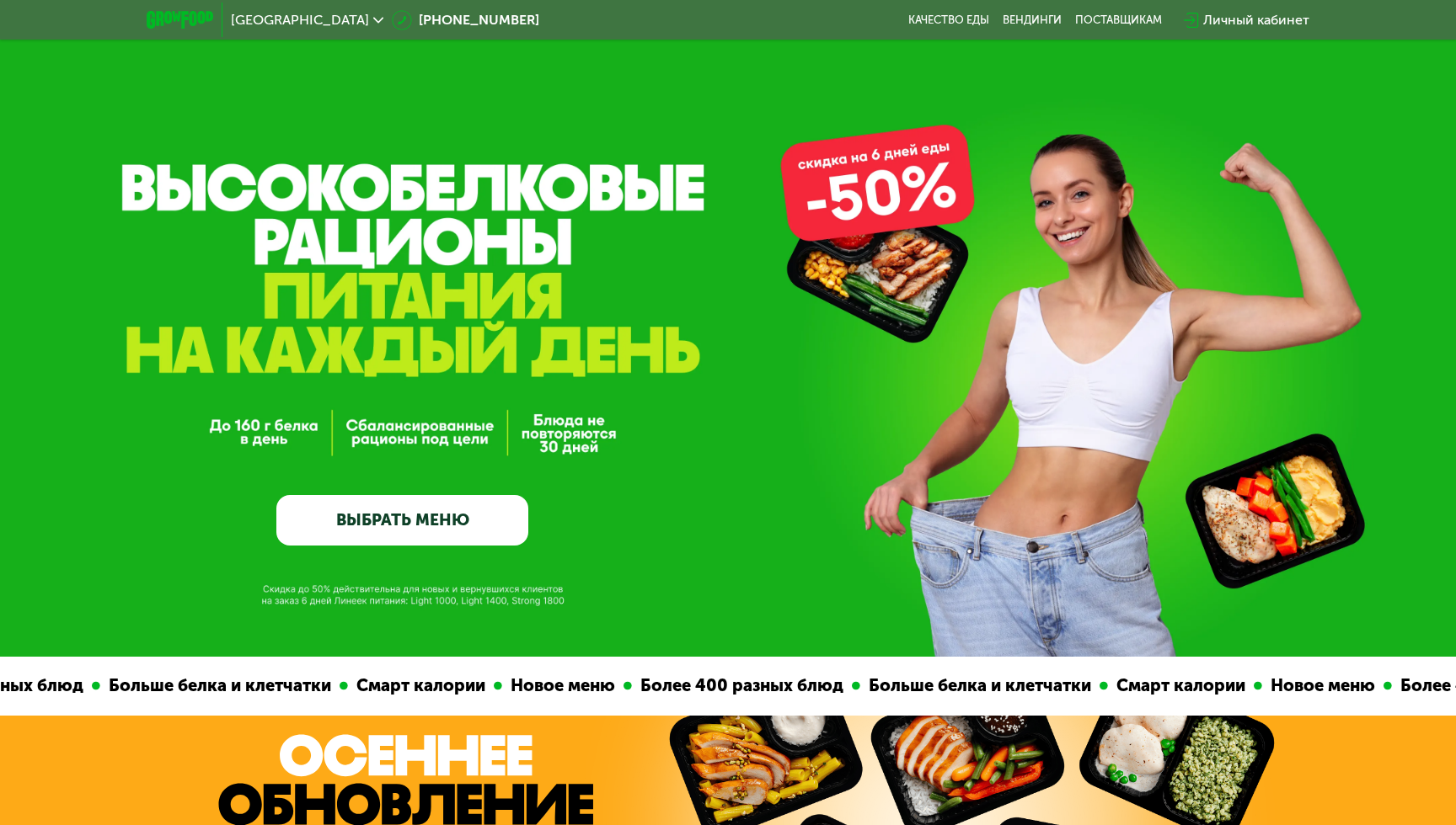
click at [394, 517] on link "ВЫБРАТЬ МЕНЮ" at bounding box center [402, 520] width 252 height 51
click at [435, 518] on link "ВЫБРАТЬ МЕНЮ" at bounding box center [402, 520] width 252 height 51
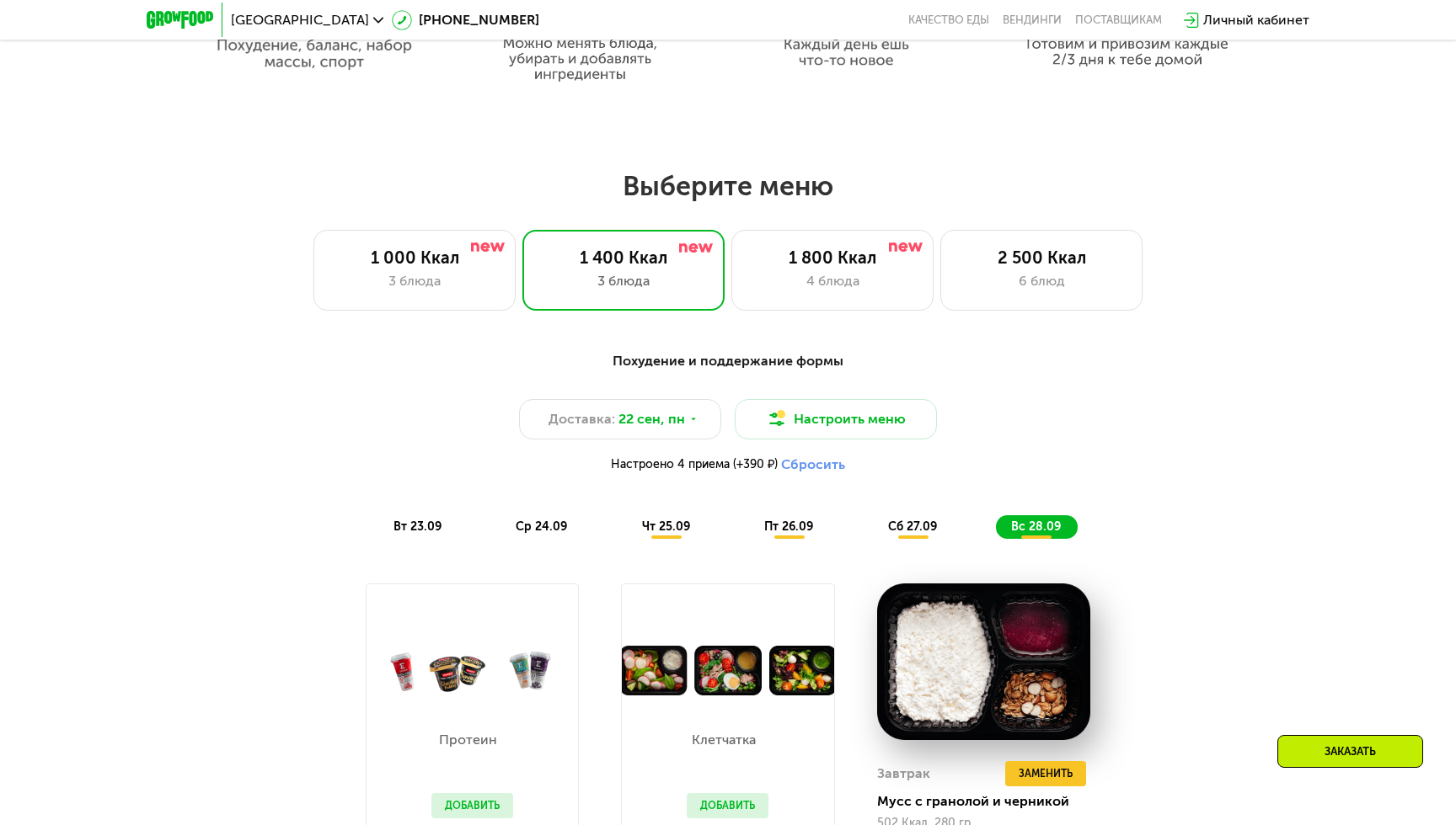
scroll to position [1268, 0]
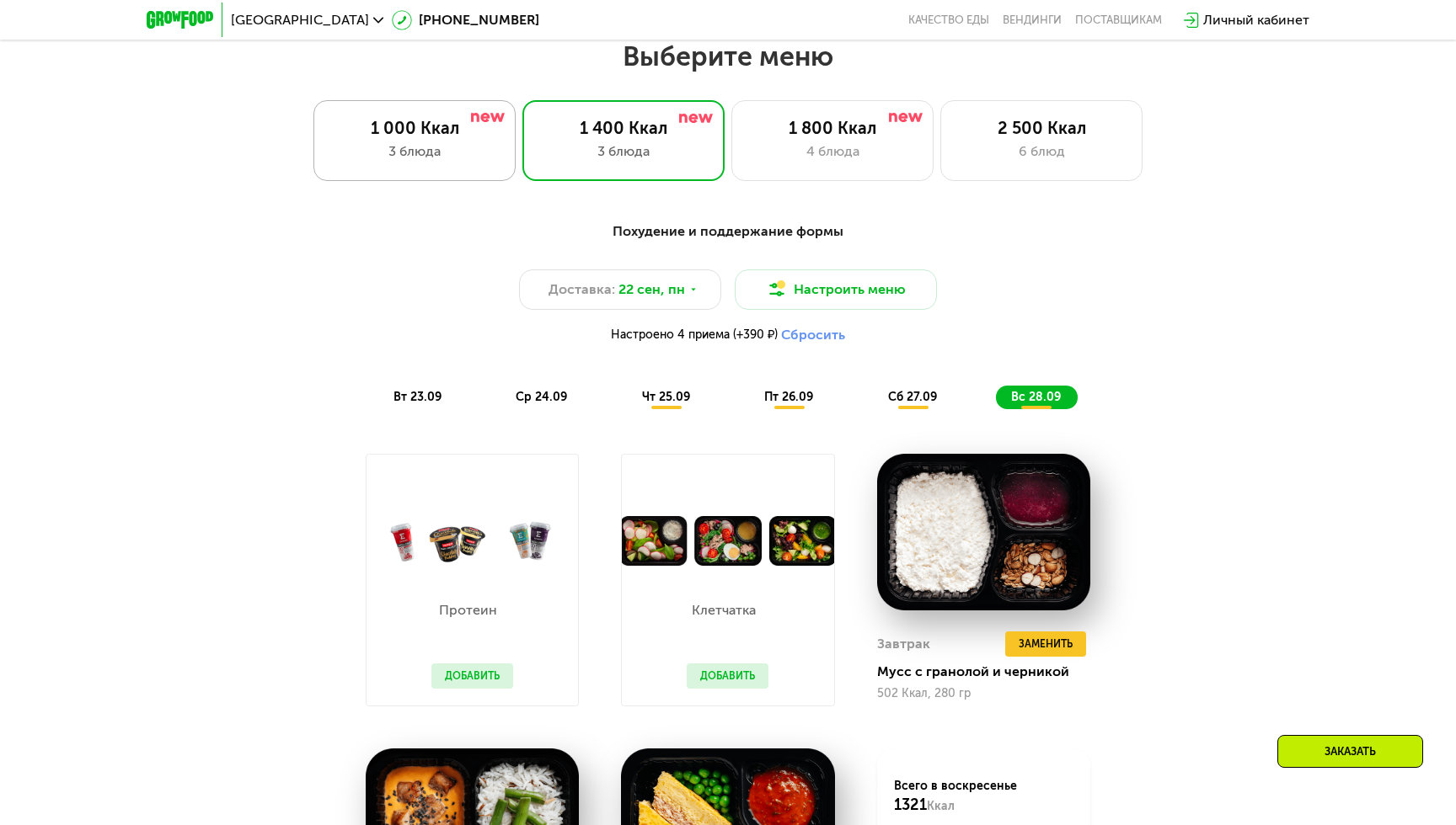
click at [435, 156] on div "3 блюда" at bounding box center [415, 151] width 167 height 20
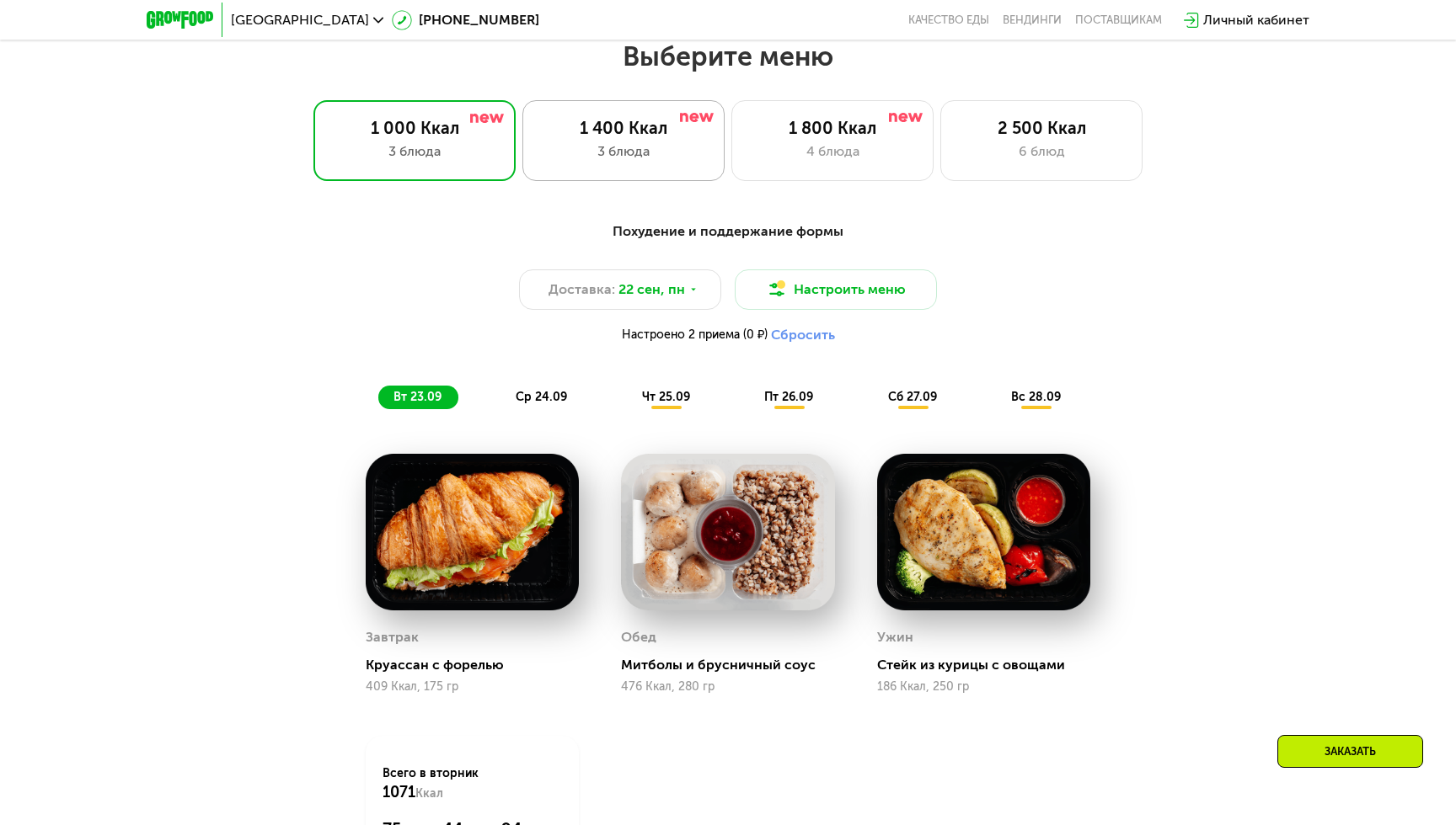
click at [586, 154] on div "3 блюда" at bounding box center [623, 151] width 167 height 20
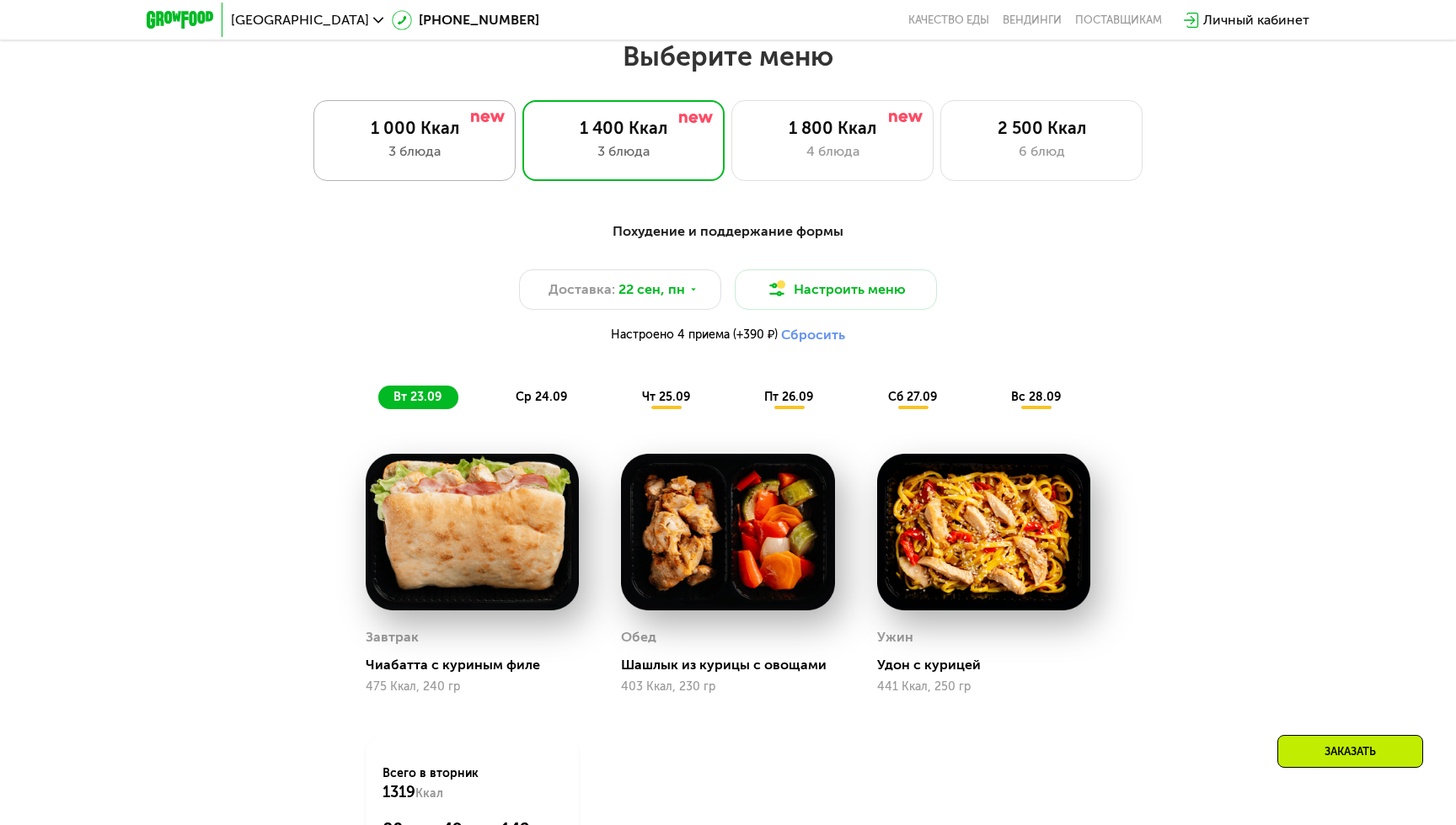
click at [432, 126] on div "1 000 Ккал" at bounding box center [415, 127] width 167 height 20
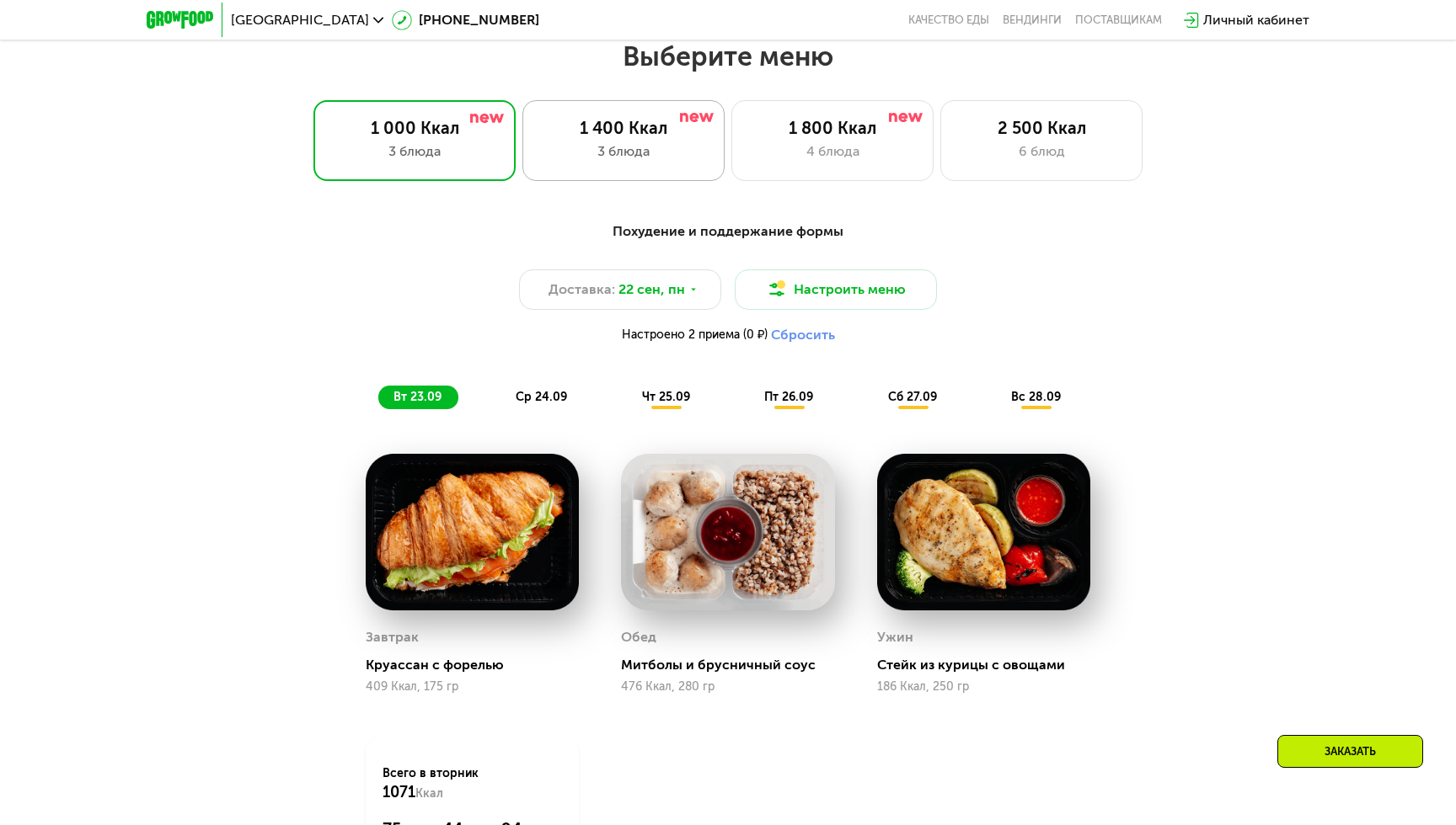
click at [575, 136] on div "1 400 Ккал" at bounding box center [623, 127] width 167 height 20
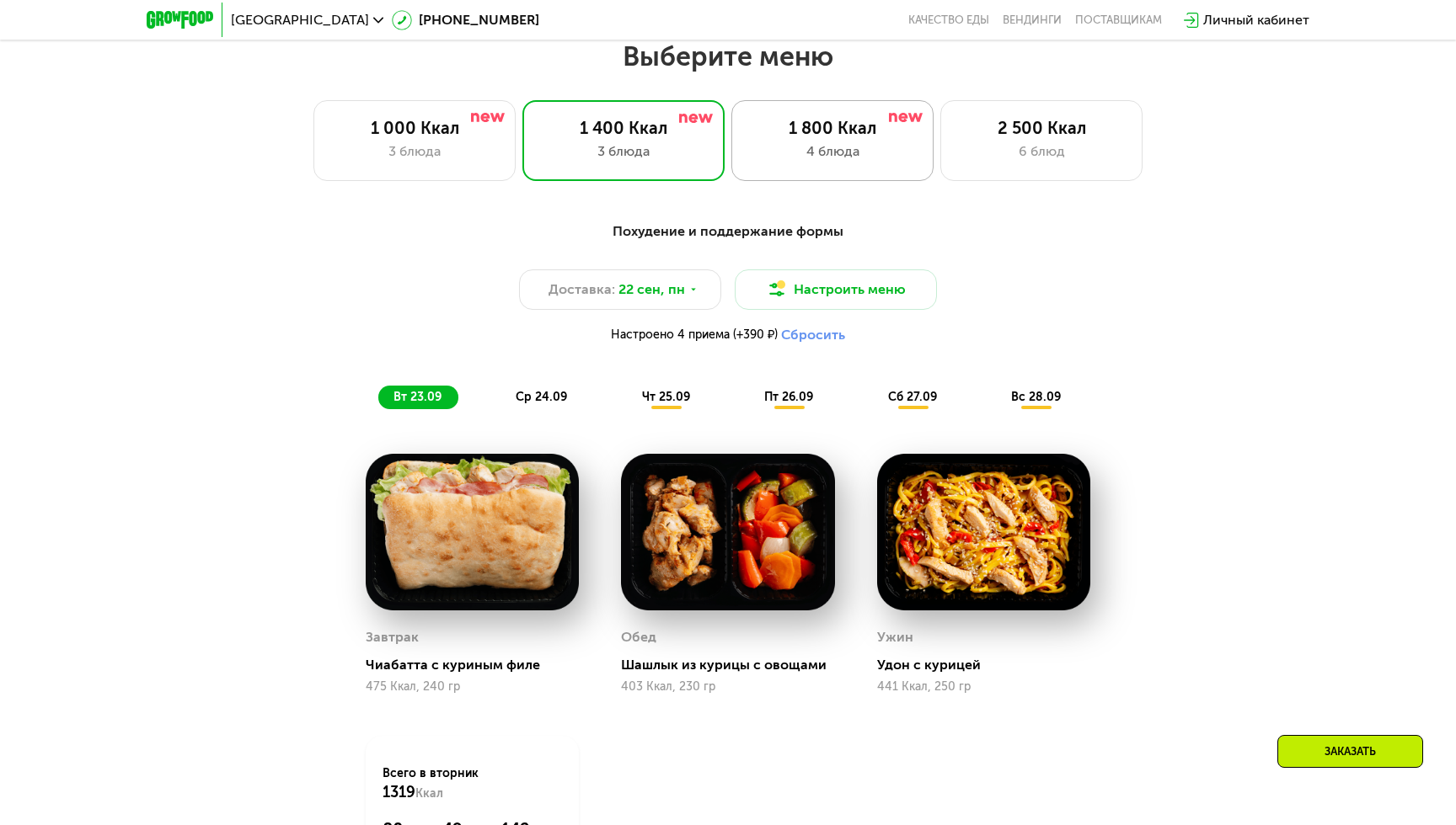
click at [788, 153] on div "4 блюда" at bounding box center [832, 151] width 167 height 20
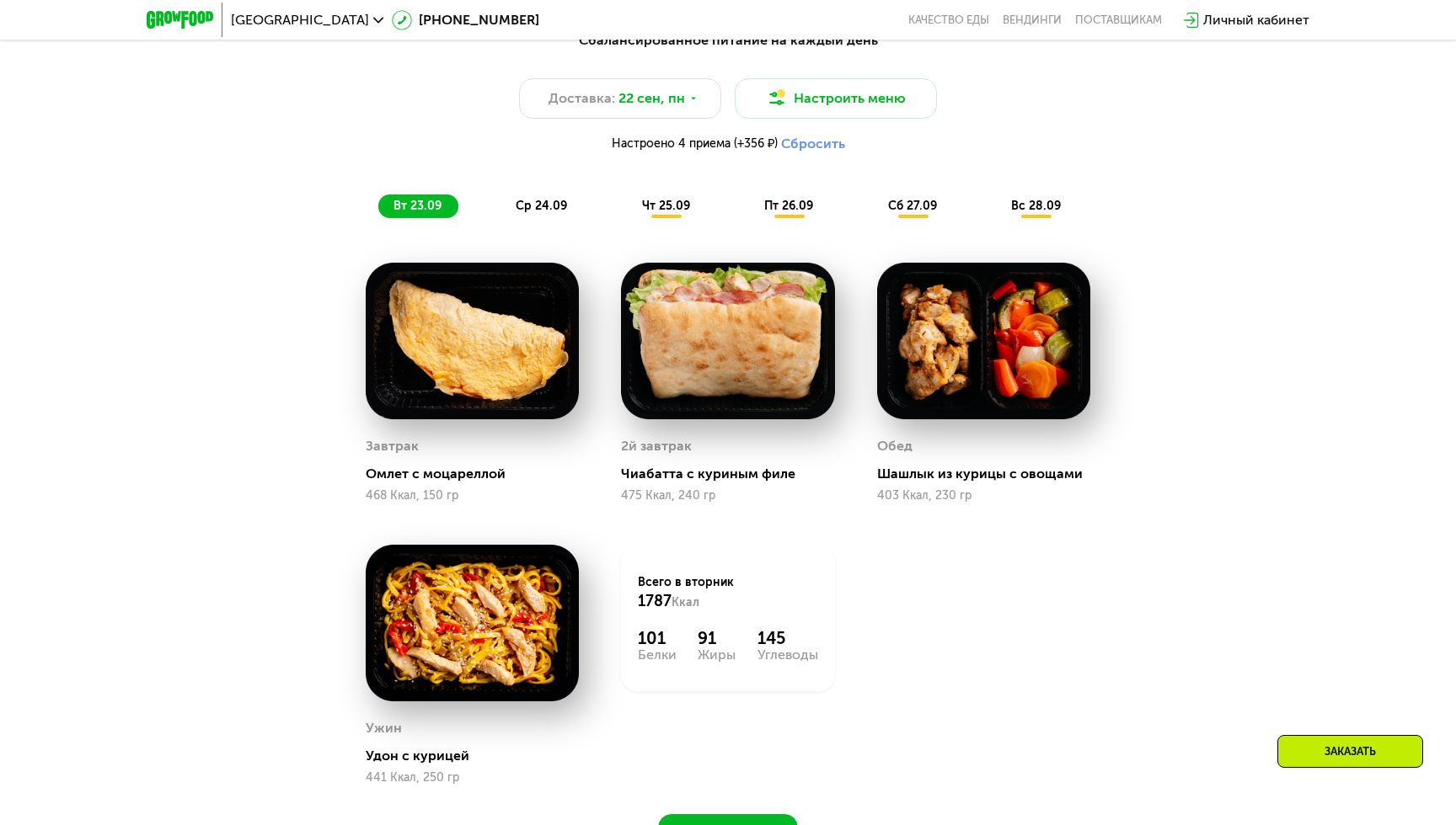
scroll to position [1466, 0]
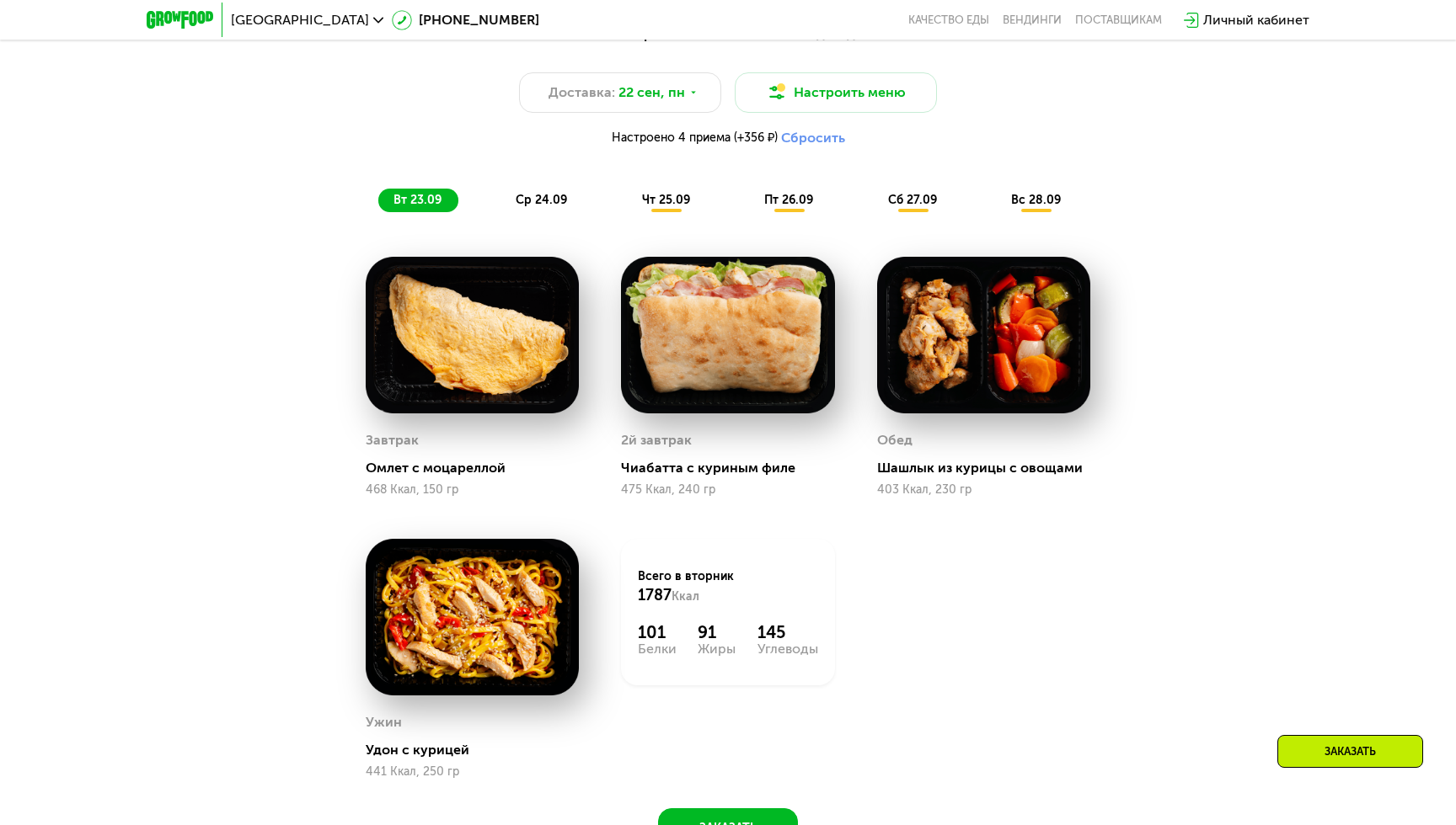
click at [553, 199] on span "ср 24.09" at bounding box center [542, 200] width 52 height 14
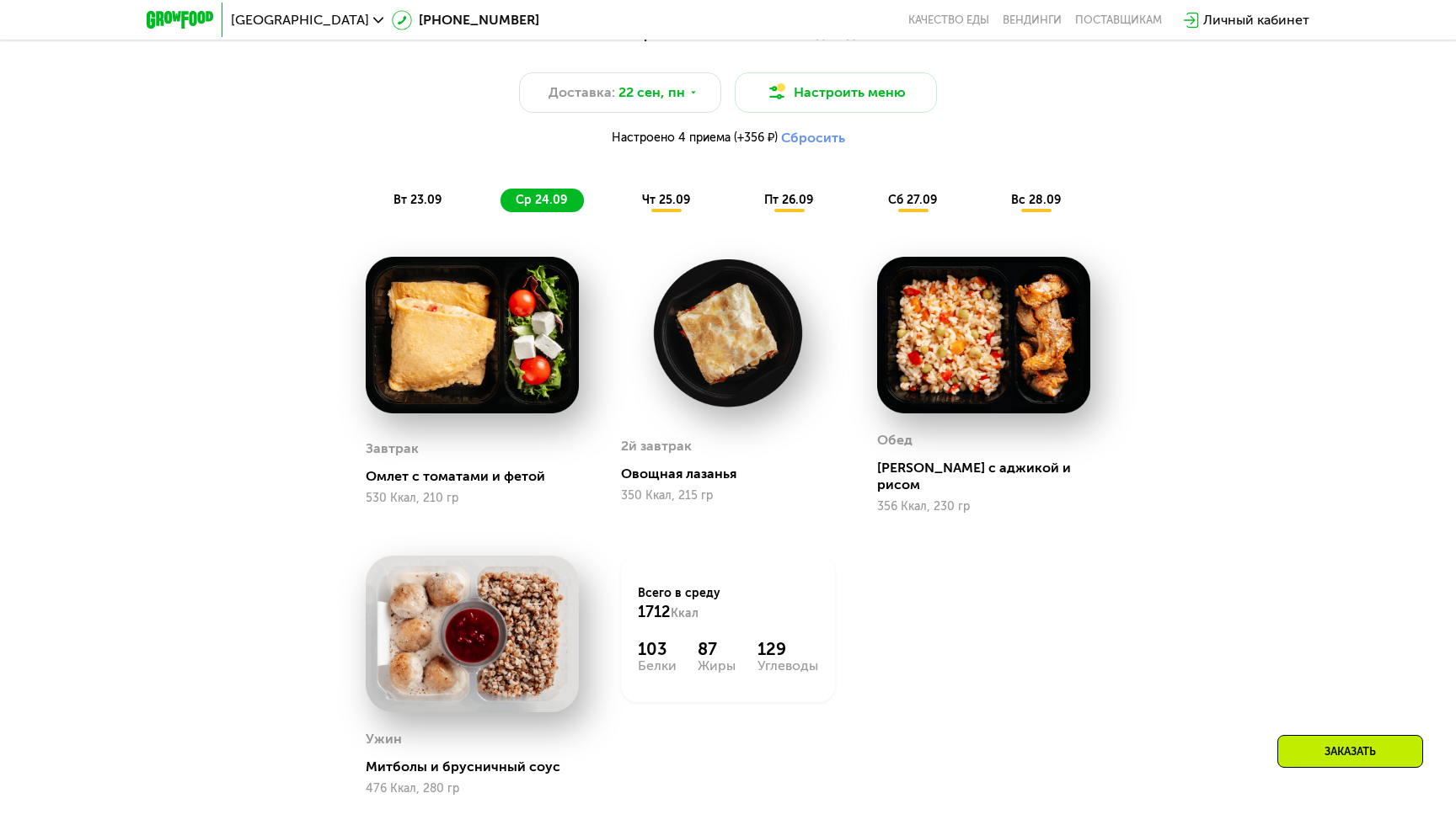
click at [665, 198] on span "чт 25.09" at bounding box center [666, 200] width 48 height 14
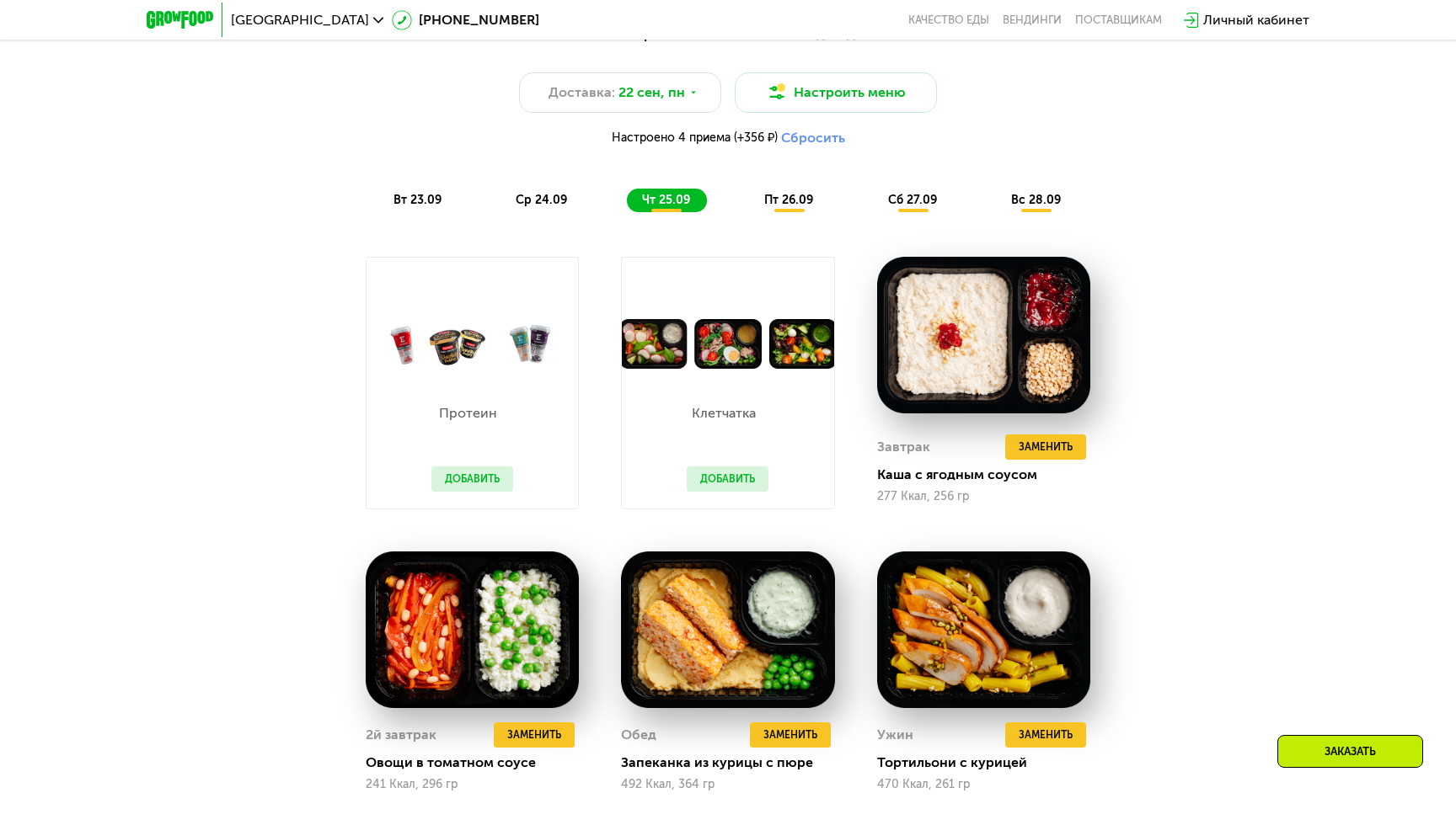
click at [792, 202] on span "пт 26.09" at bounding box center [788, 200] width 49 height 14
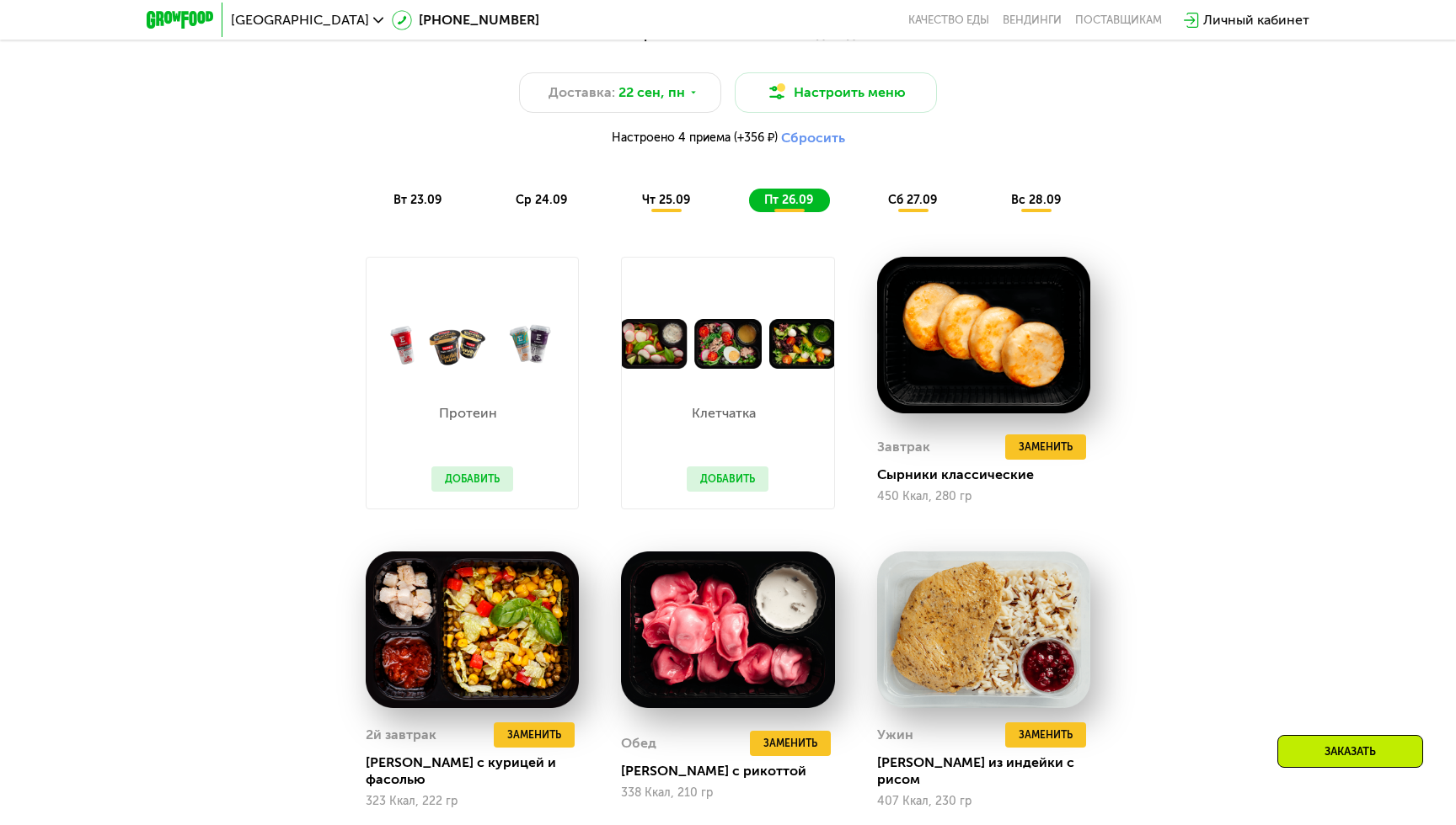
click at [918, 199] on span "сб 27.09" at bounding box center [912, 200] width 49 height 14
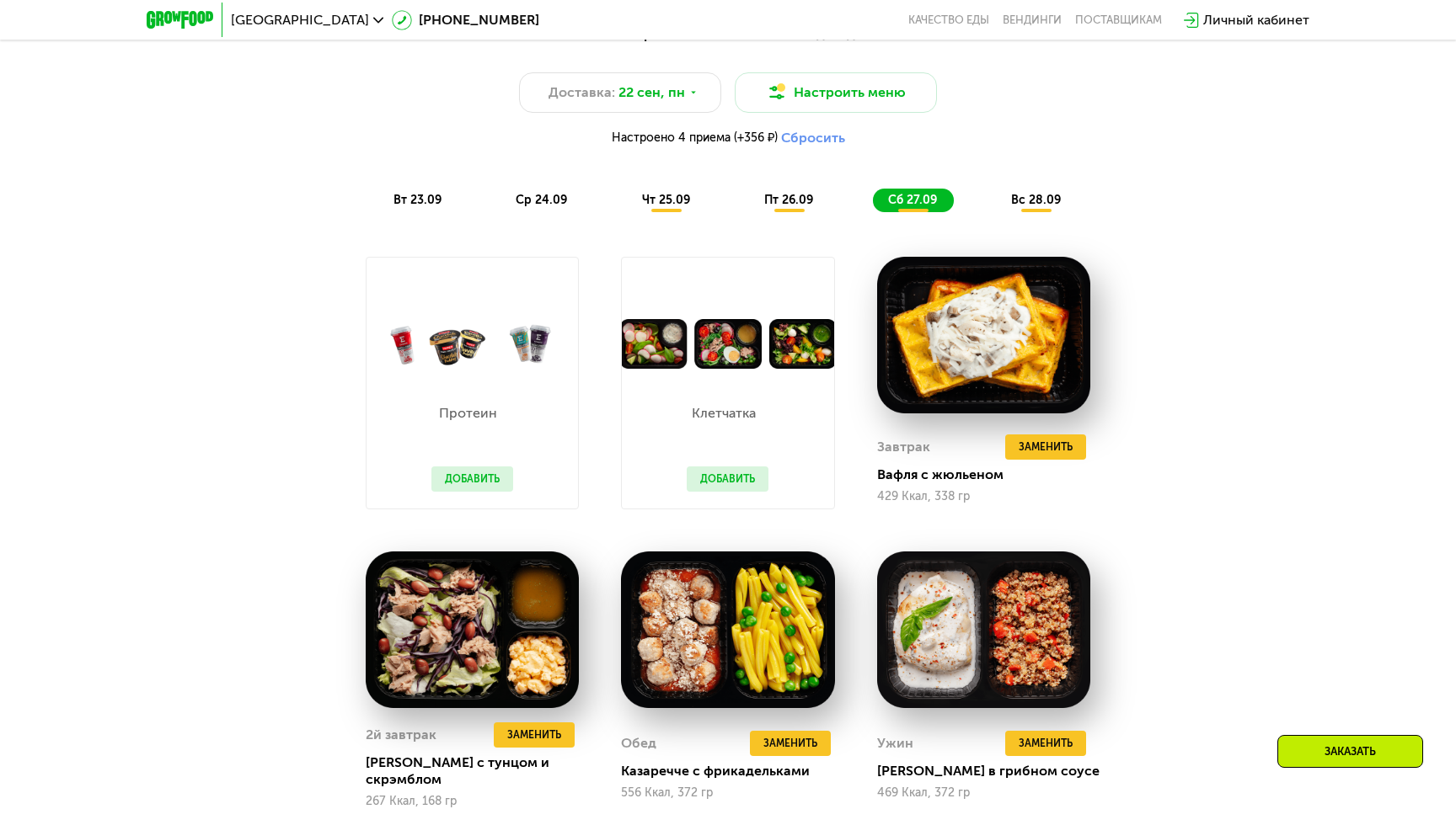
click at [1034, 200] on span "вс 28.09" at bounding box center [1036, 200] width 50 height 14
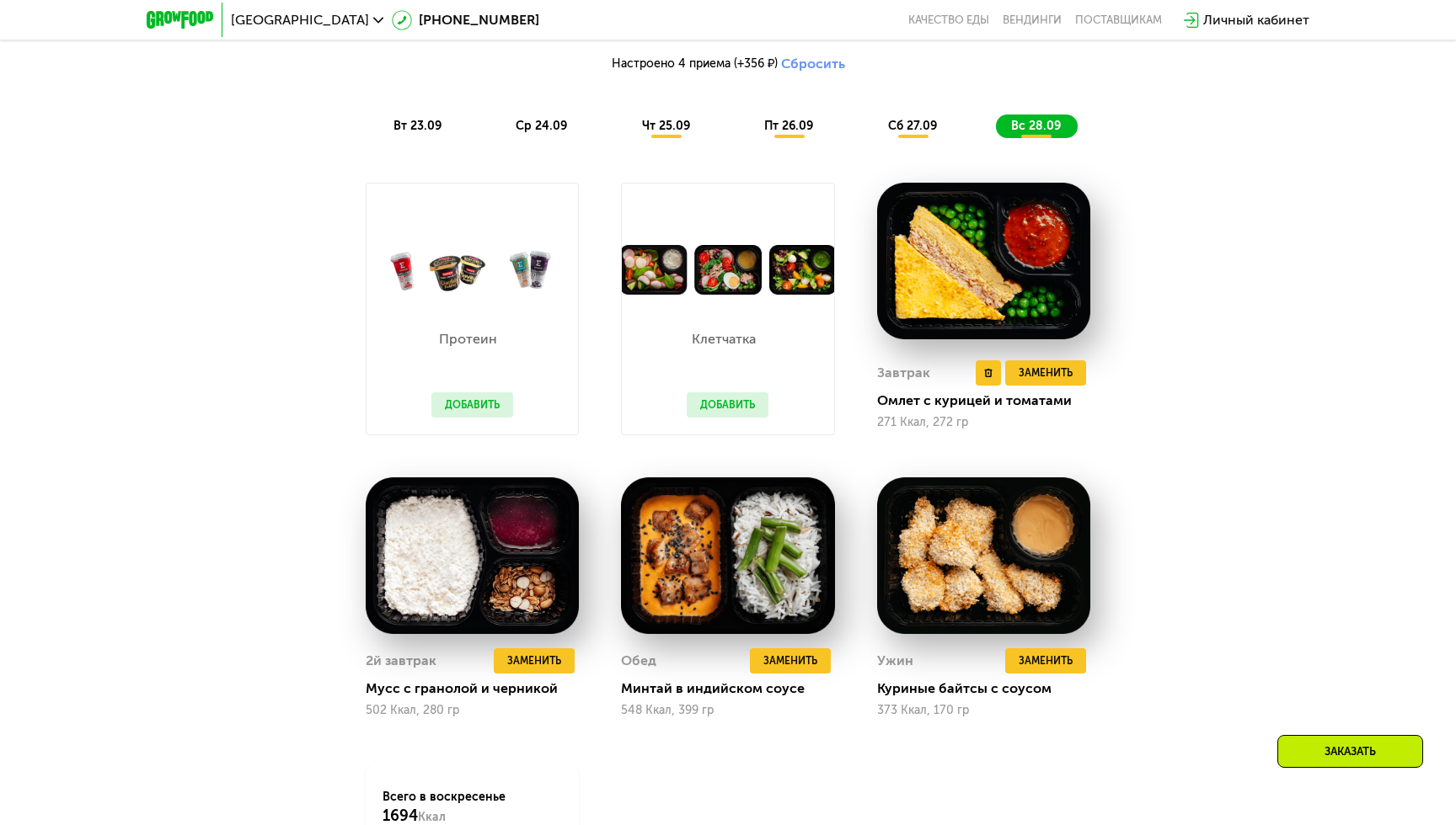
scroll to position [1446, 0]
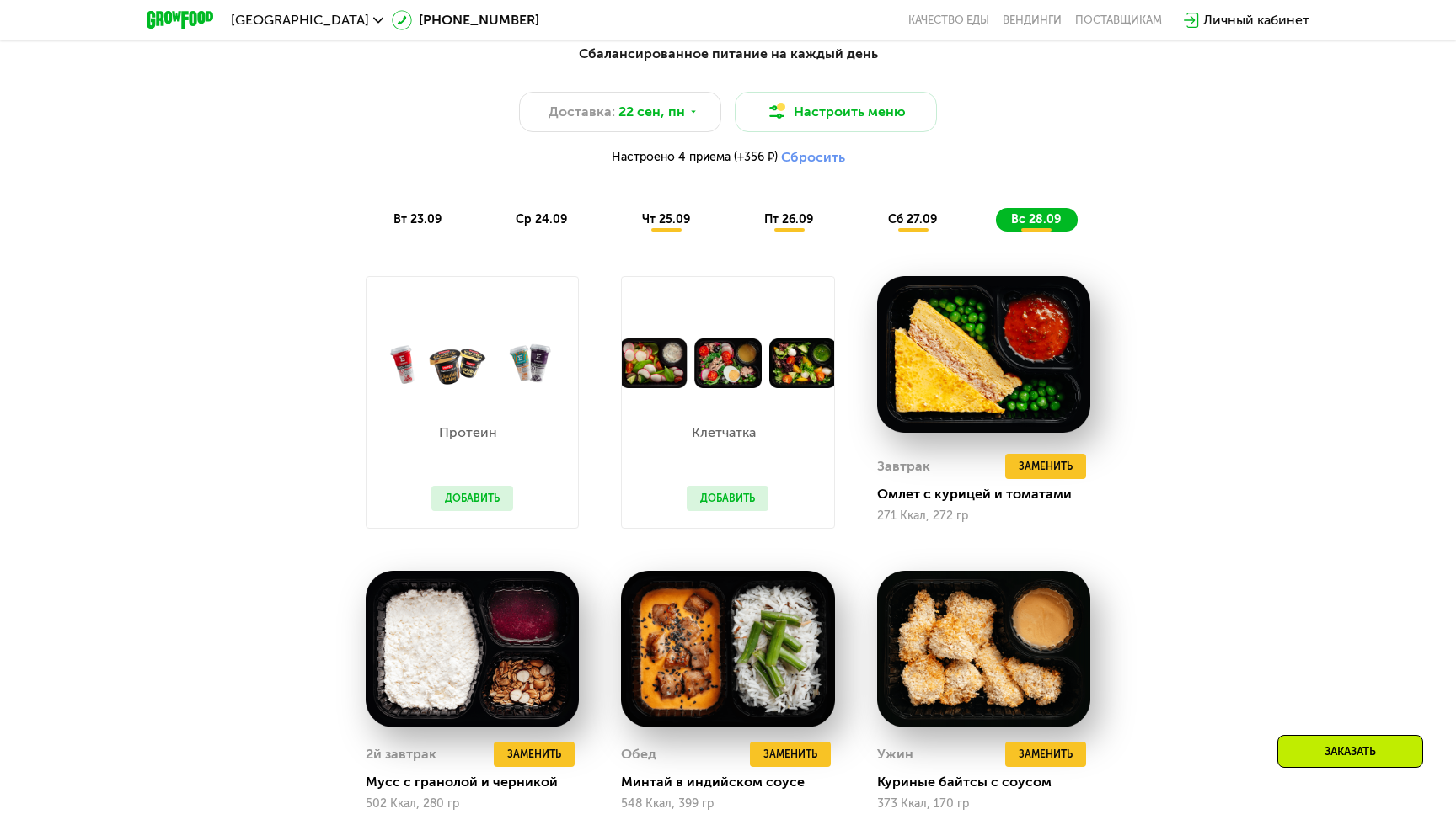
click at [929, 227] on div "сб 27.09" at bounding box center [913, 220] width 81 height 24
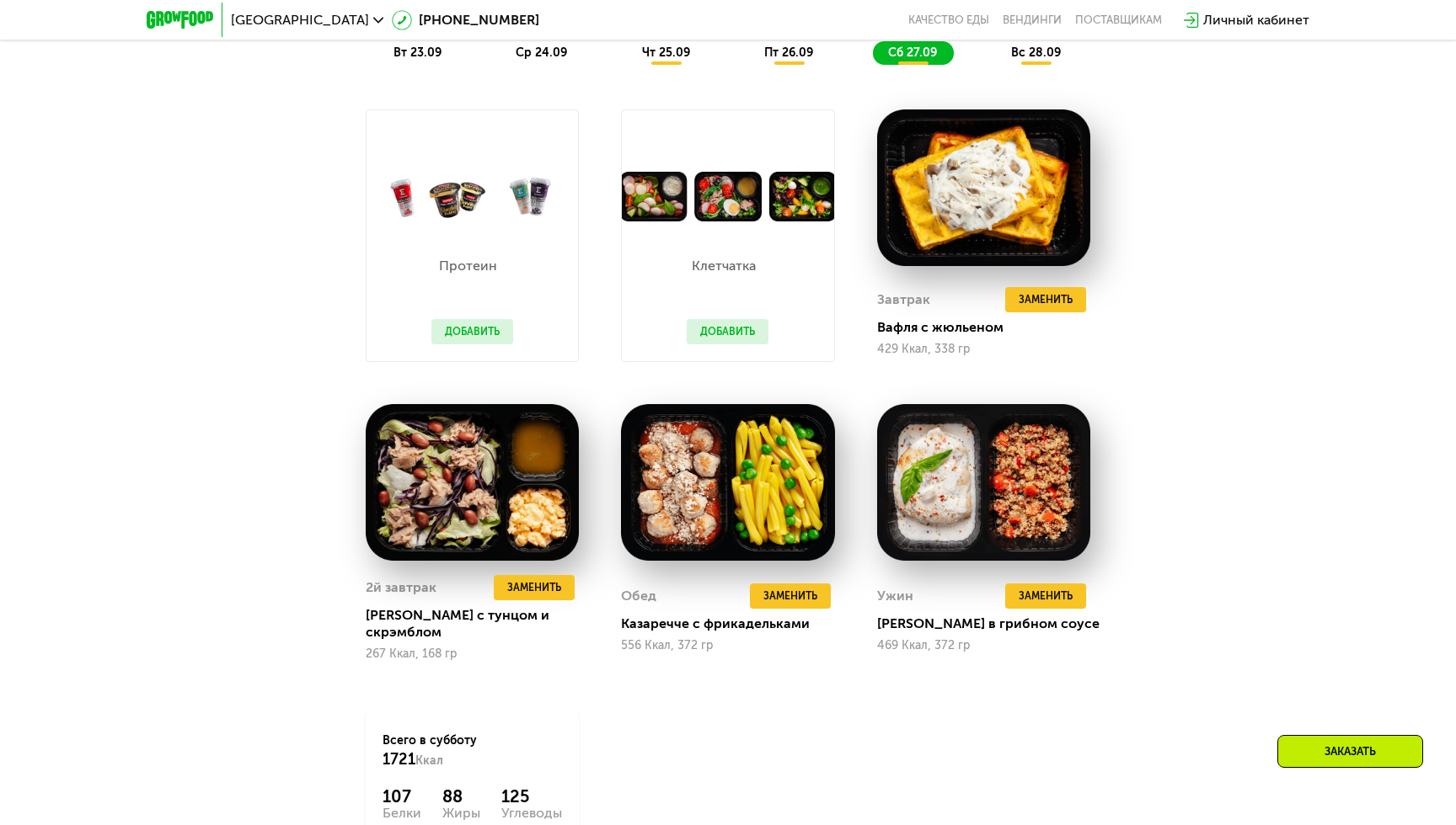
scroll to position [1594, 0]
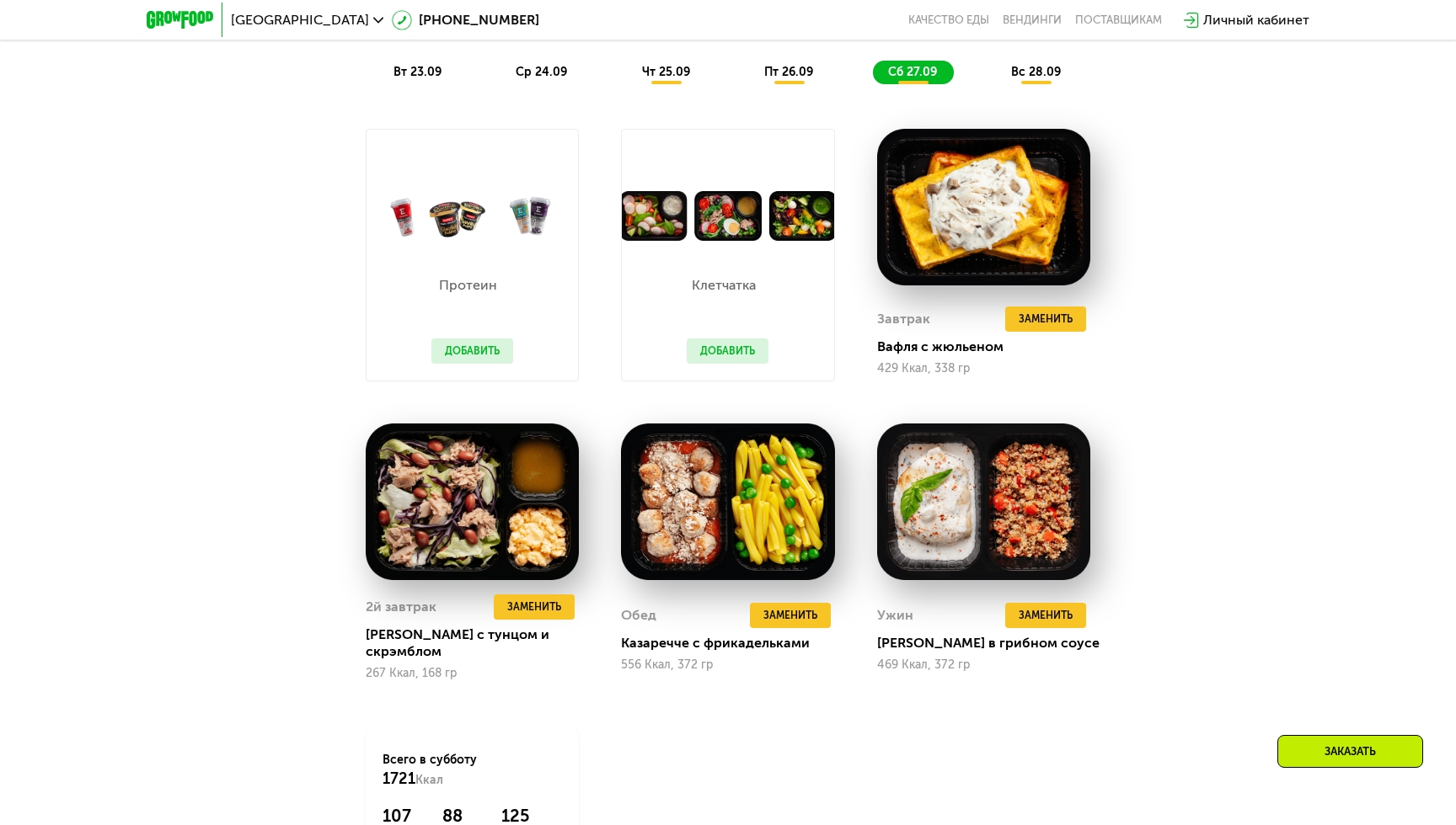
click at [748, 356] on button "Добавить" at bounding box center [728, 351] width 82 height 25
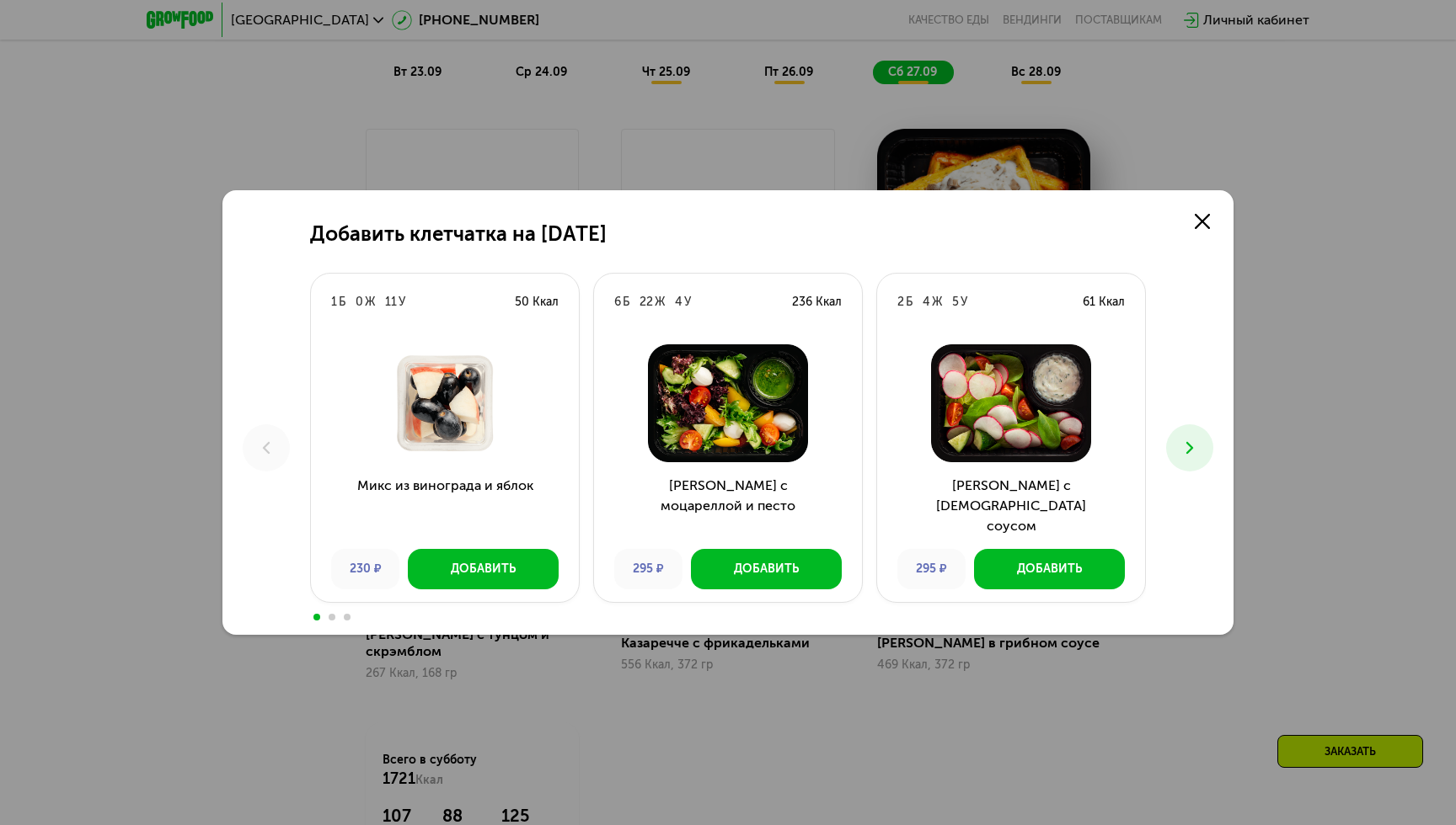
click at [725, 347] on img at bounding box center [728, 403] width 241 height 117
click at [1208, 222] on icon at bounding box center [1203, 222] width 15 height 15
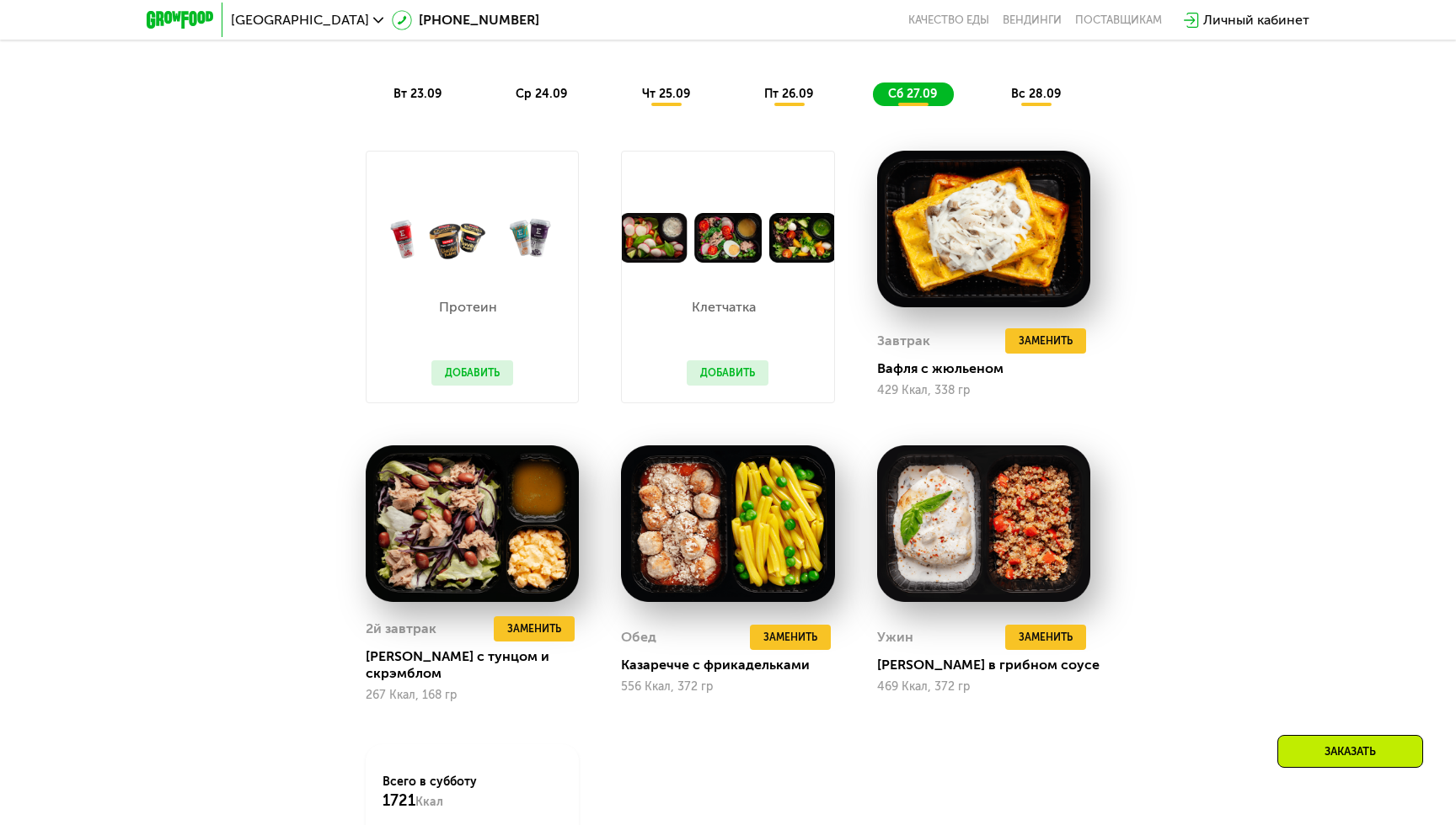
scroll to position [1609, 0]
